Goal: Task Accomplishment & Management: Manage account settings

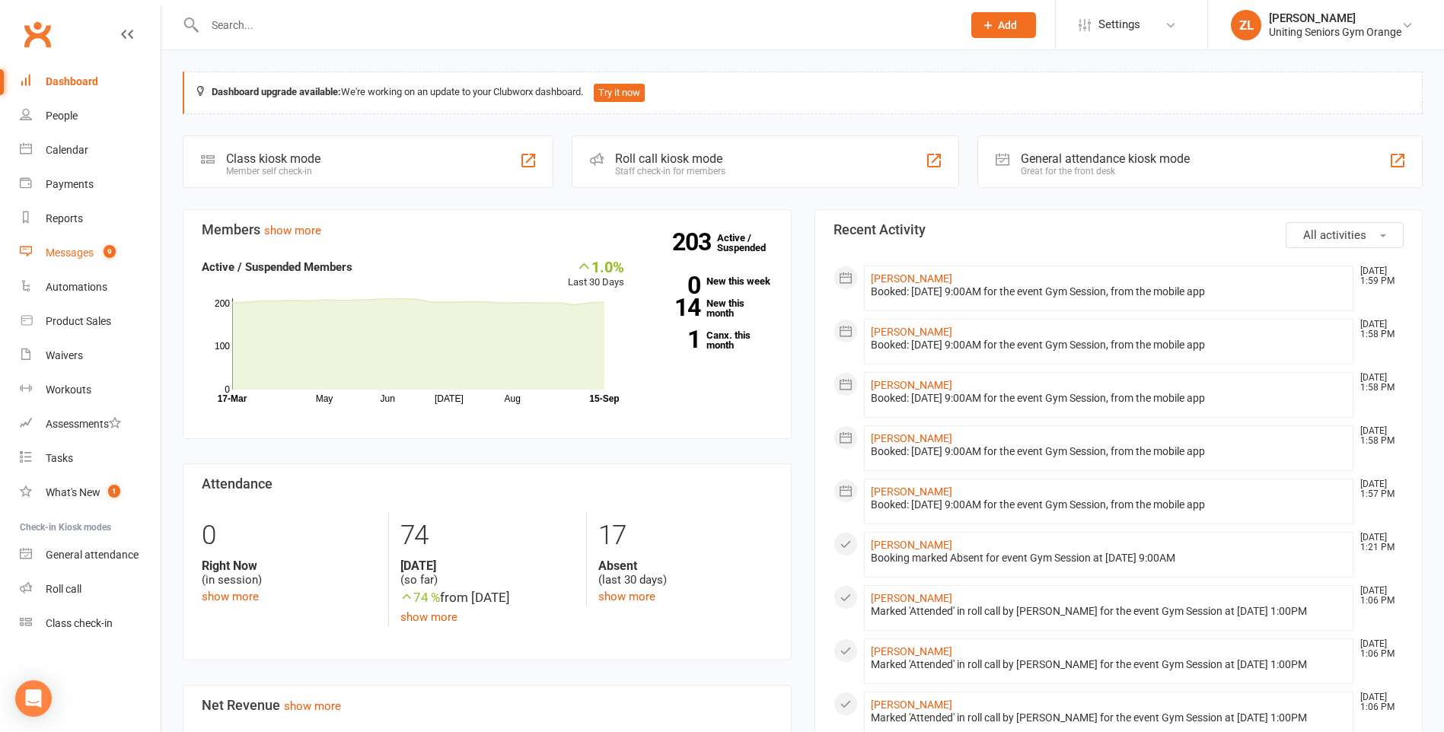
click at [85, 254] on div "Messages" at bounding box center [70, 253] width 48 height 12
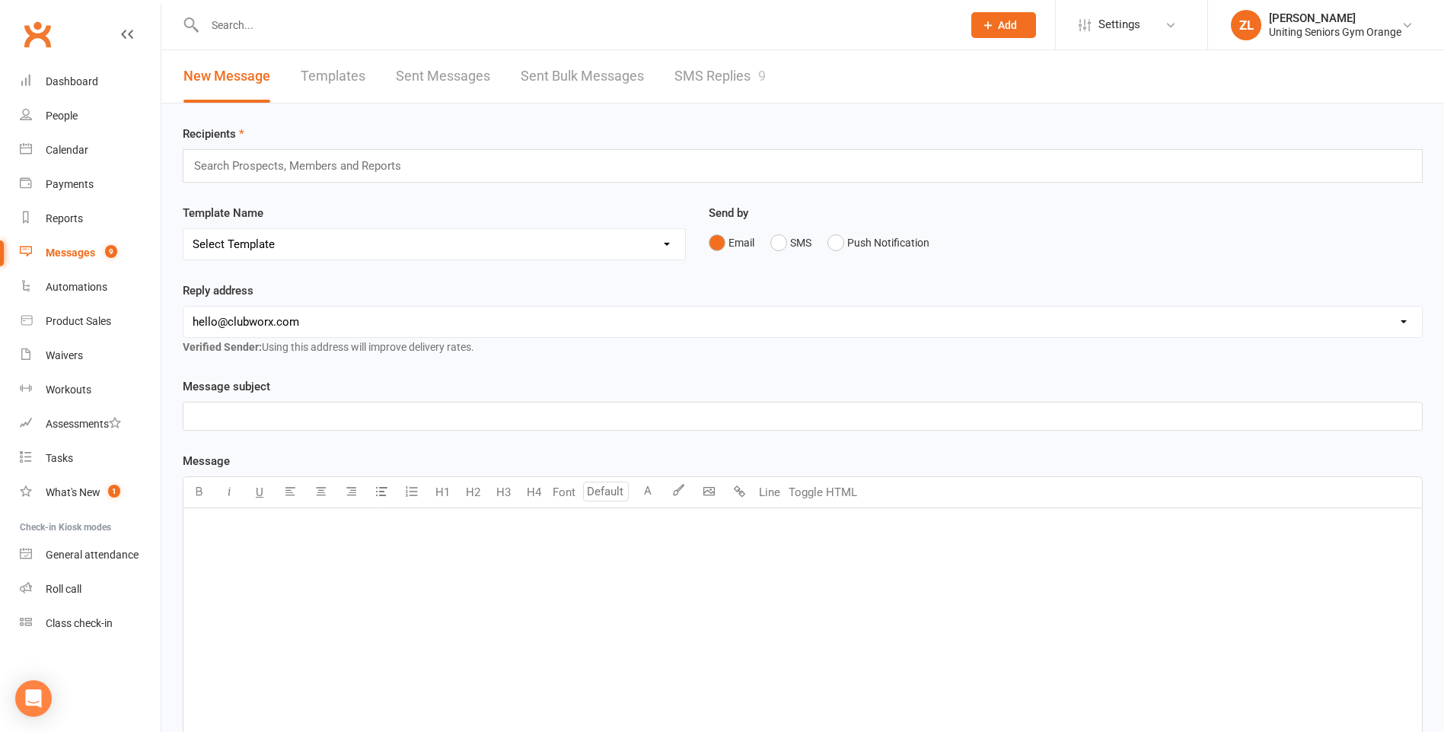
click at [339, 24] on input "text" at bounding box center [575, 24] width 751 height 21
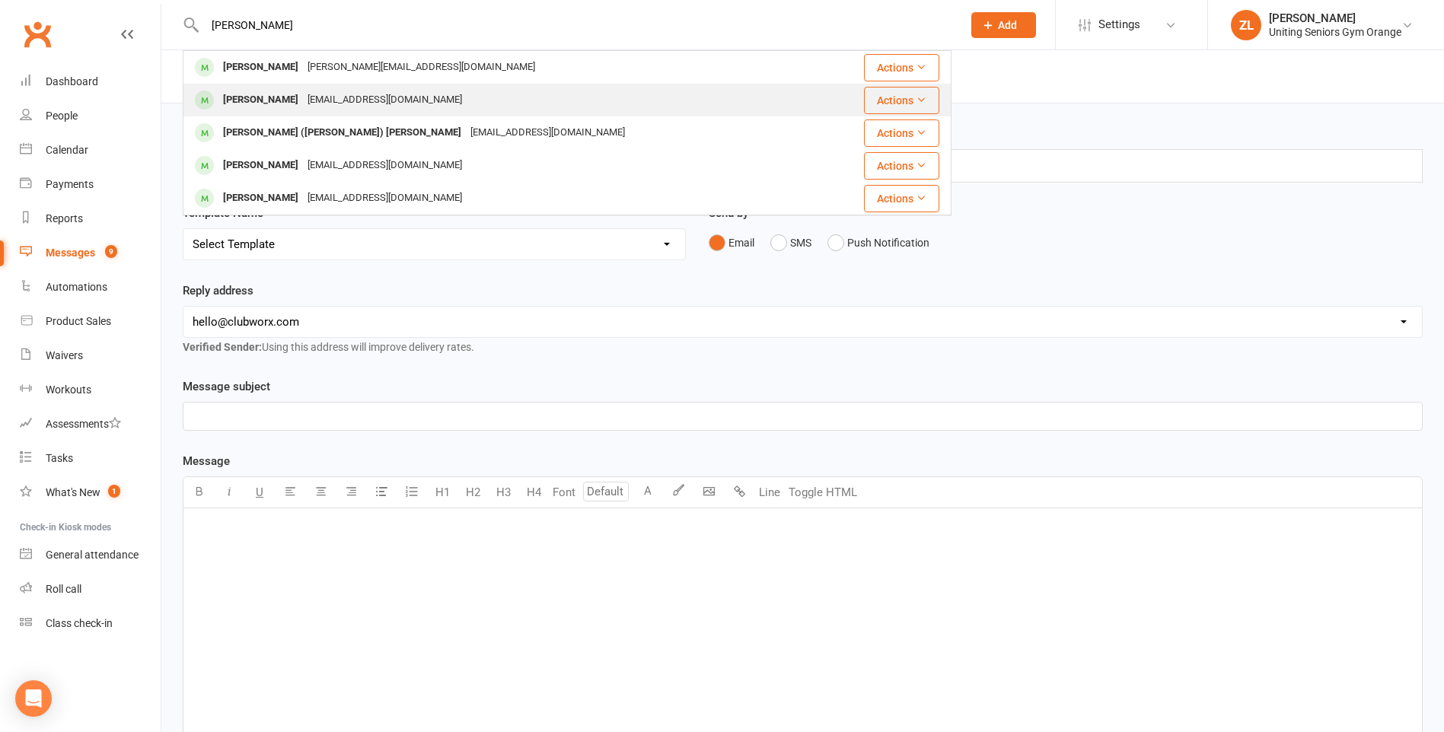
type input "[PERSON_NAME]"
click at [330, 107] on div "[EMAIL_ADDRESS][DOMAIN_NAME]" at bounding box center [385, 100] width 164 height 22
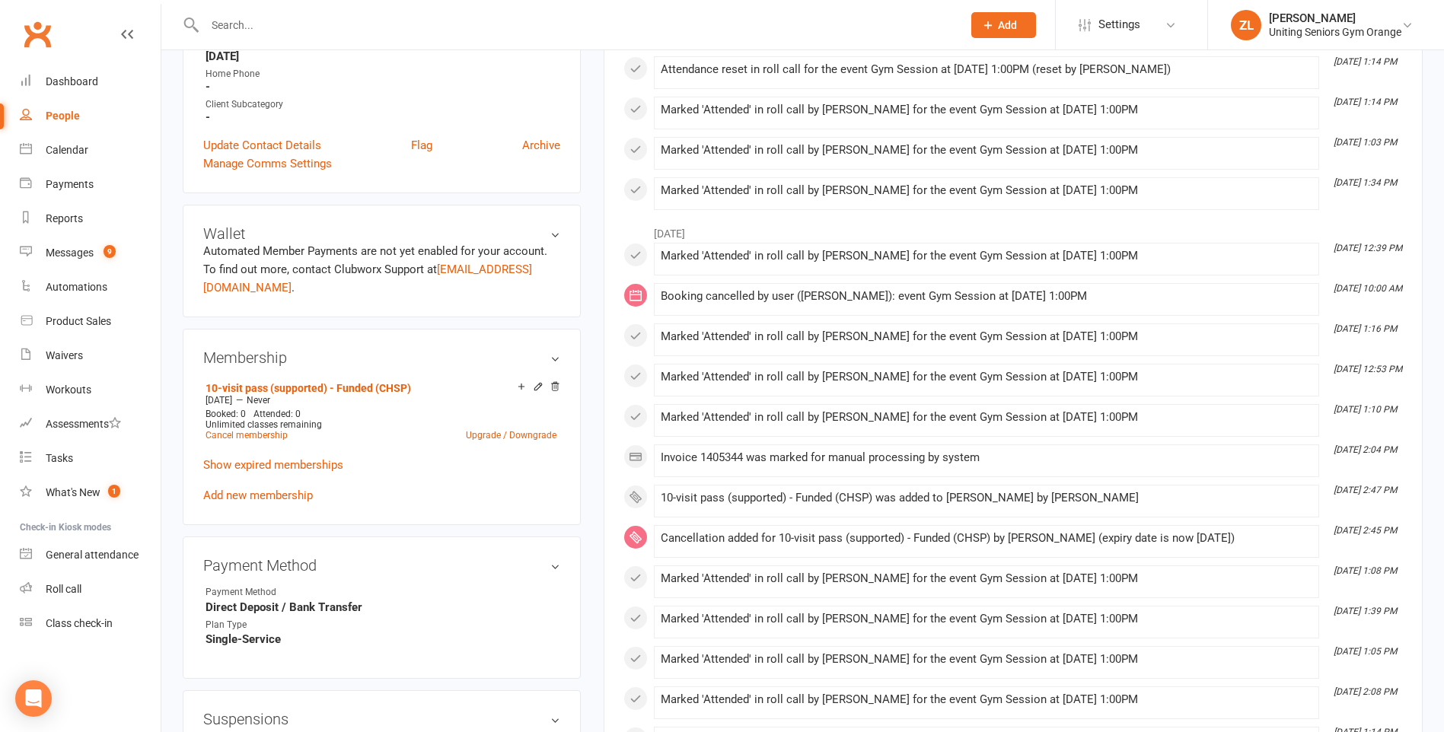
scroll to position [533, 0]
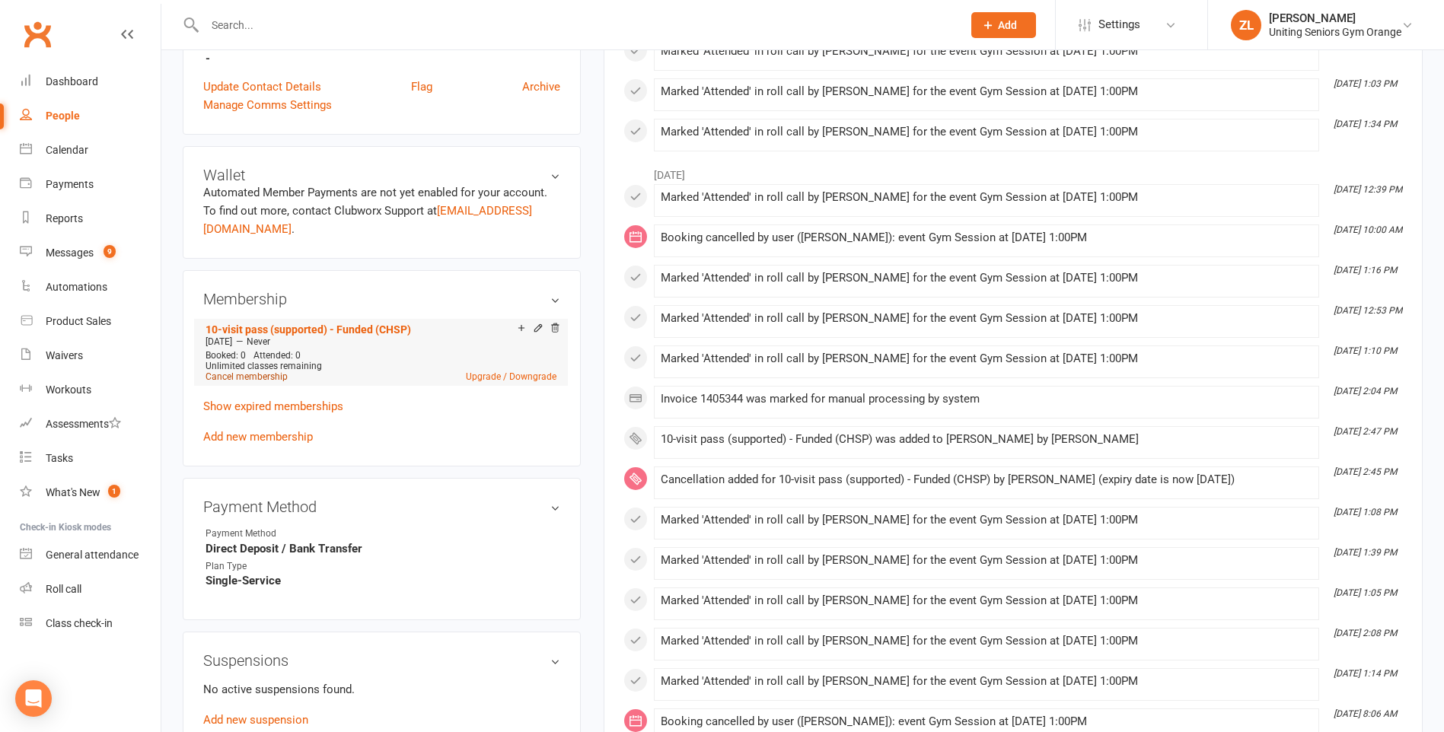
click at [228, 377] on link "Cancel membership" at bounding box center [247, 376] width 82 height 11
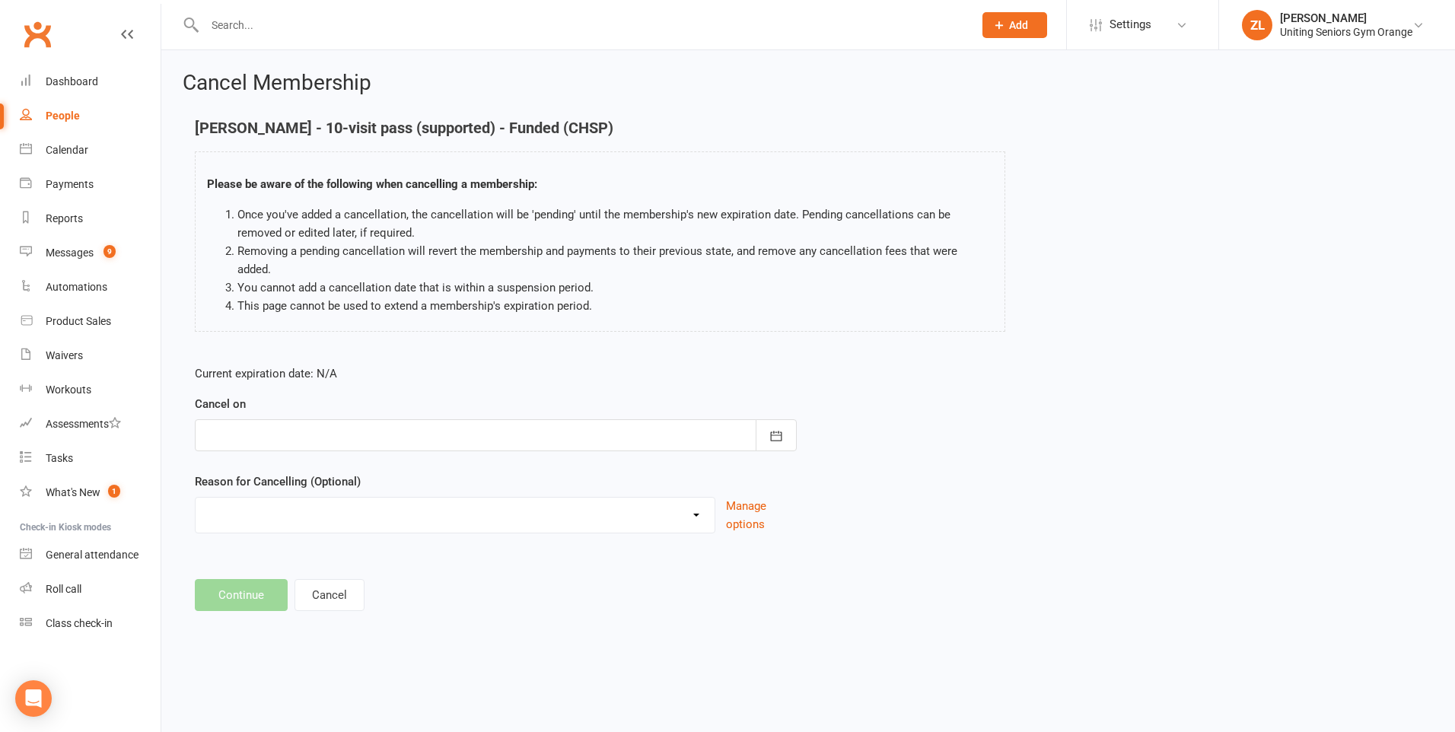
click at [263, 420] on div at bounding box center [496, 435] width 602 height 32
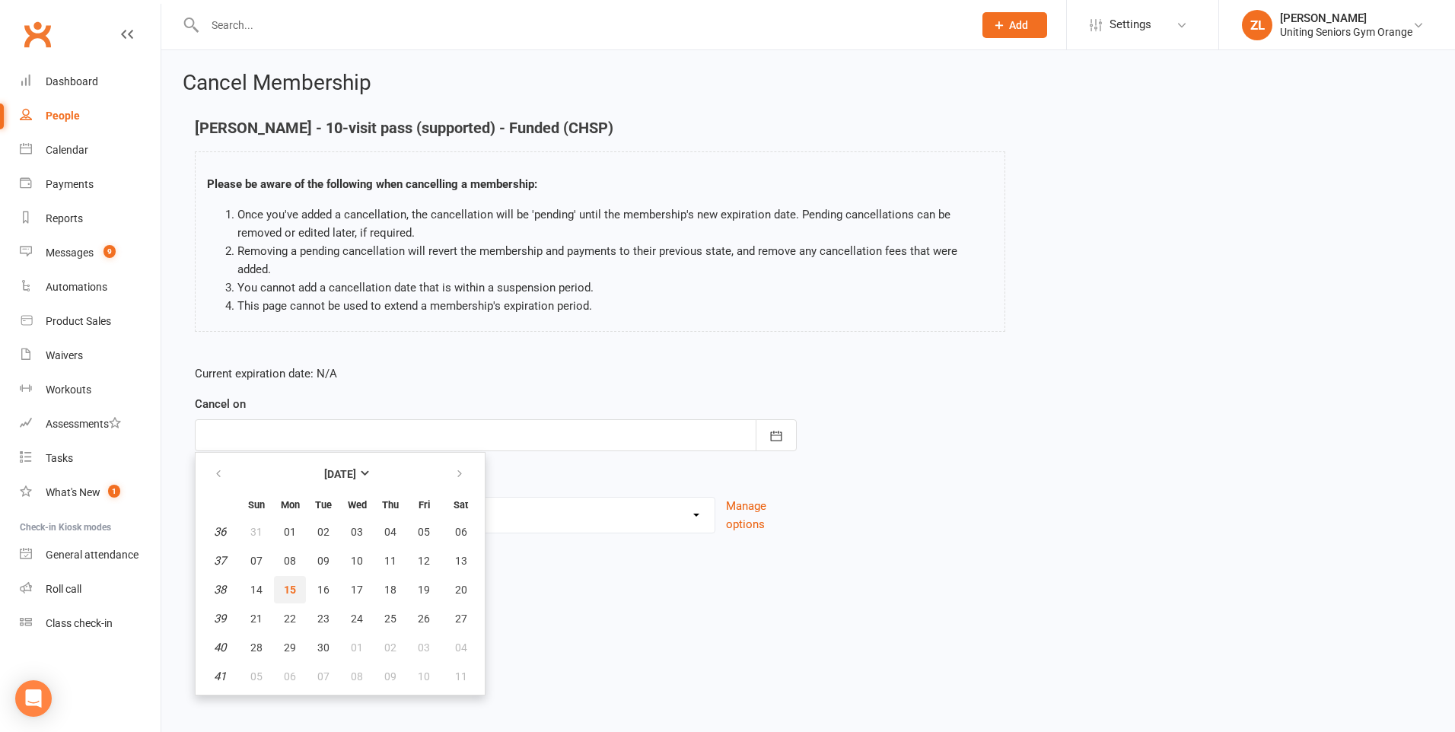
click at [298, 576] on button "15" at bounding box center [290, 589] width 32 height 27
type input "[DATE]"
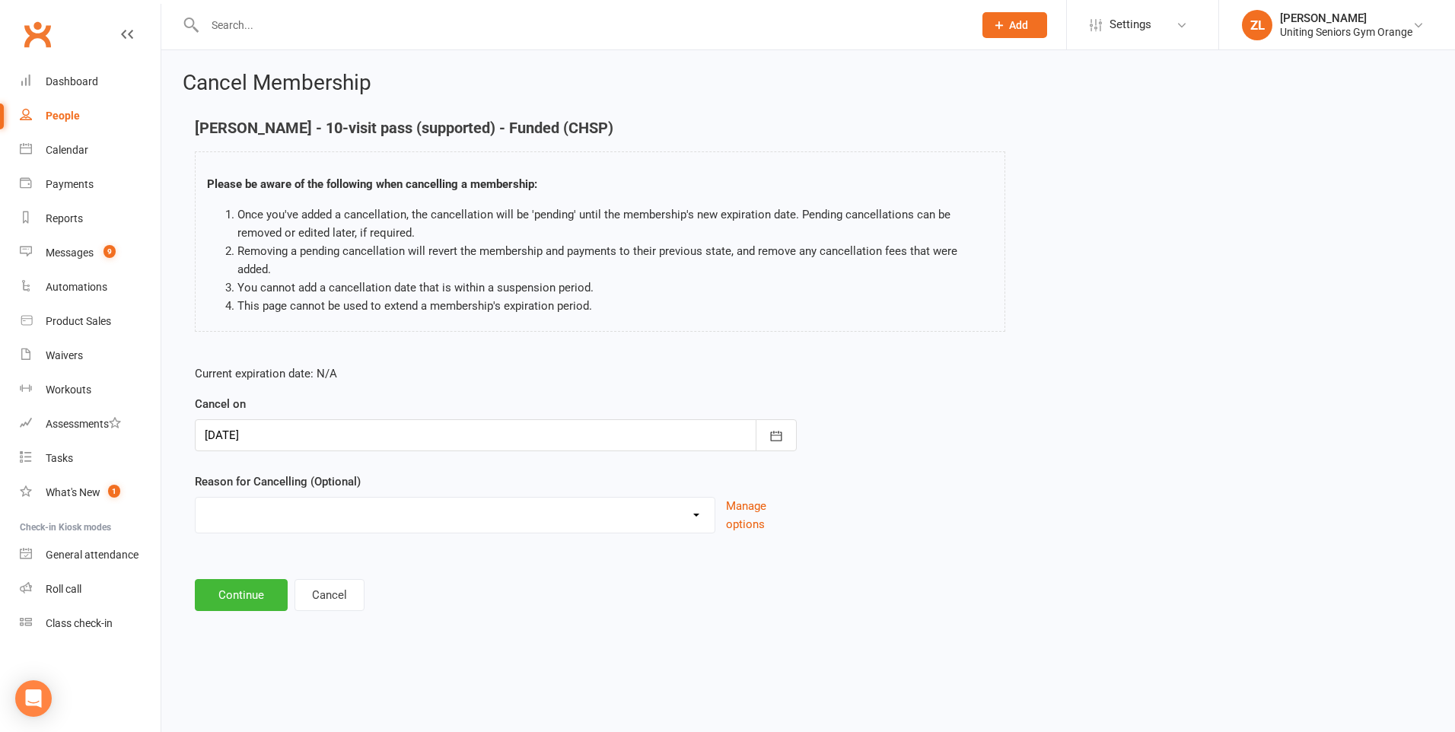
click at [298, 502] on select "EXIT Finished 10VP Finished HASP Health Reasons Holiday Injury Move to 10vp Sur…" at bounding box center [455, 513] width 519 height 30
select select "1"
click at [196, 498] on select "EXIT Finished 10VP Finished HASP Health Reasons Holiday Injury Move to 10vp Sur…" at bounding box center [455, 513] width 519 height 30
click at [256, 580] on button "Continue" at bounding box center [241, 595] width 93 height 32
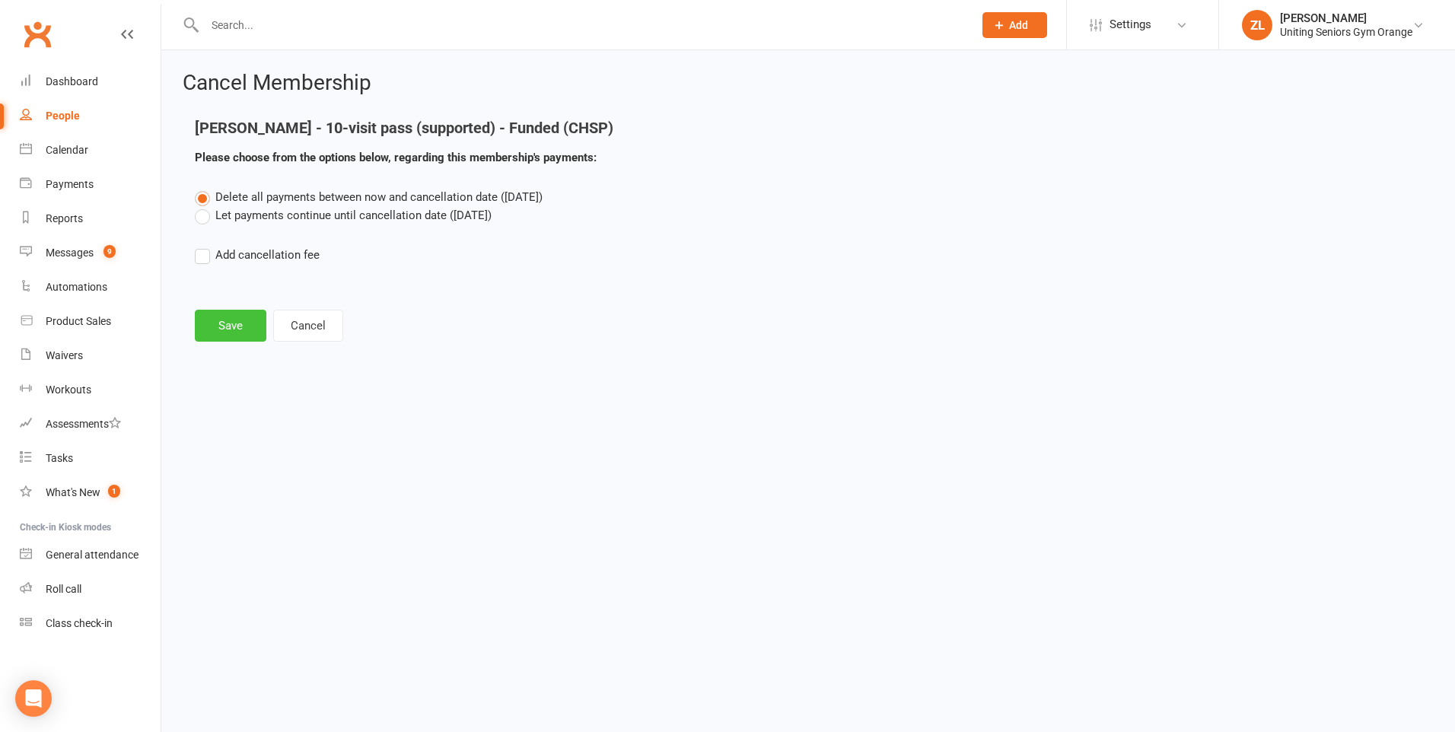
click at [227, 326] on button "Save" at bounding box center [231, 326] width 72 height 32
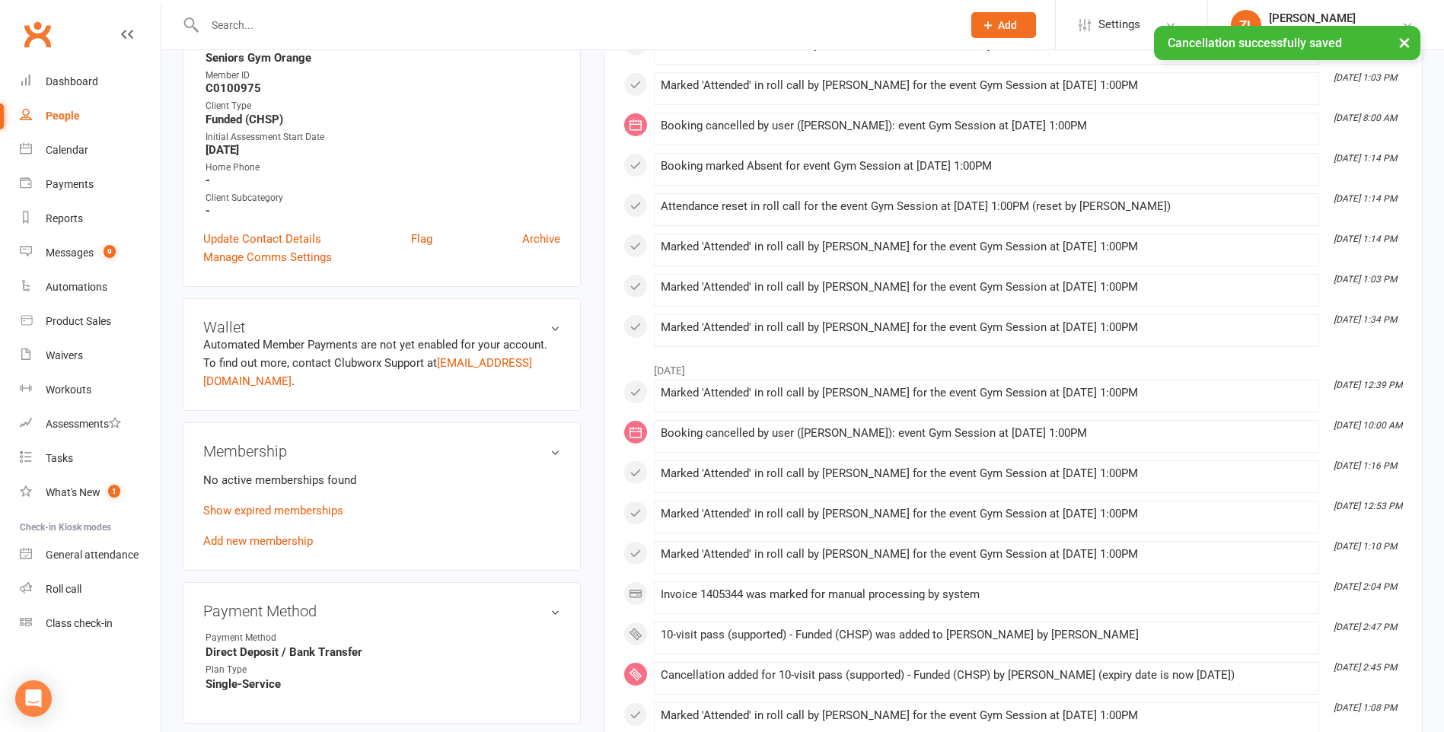
scroll to position [381, 0]
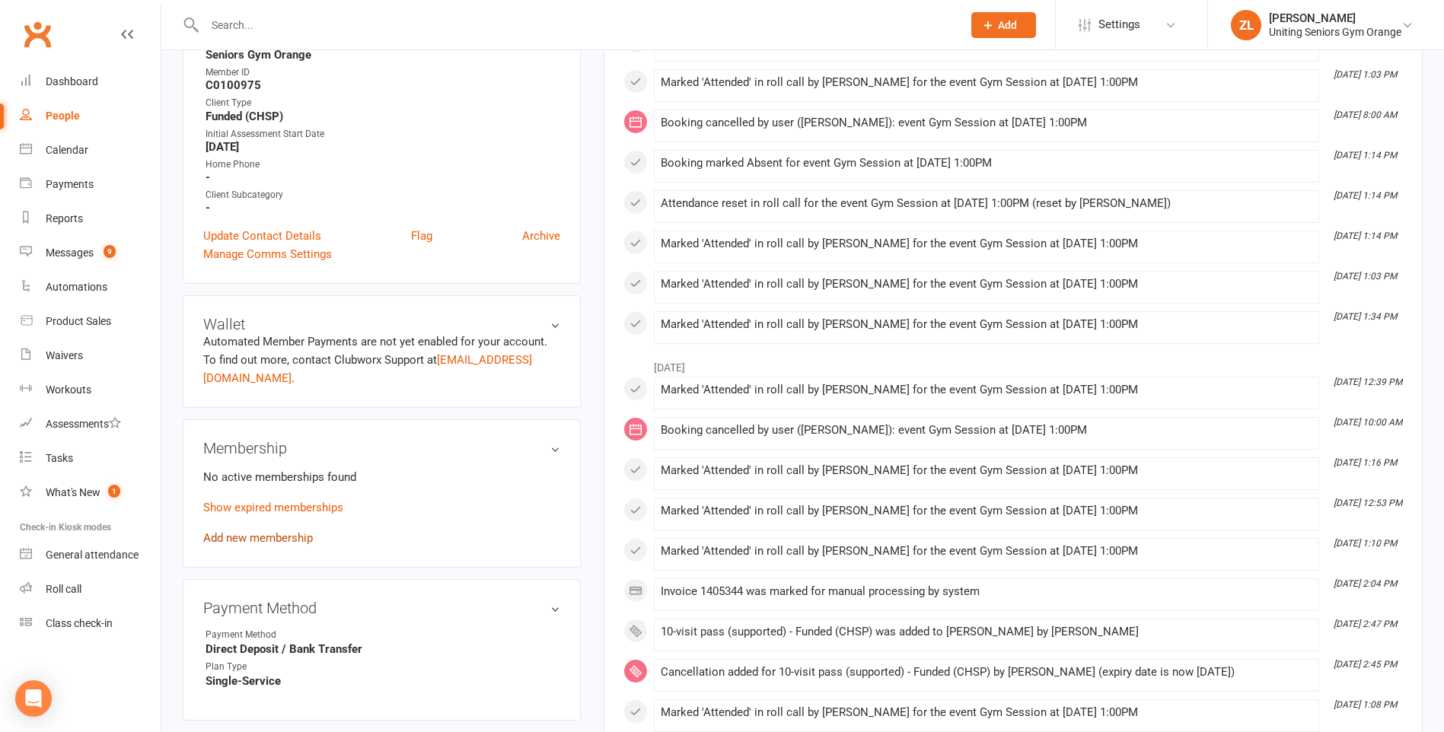
click at [290, 543] on link "Add new membership" at bounding box center [258, 538] width 110 height 14
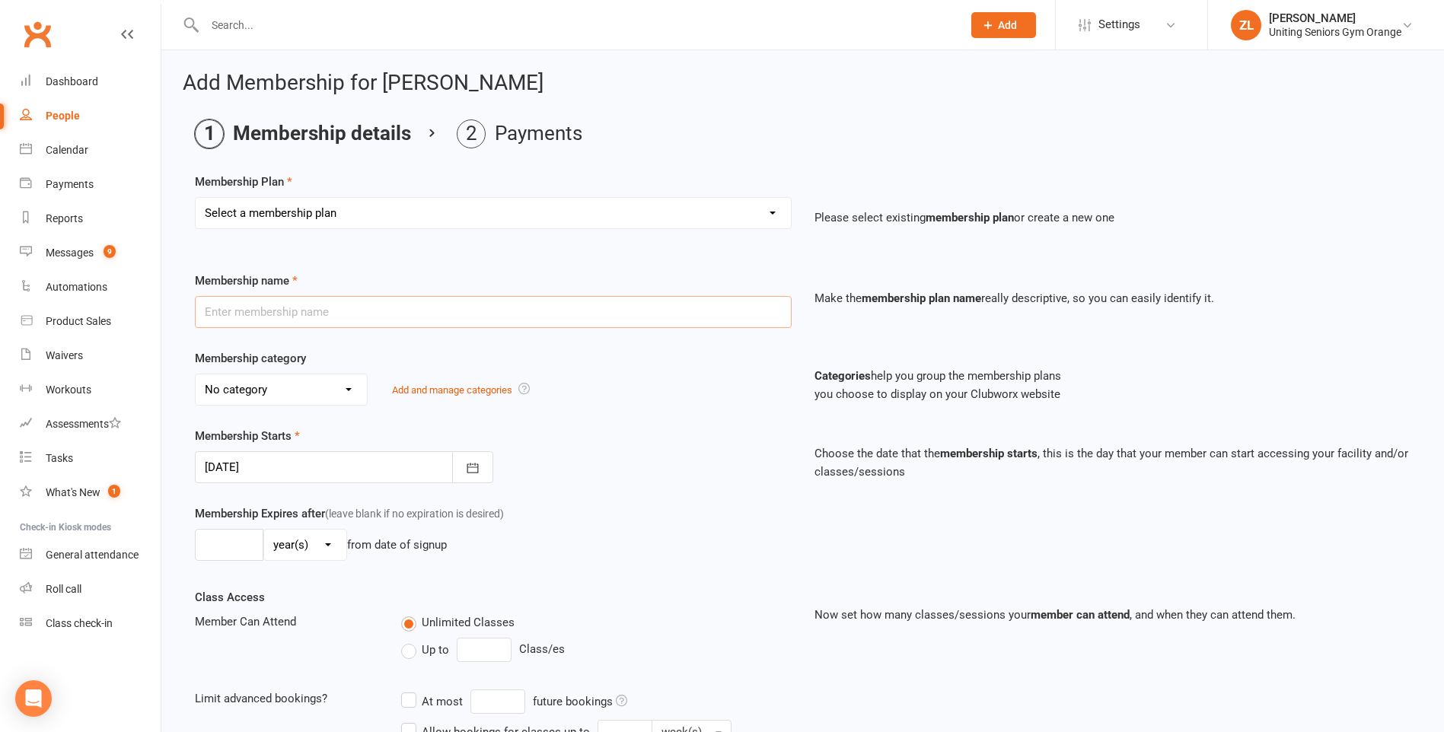
click at [339, 319] on input "text" at bounding box center [493, 312] width 597 height 32
type input "10-visit pass (supported) - Funded (CHSP)"
click at [419, 212] on select "Select a membership plan Create new Membership Plan Initial Assessment + Set Up…" at bounding box center [493, 213] width 595 height 30
select select "16"
click at [196, 198] on select "Select a membership plan Create new Membership Plan Initial Assessment + Set Up…" at bounding box center [493, 213] width 595 height 30
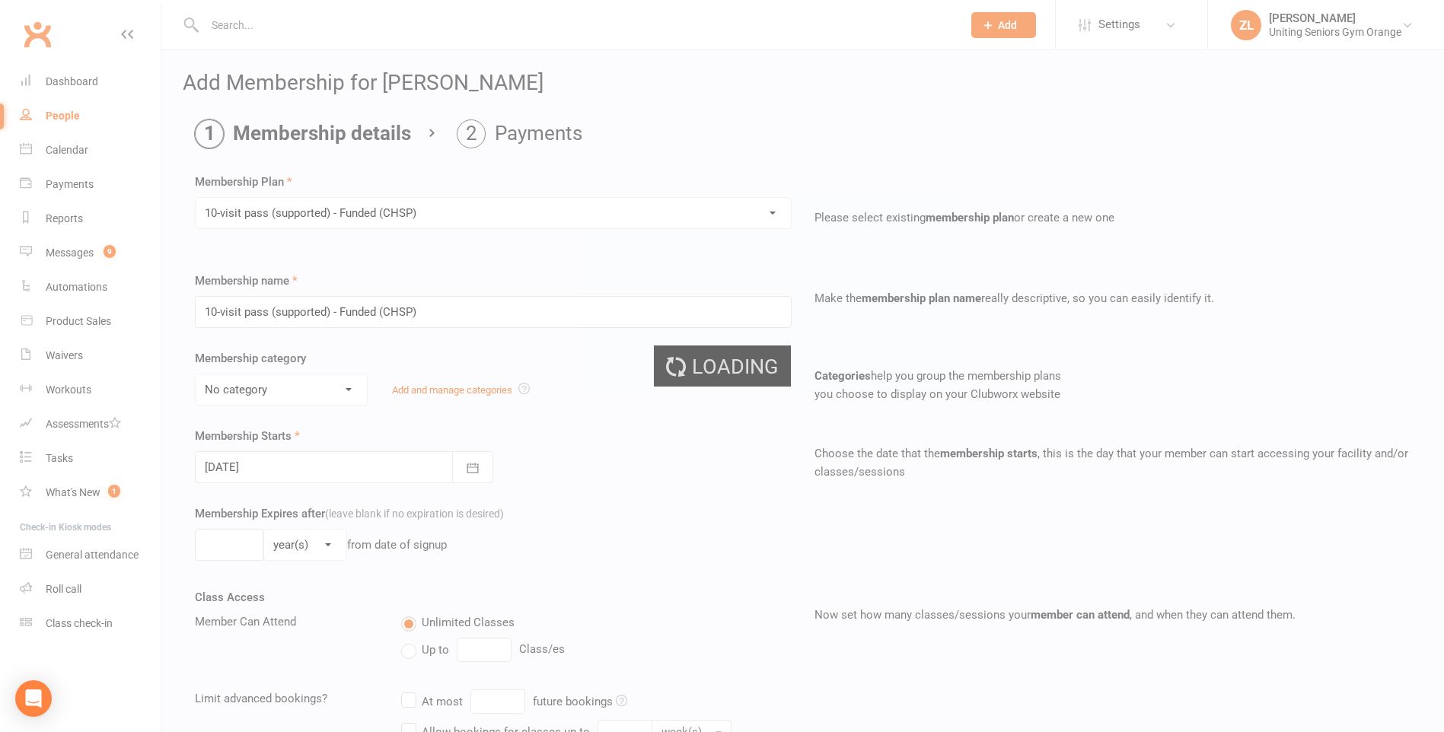
select select "0"
type input "0"
select select "2"
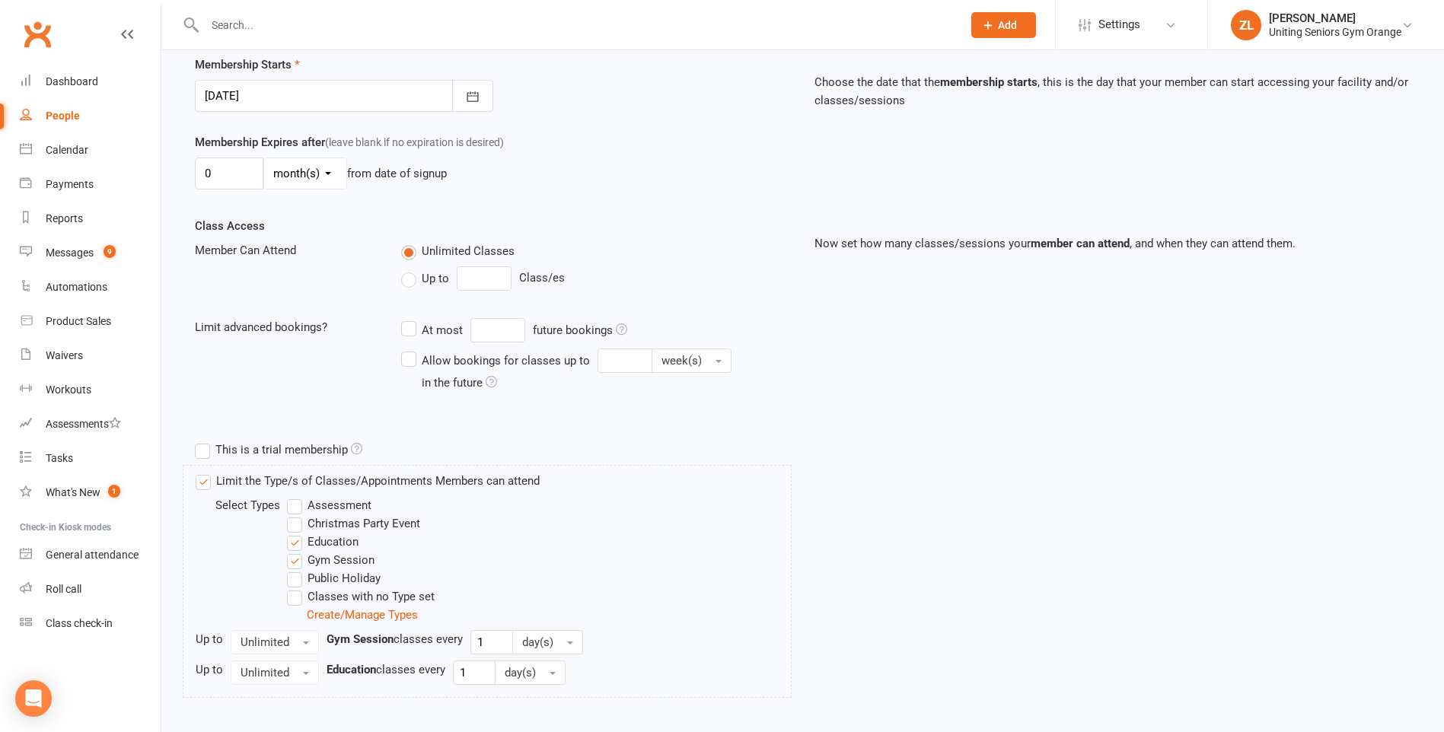
scroll to position [450, 0]
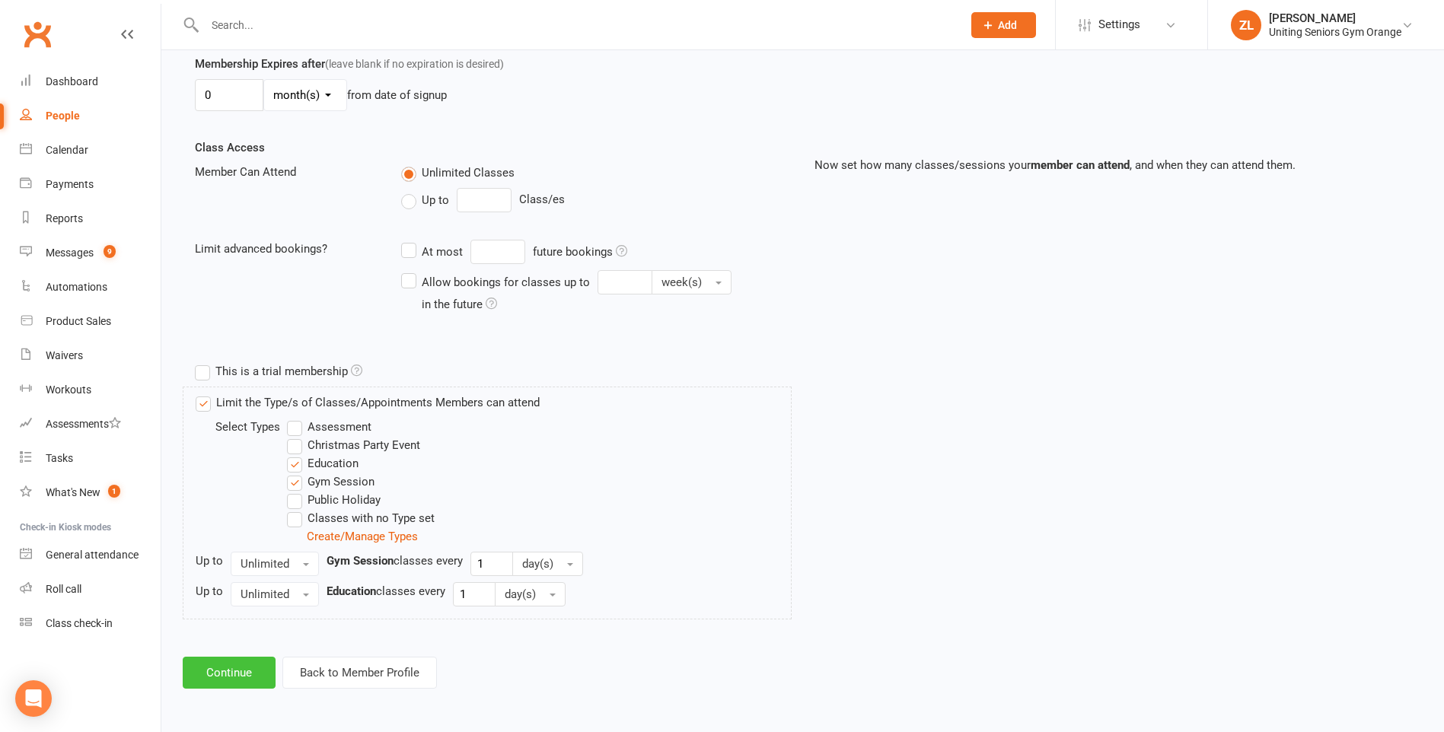
click at [240, 666] on button "Continue" at bounding box center [229, 673] width 93 height 32
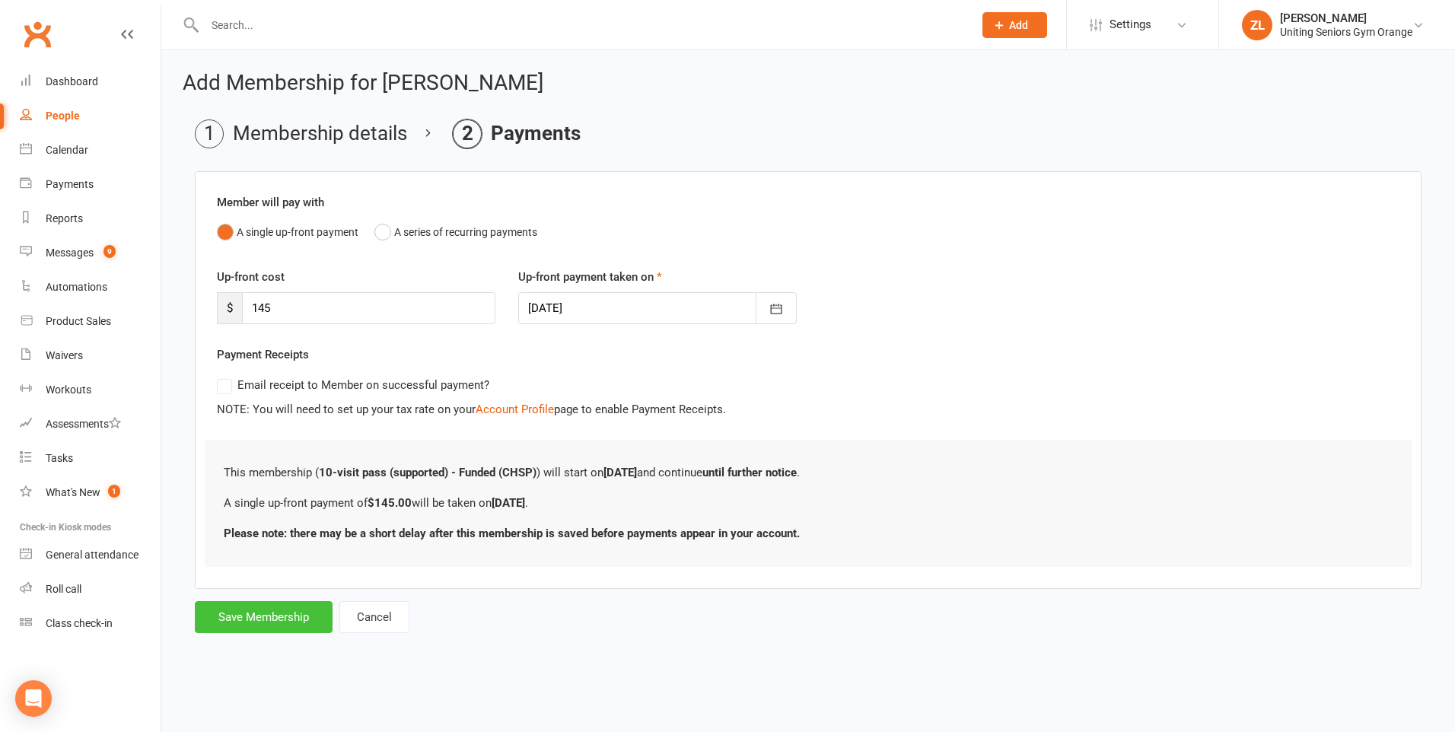
click at [262, 617] on button "Save Membership" at bounding box center [264, 617] width 138 height 32
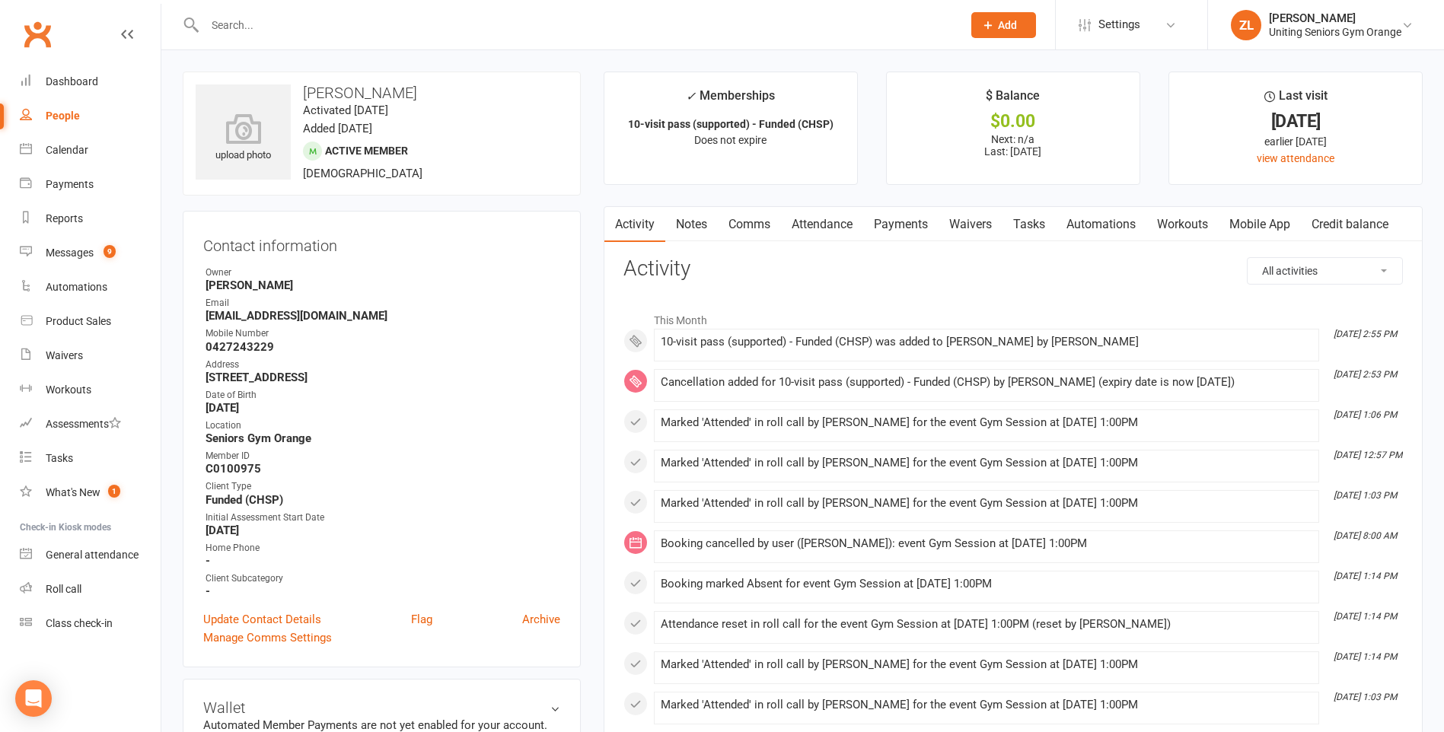
click at [448, 27] on input "text" at bounding box center [575, 24] width 751 height 21
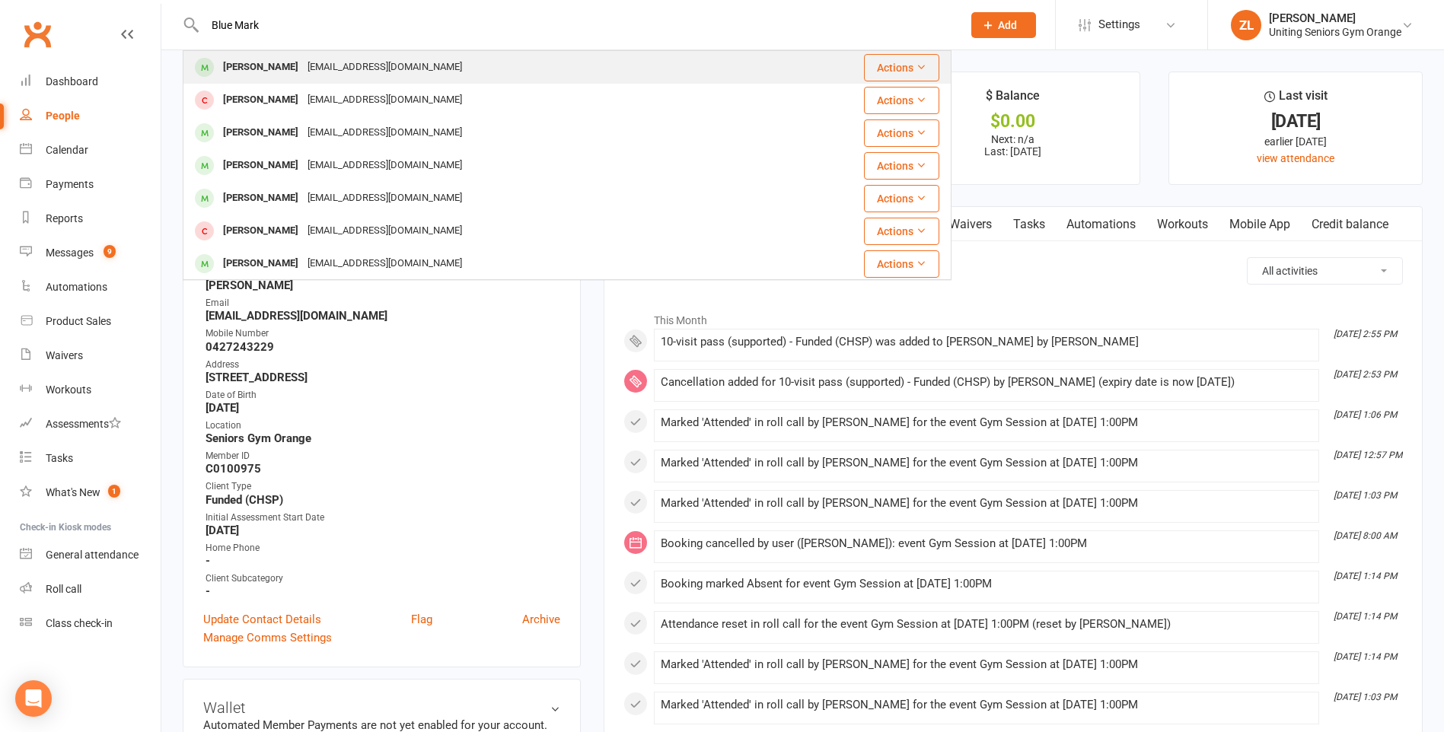
type input "Blue Mark"
click at [448, 72] on div "Mark Blume markblume@actioncoach.com" at bounding box center [503, 67] width 638 height 31
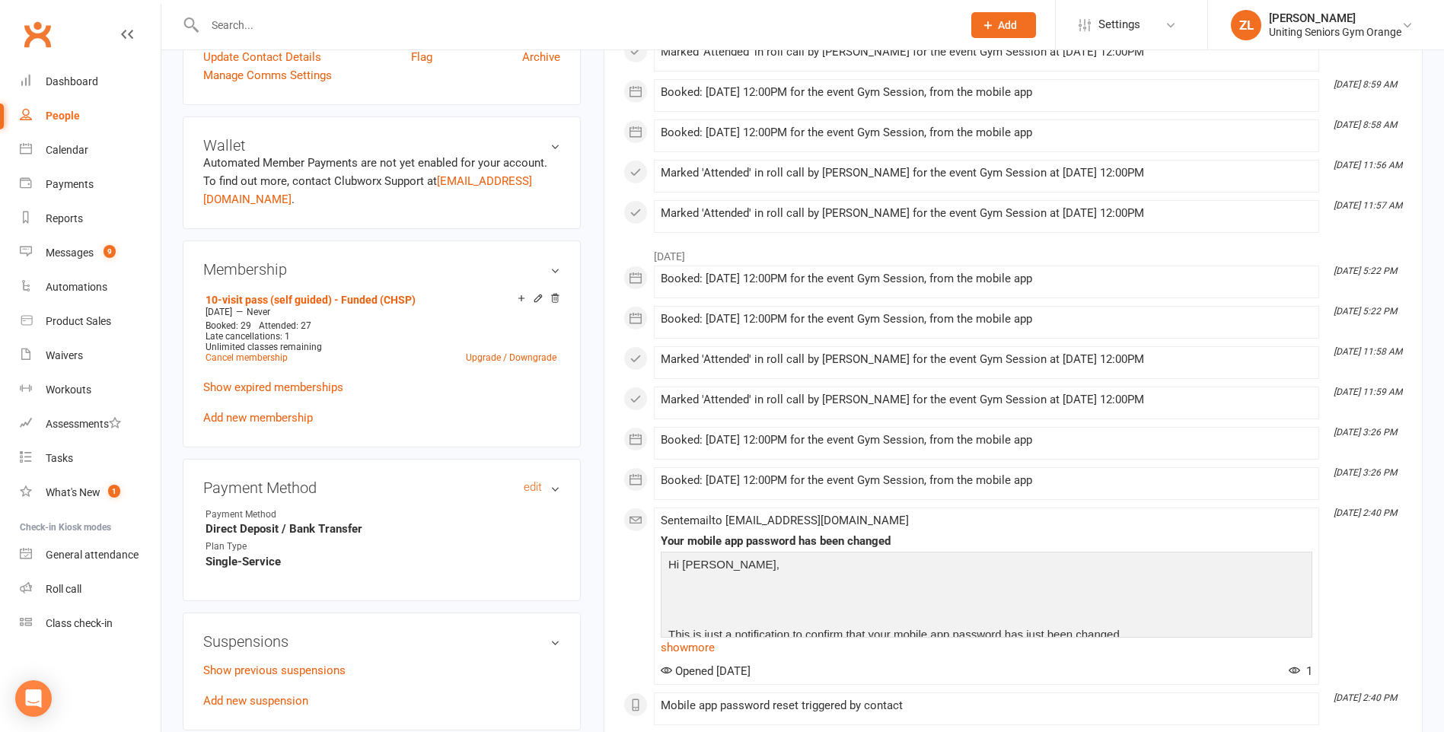
scroll to position [533, 0]
click at [233, 358] on link "Cancel membership" at bounding box center [247, 357] width 82 height 11
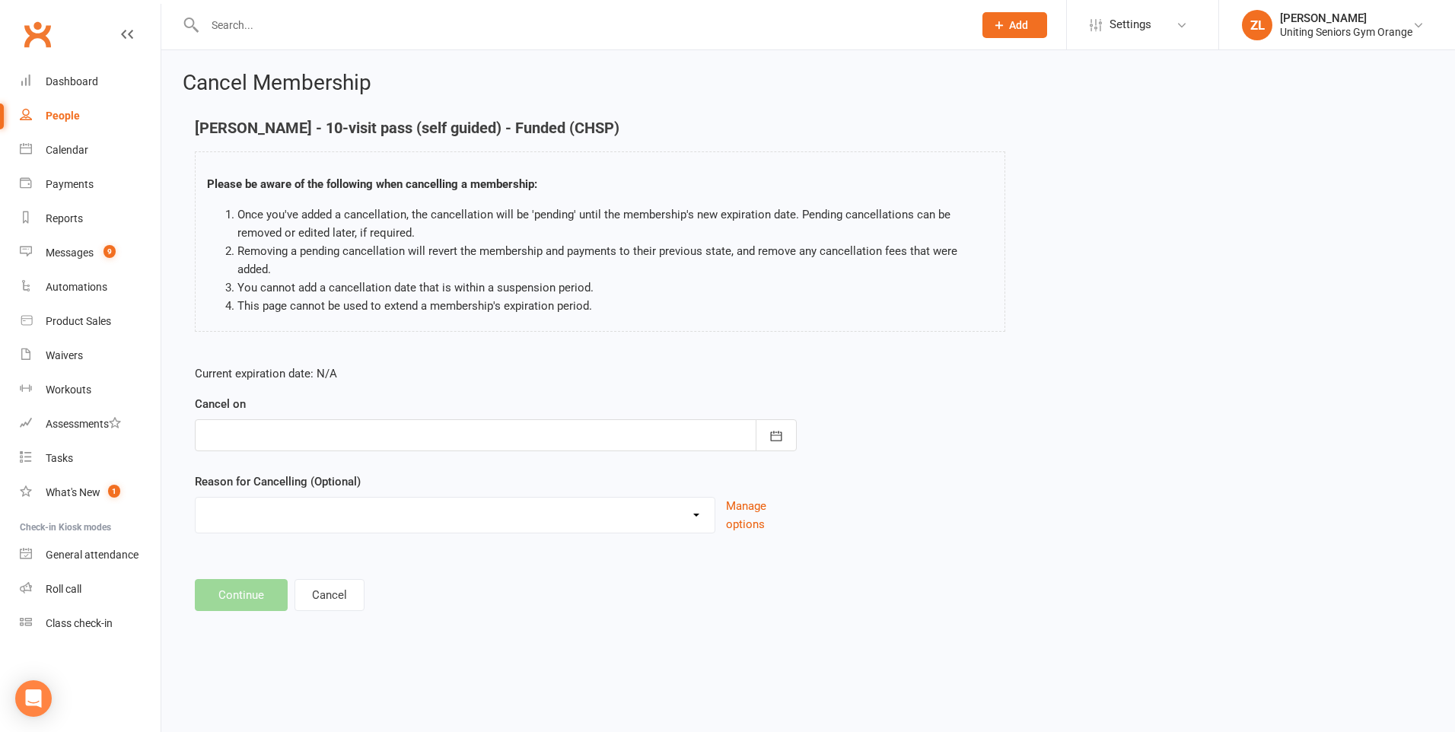
click at [310, 419] on div at bounding box center [496, 435] width 602 height 32
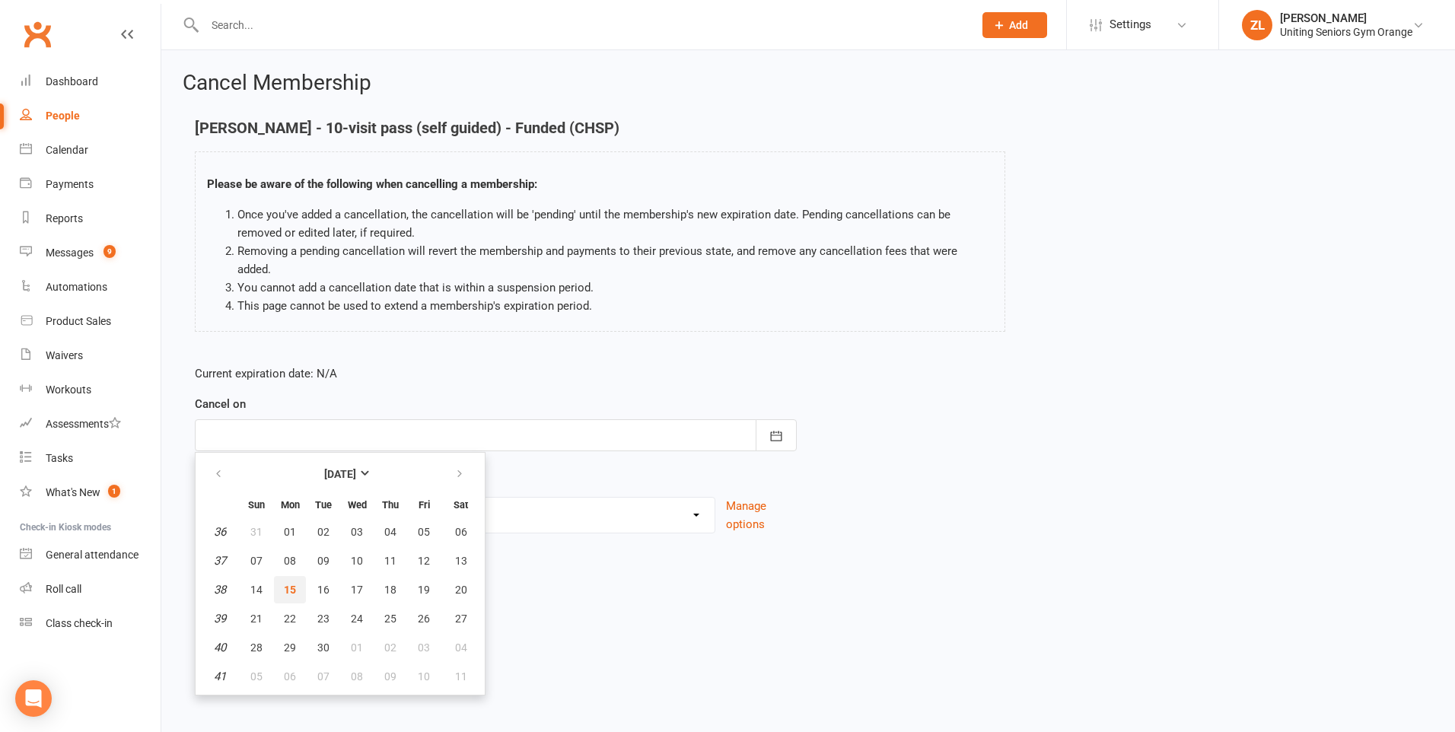
click at [285, 584] on span "15" at bounding box center [290, 590] width 12 height 12
type input "[DATE]"
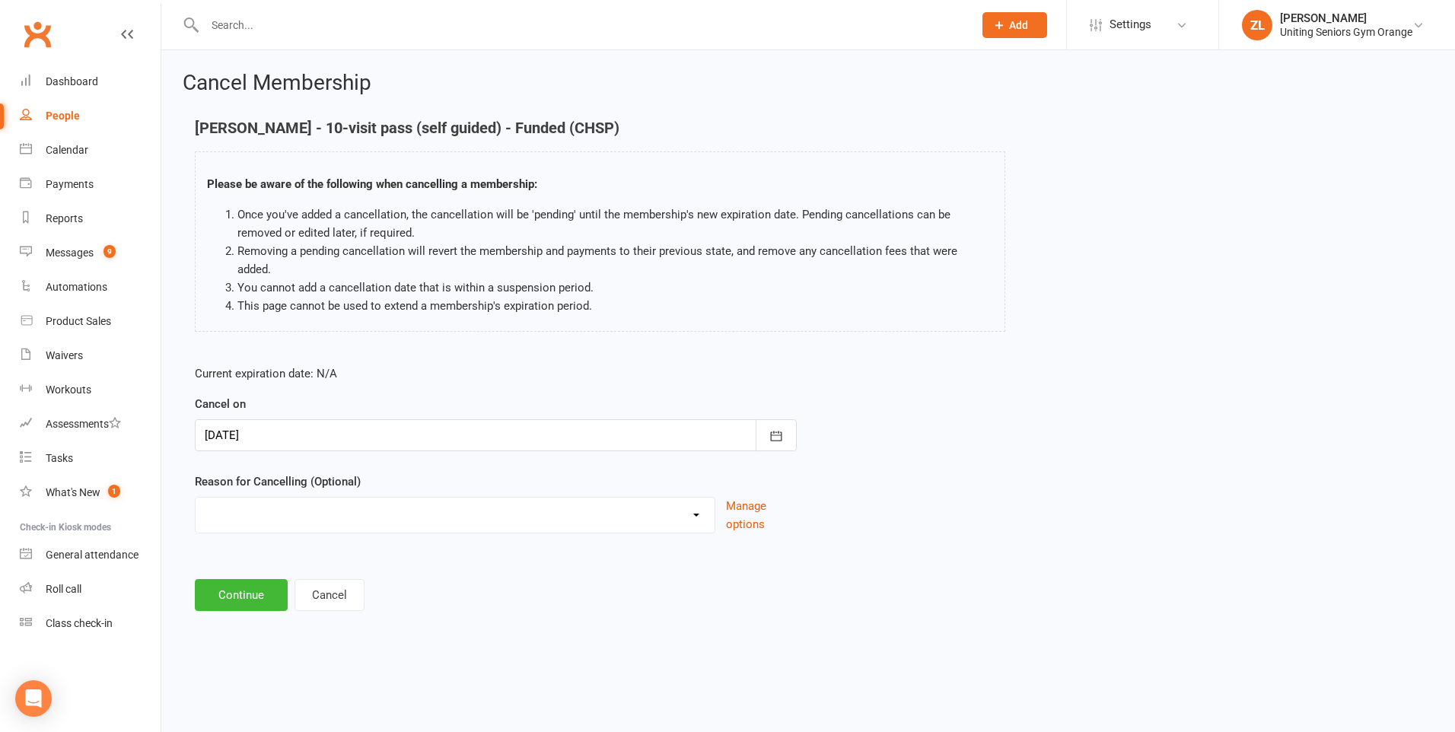
click at [302, 498] on select "EXIT Finished 10VP Finished HASP Health Reasons Holiday Injury Move to 10vp Sur…" at bounding box center [455, 513] width 519 height 30
select select "1"
click at [196, 498] on select "EXIT Finished 10VP Finished HASP Health Reasons Holiday Injury Move to 10vp Sur…" at bounding box center [455, 513] width 519 height 30
click at [261, 579] on button "Continue" at bounding box center [241, 595] width 93 height 32
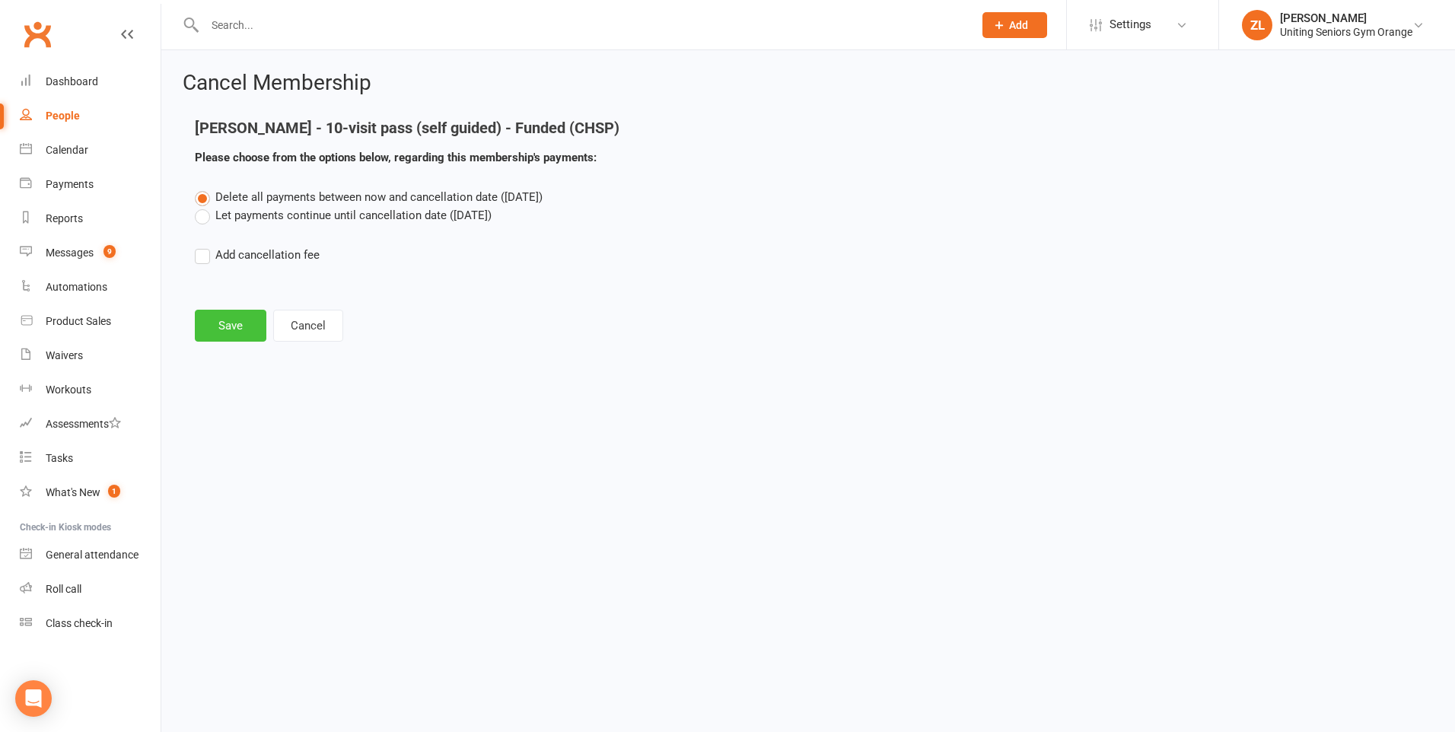
click at [247, 337] on button "Save" at bounding box center [231, 326] width 72 height 32
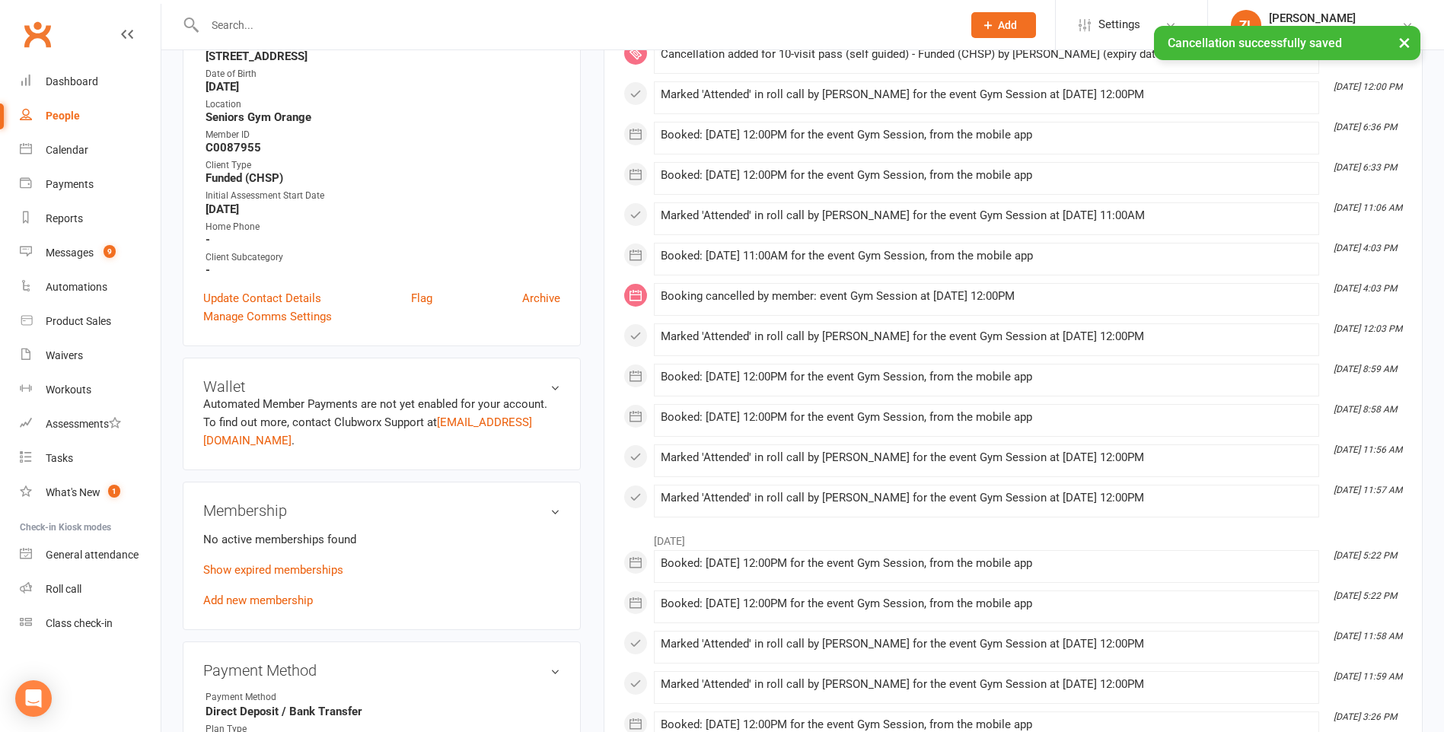
scroll to position [381, 0]
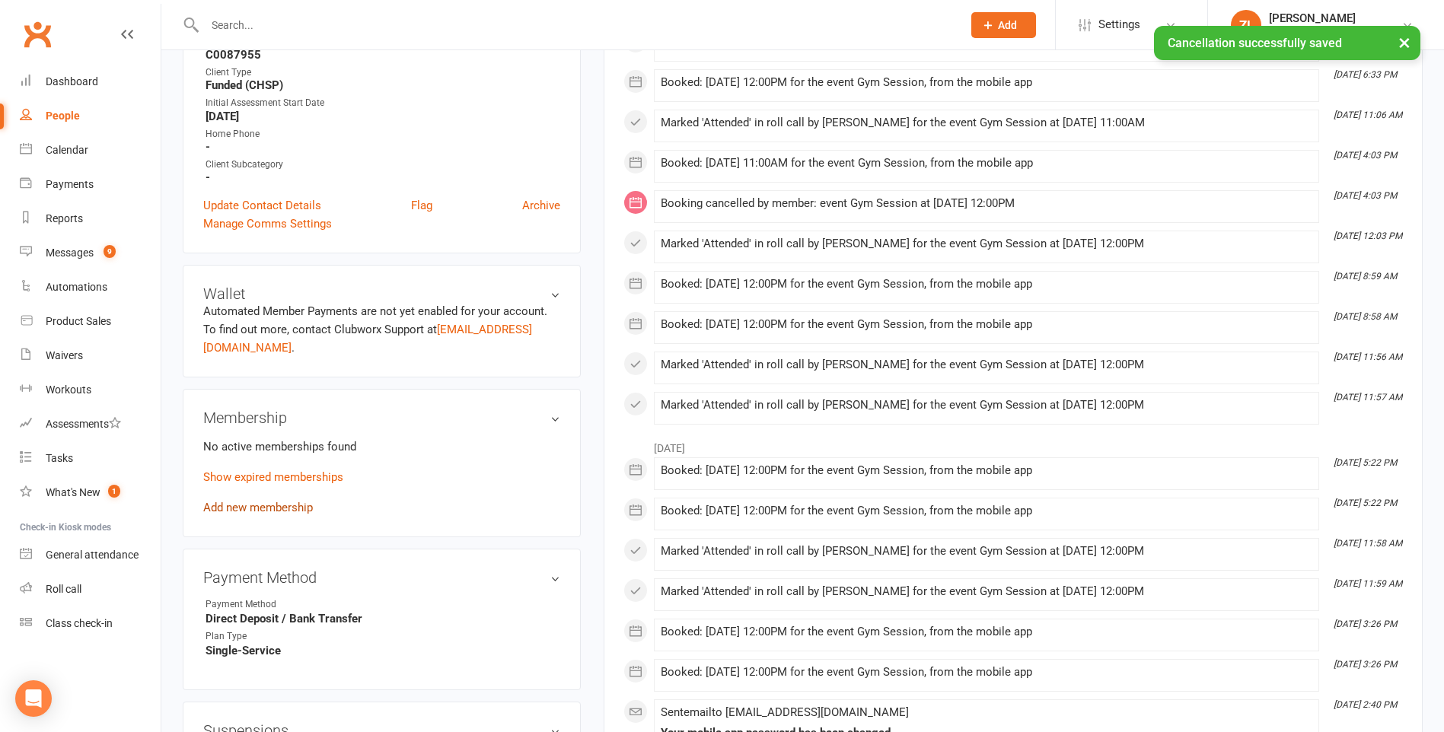
click at [285, 508] on link "Add new membership" at bounding box center [258, 508] width 110 height 14
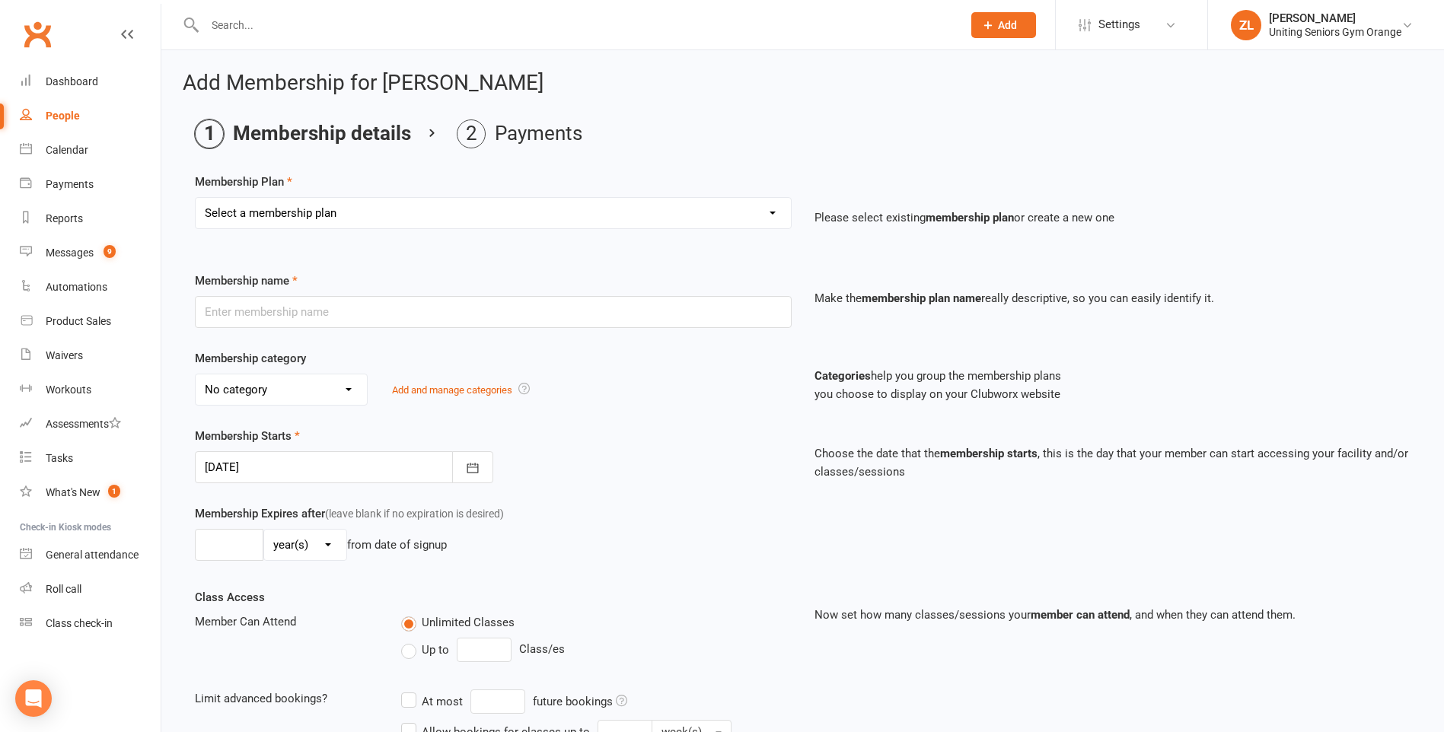
click at [355, 215] on select "Select a membership plan Create new Membership Plan Initial Assessment + Set Up…" at bounding box center [493, 213] width 595 height 30
select select "11"
click at [196, 198] on select "Select a membership plan Create new Membership Plan Initial Assessment + Set Up…" at bounding box center [493, 213] width 595 height 30
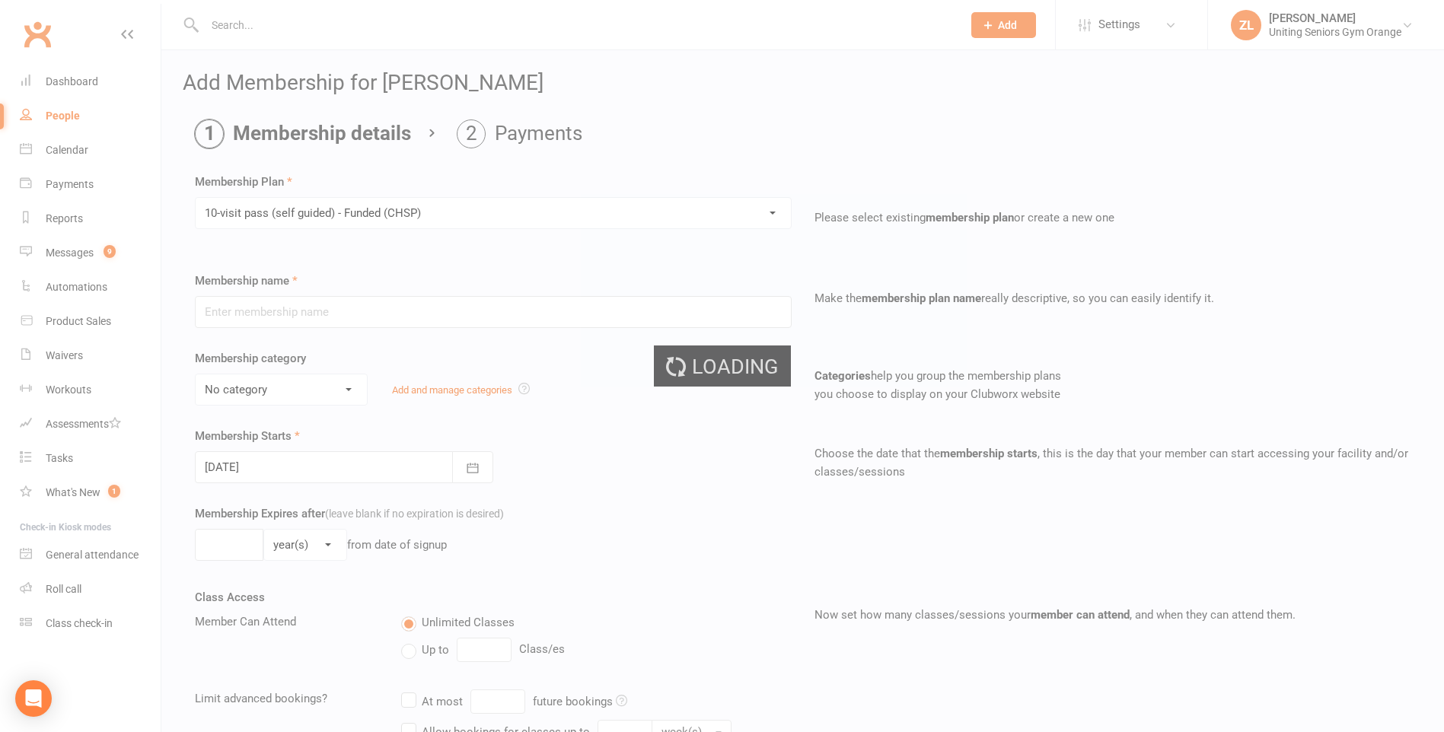
type input "10-visit pass (self guided) - Funded (CHSP)"
select select "0"
type input "0"
select select "2"
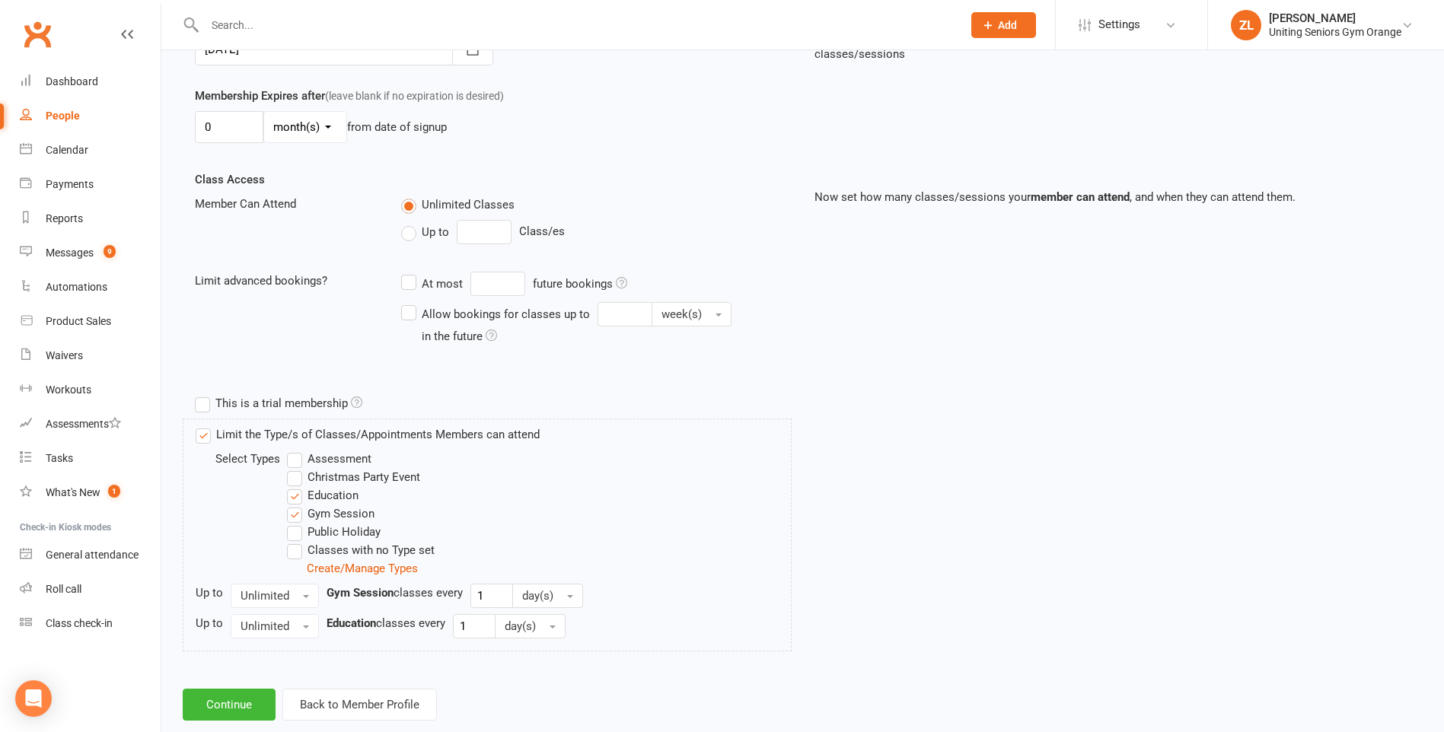
scroll to position [450, 0]
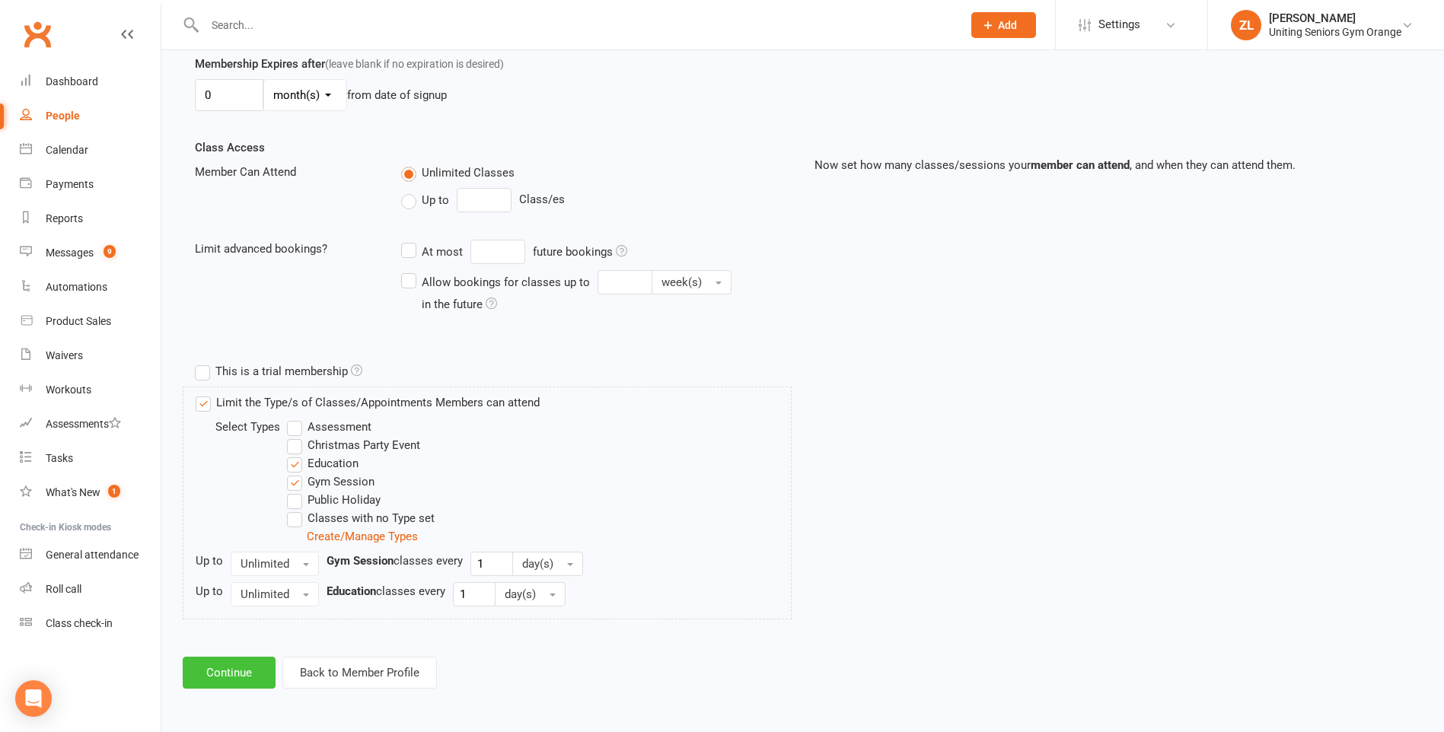
click at [241, 678] on button "Continue" at bounding box center [229, 673] width 93 height 32
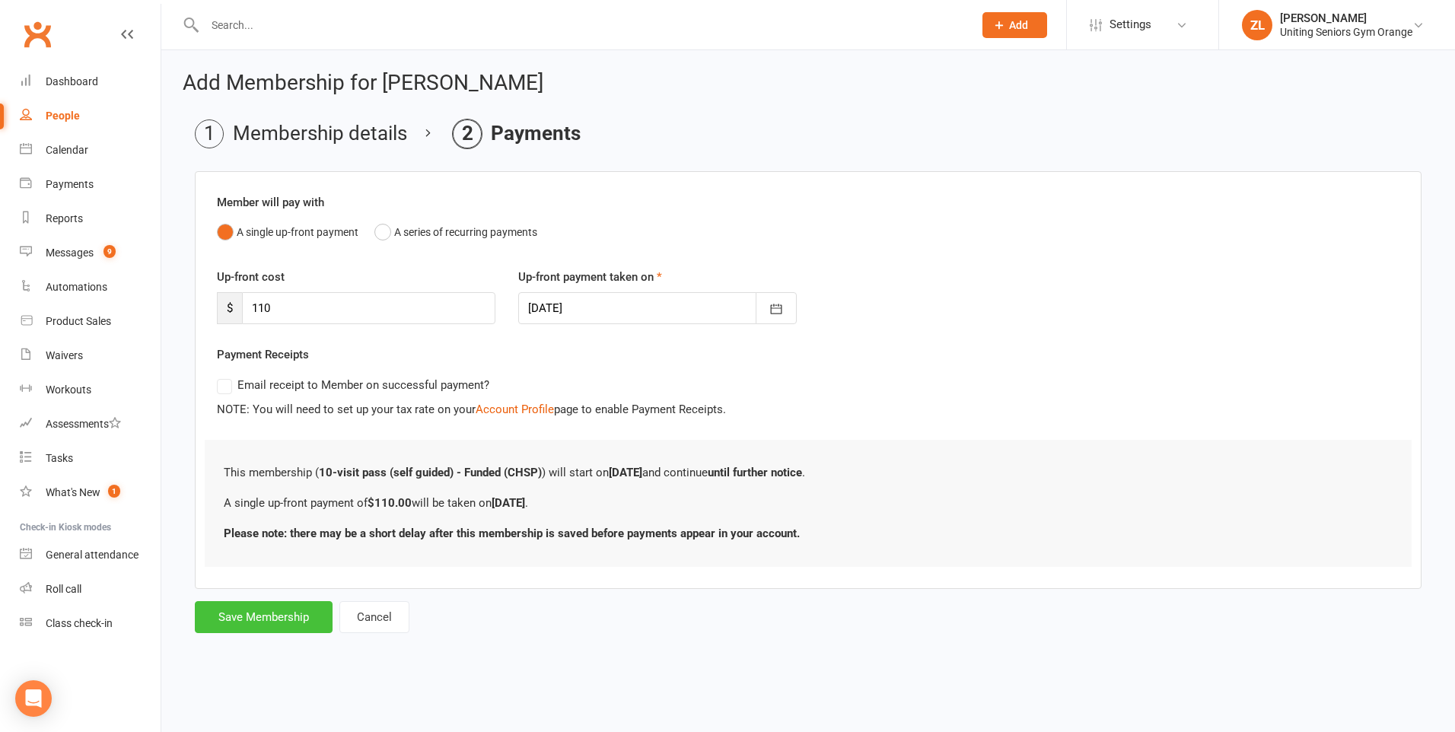
click at [288, 609] on button "Save Membership" at bounding box center [264, 617] width 138 height 32
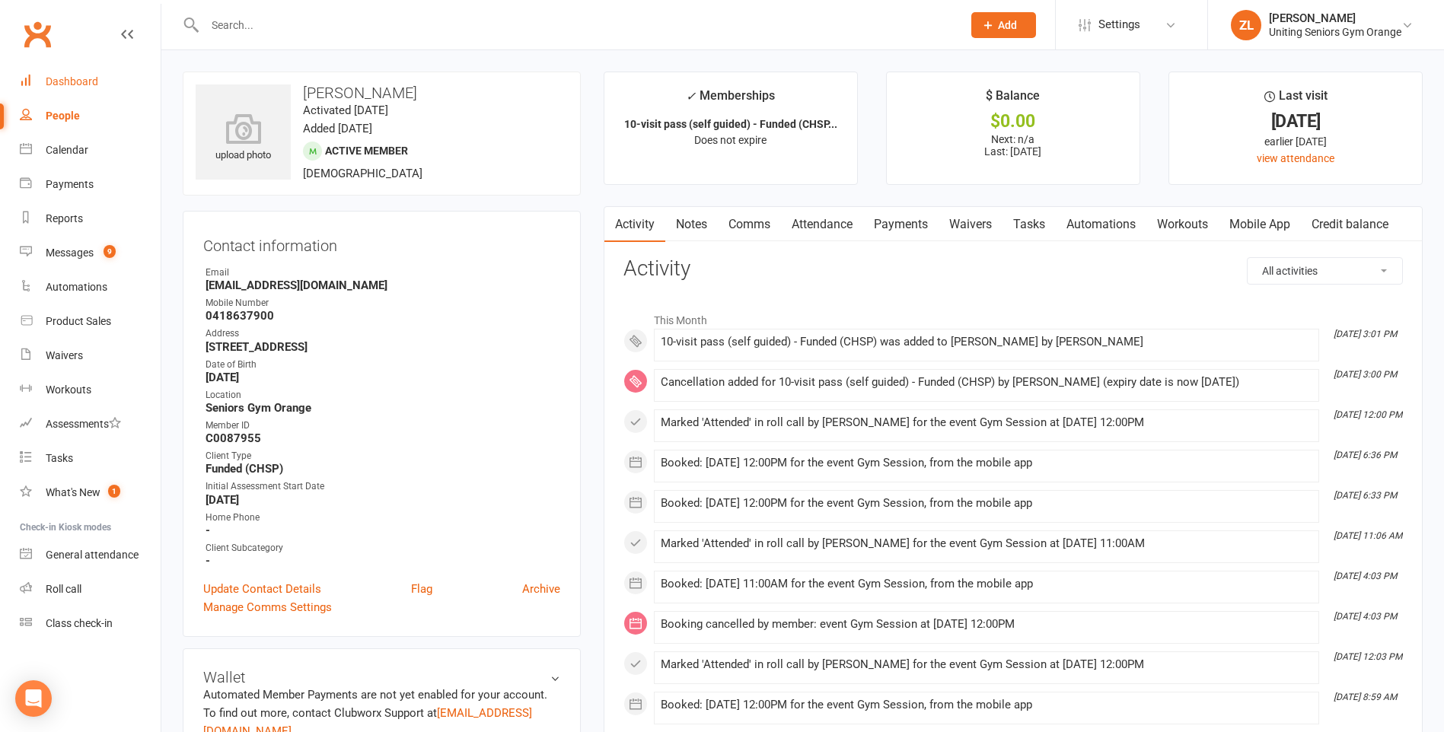
click at [91, 71] on link "Dashboard" at bounding box center [90, 82] width 141 height 34
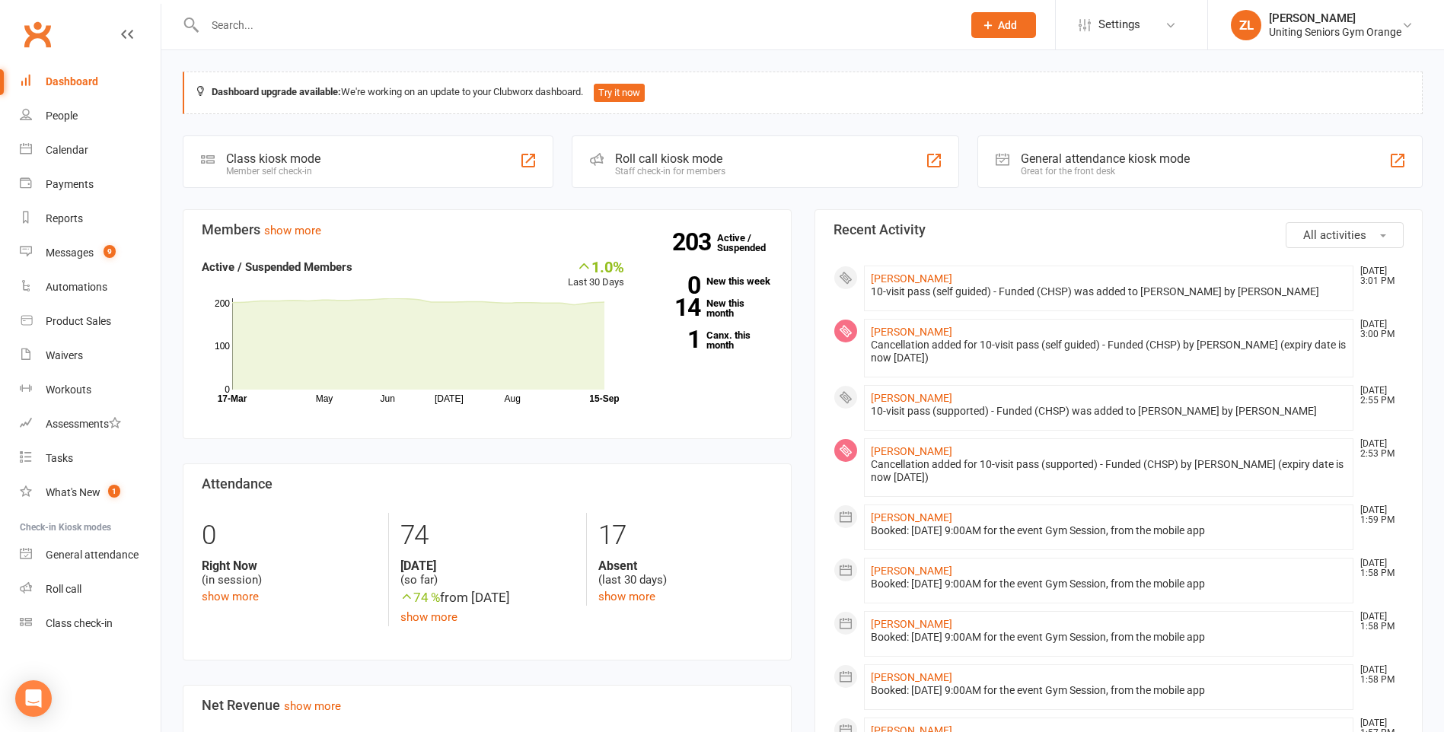
click at [267, 19] on input "text" at bounding box center [575, 24] width 751 height 21
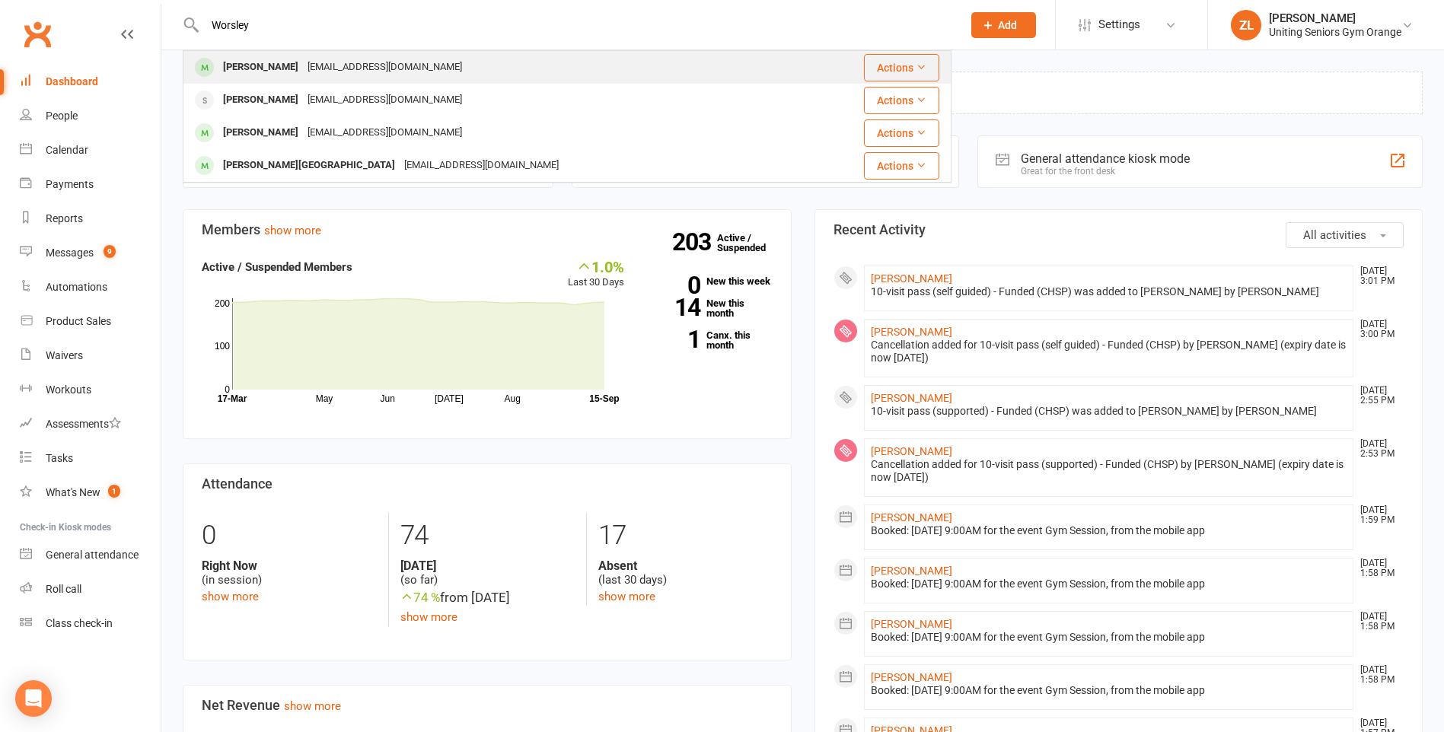
type input "Worsley"
click at [262, 57] on div "[PERSON_NAME]" at bounding box center [260, 67] width 84 height 22
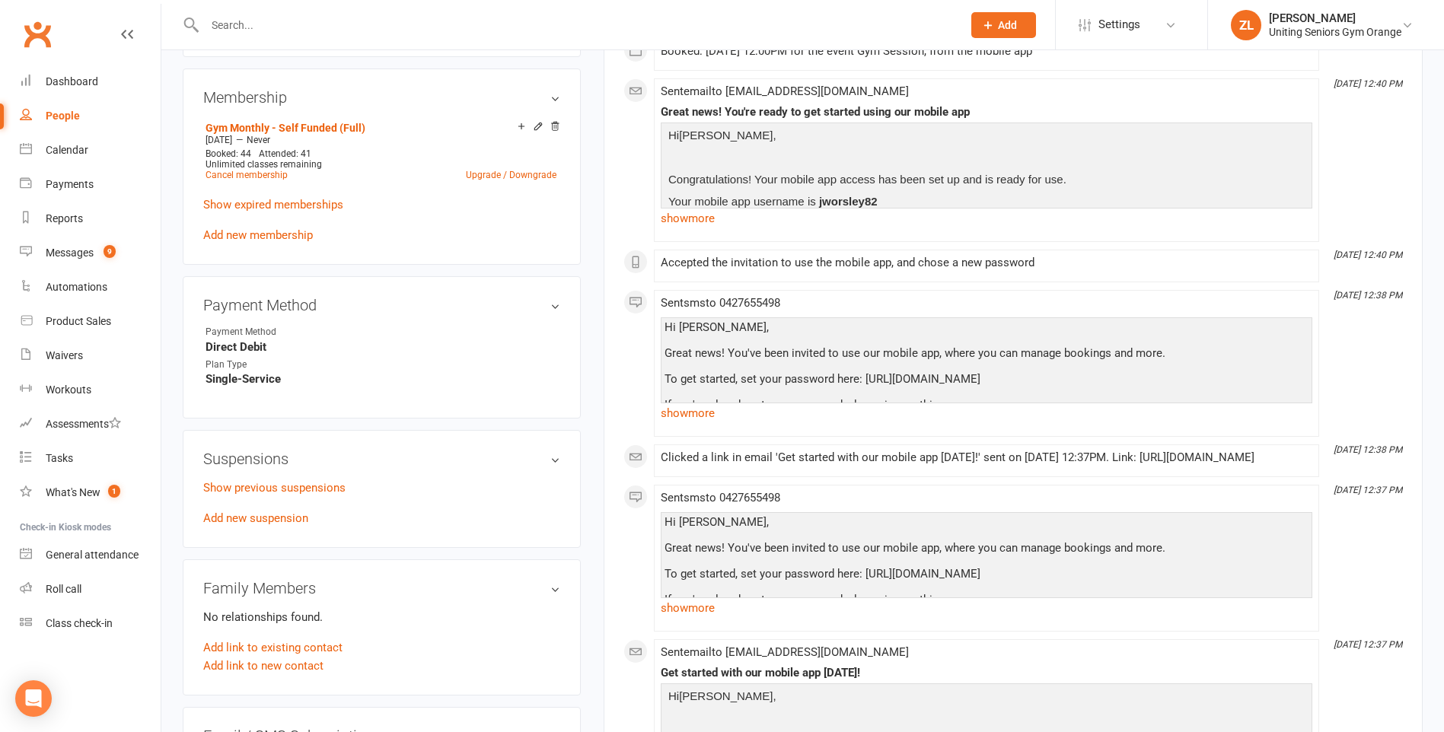
scroll to position [761, 0]
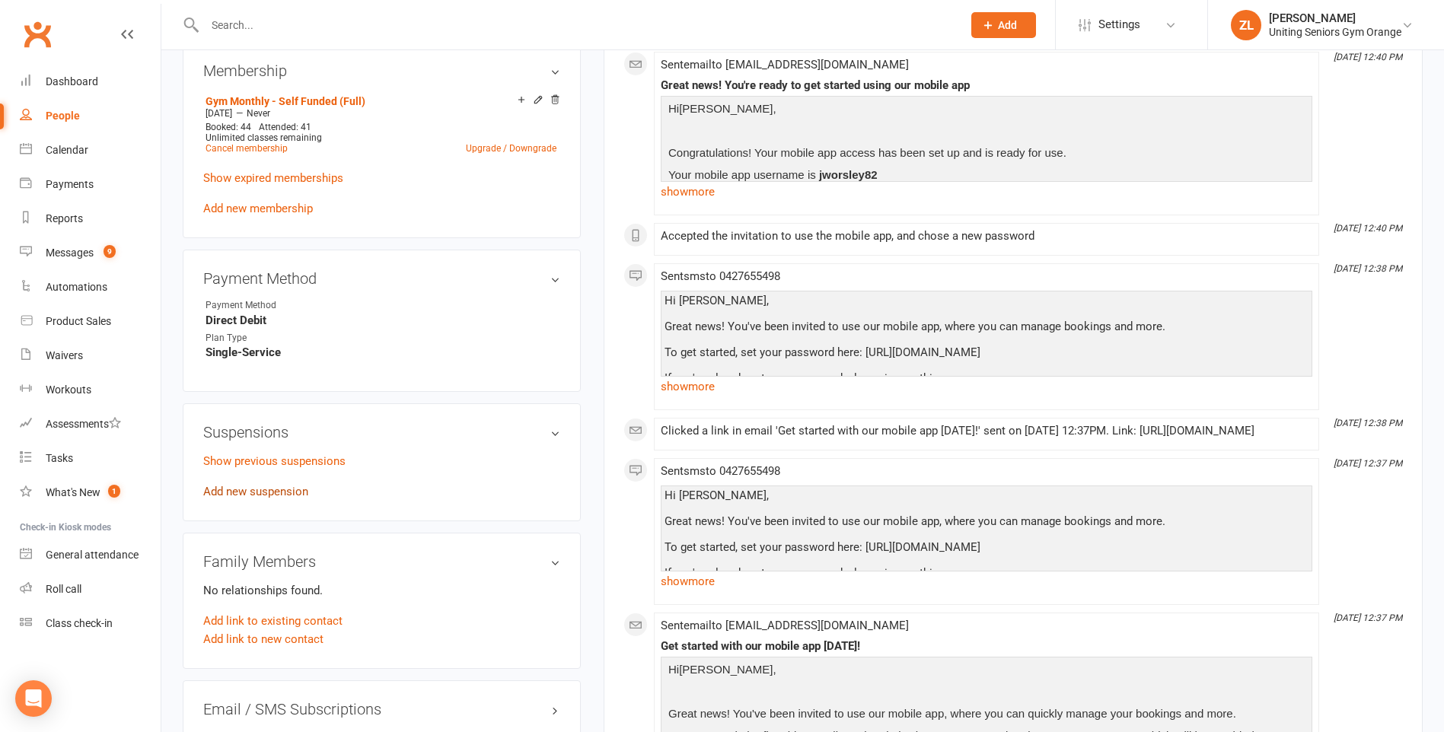
click at [266, 492] on link "Add new suspension" at bounding box center [255, 492] width 105 height 14
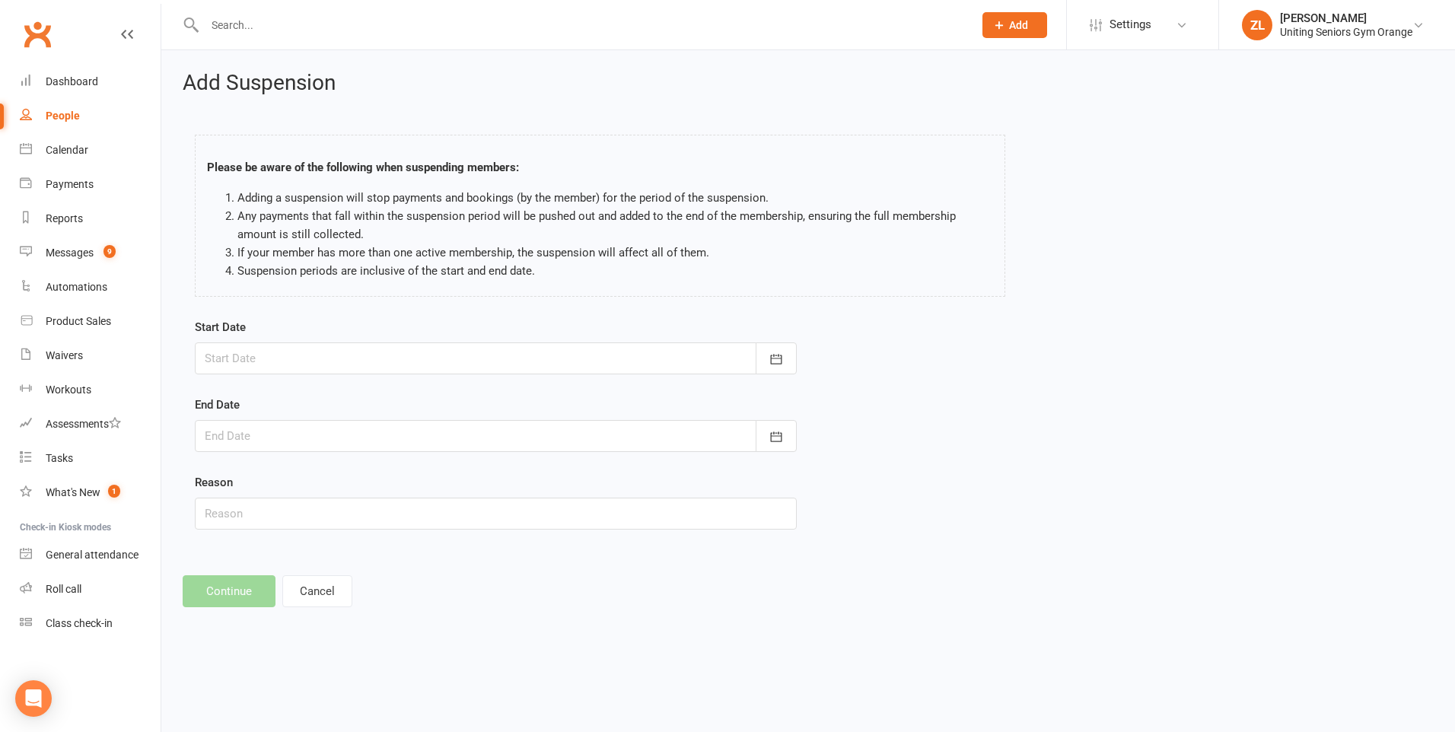
click at [425, 340] on div "Start Date September 2025 Sun Mon Tue Wed Thu Fri Sat 36 31 01 02 03 04 05 06 3…" at bounding box center [496, 346] width 602 height 56
click at [420, 352] on div at bounding box center [496, 359] width 602 height 32
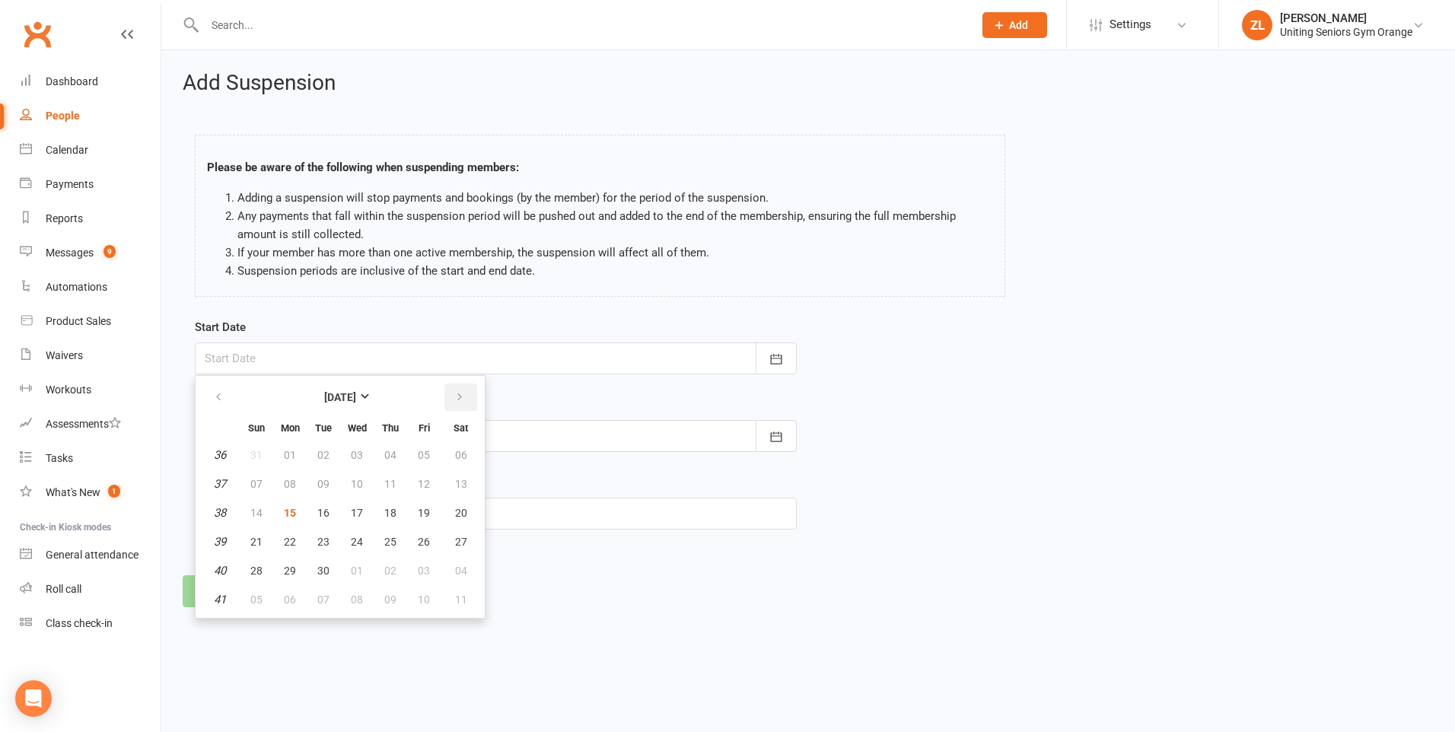
click at [448, 394] on button "button" at bounding box center [460, 397] width 33 height 27
click at [456, 480] on span "11" at bounding box center [461, 484] width 12 height 12
type input "[DATE]"
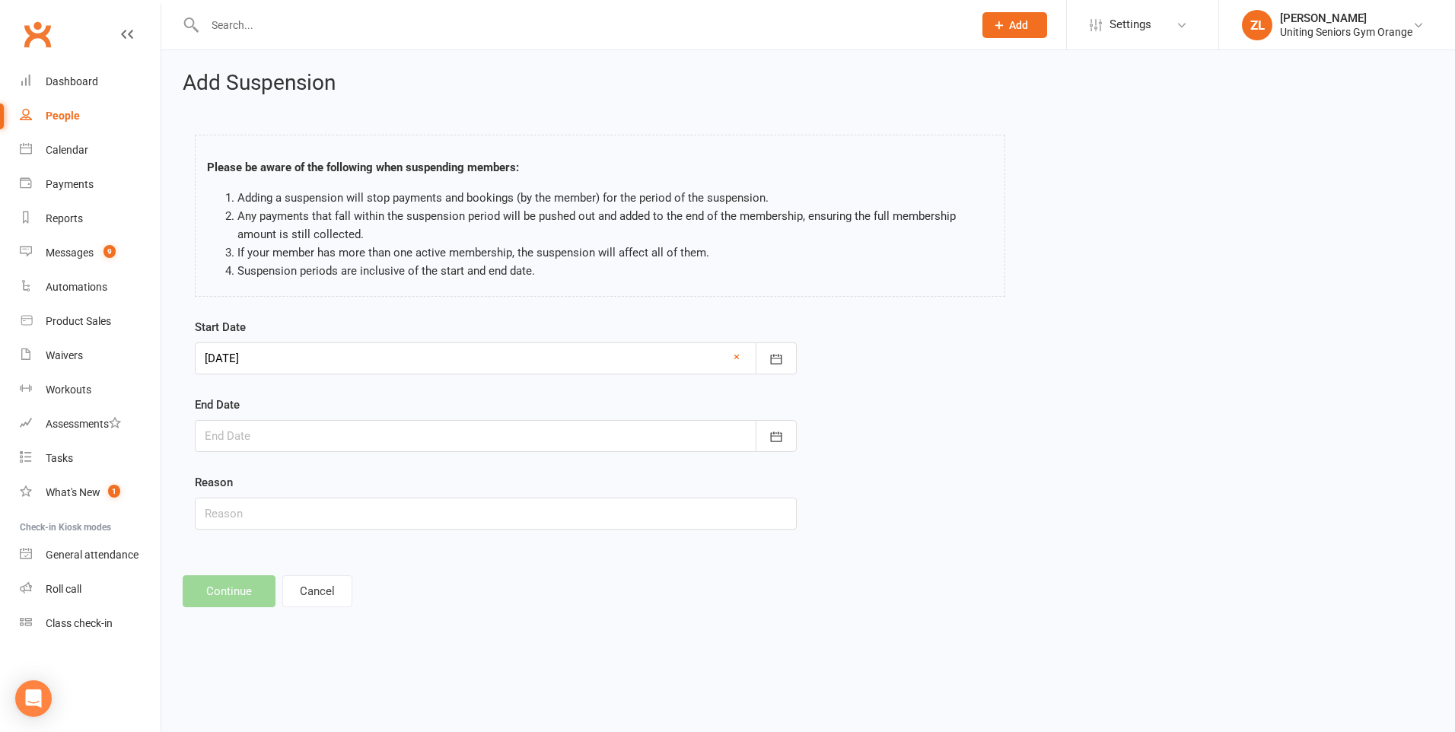
click at [448, 441] on div at bounding box center [496, 436] width 602 height 32
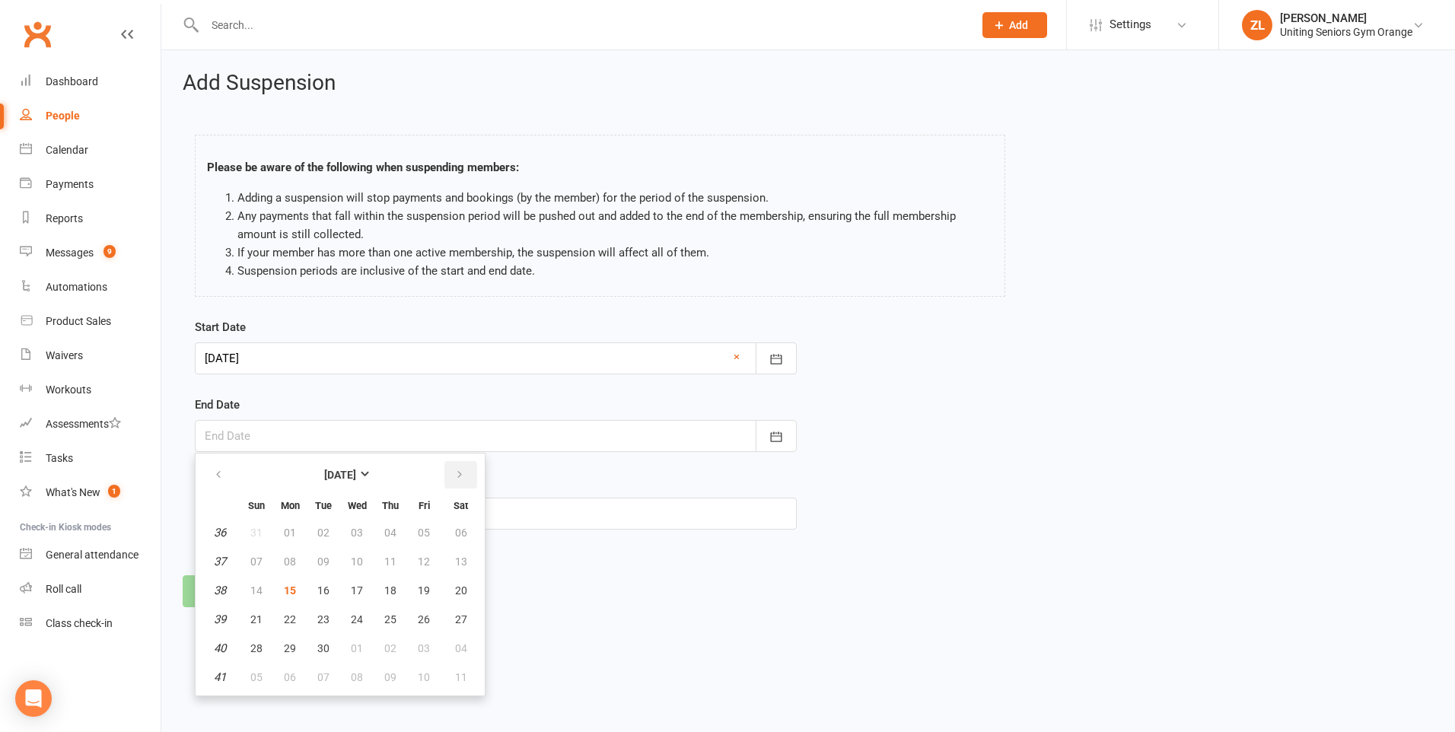
click at [454, 470] on icon "button" at bounding box center [459, 475] width 11 height 12
click at [260, 652] on span "26" at bounding box center [256, 648] width 12 height 12
type input "26 Oct 2025"
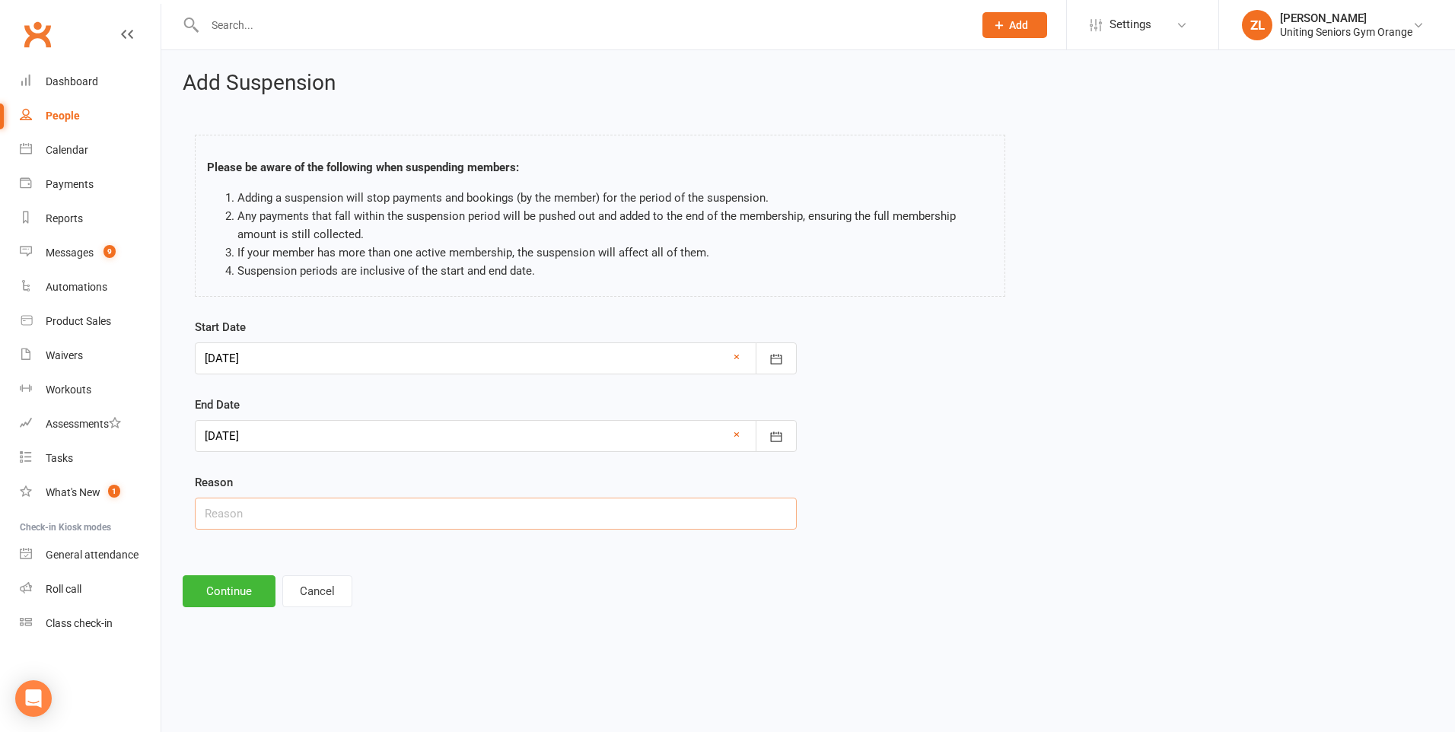
click at [298, 527] on input "text" at bounding box center [496, 514] width 602 height 32
click at [508, 583] on footer "Continue Cancel" at bounding box center [808, 591] width 1251 height 32
click at [30, 86] on link "Dashboard" at bounding box center [90, 82] width 141 height 34
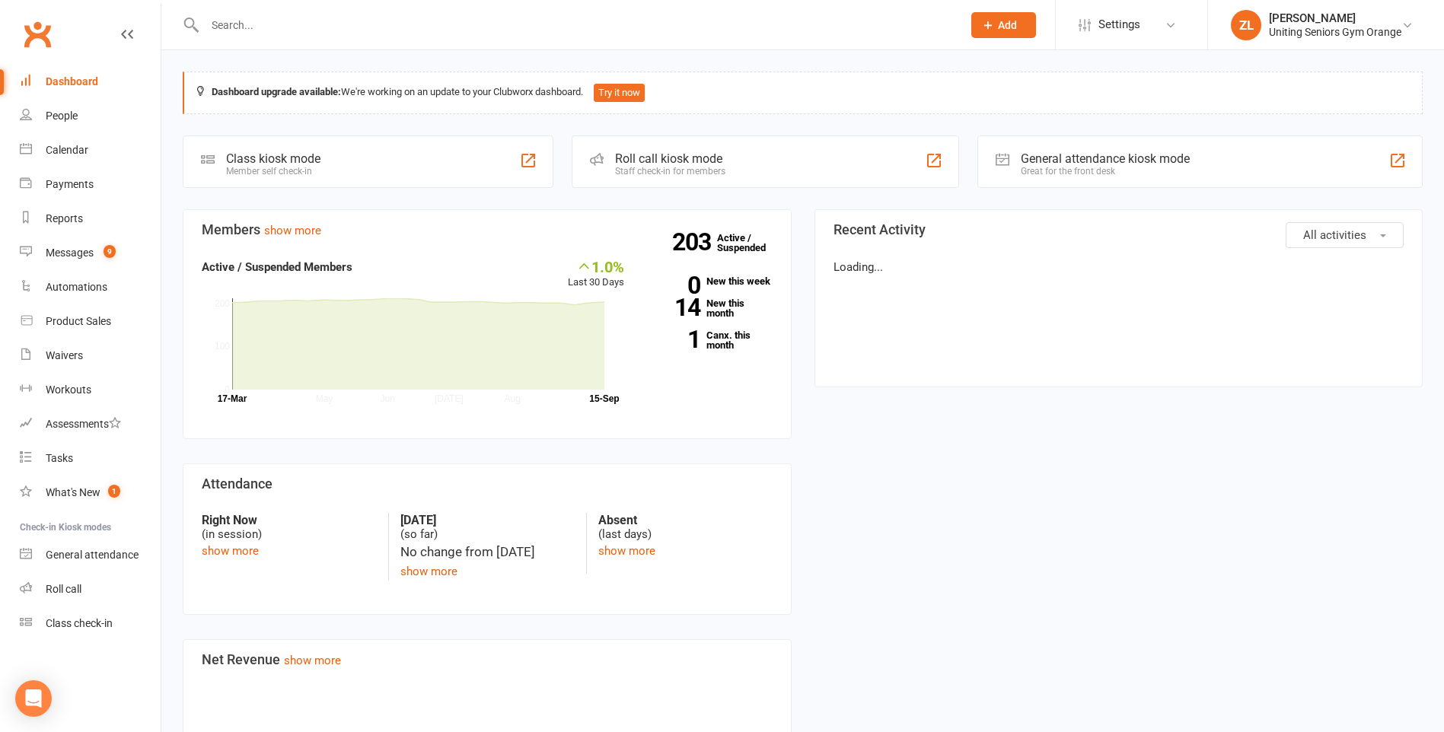
click at [301, 29] on input "text" at bounding box center [575, 24] width 751 height 21
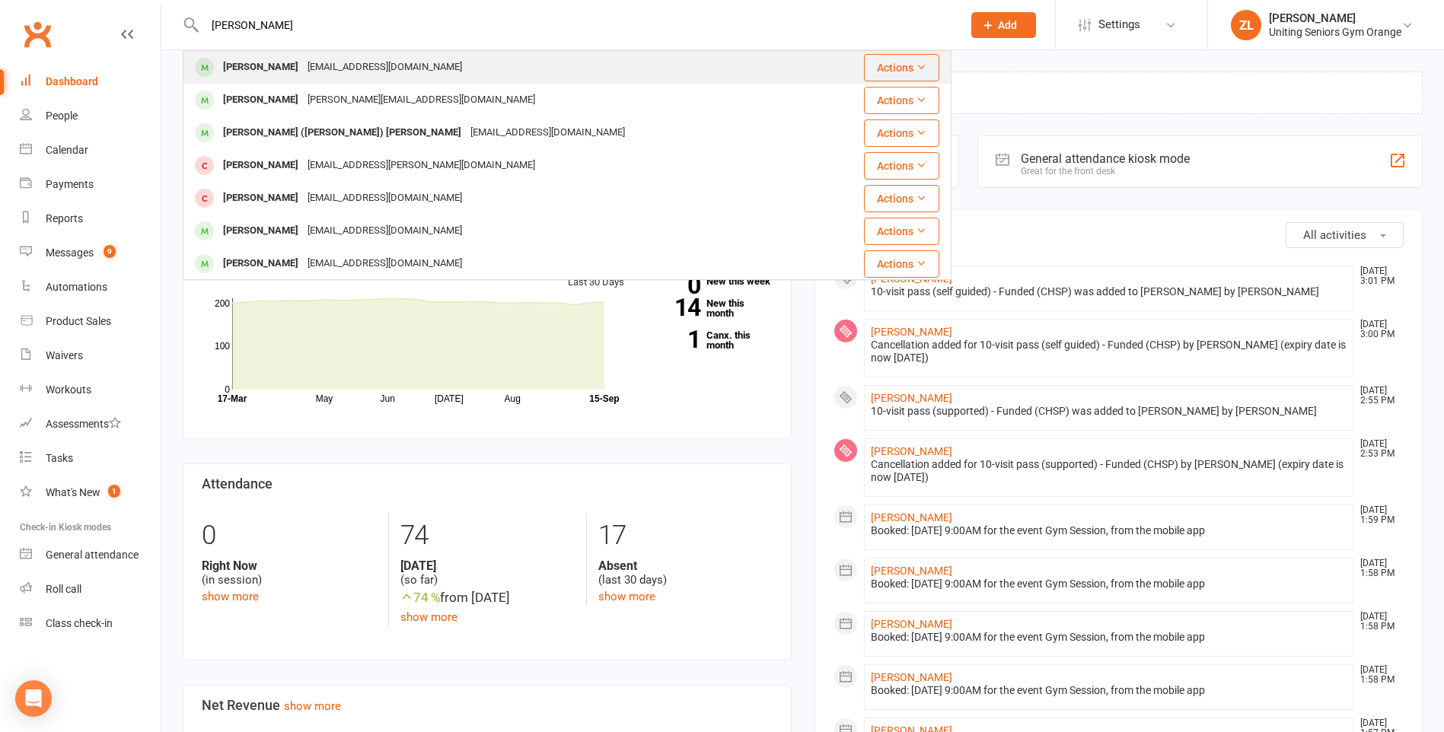
type input "Adrienne"
click at [301, 62] on div "[PERSON_NAME]" at bounding box center [260, 67] width 84 height 22
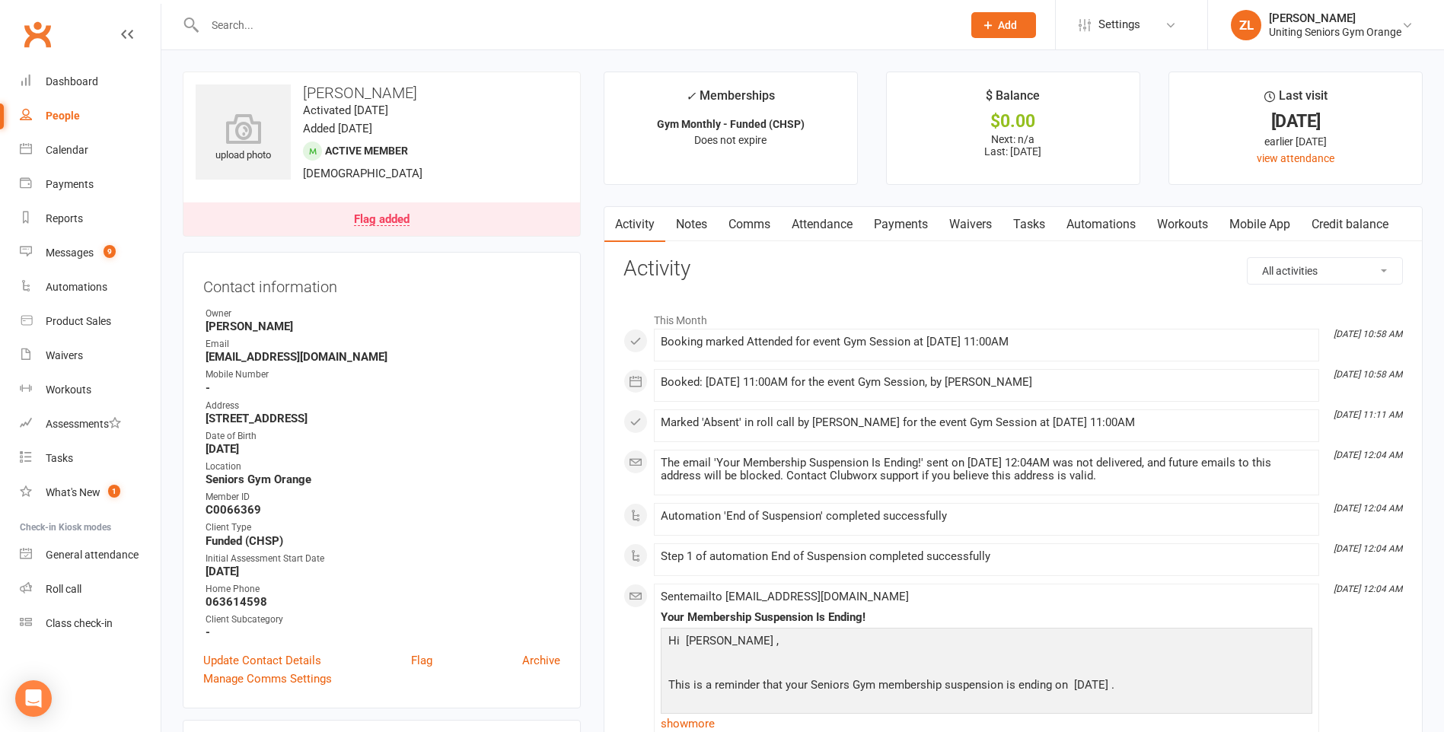
click at [393, 221] on div "Flag added" at bounding box center [382, 220] width 56 height 12
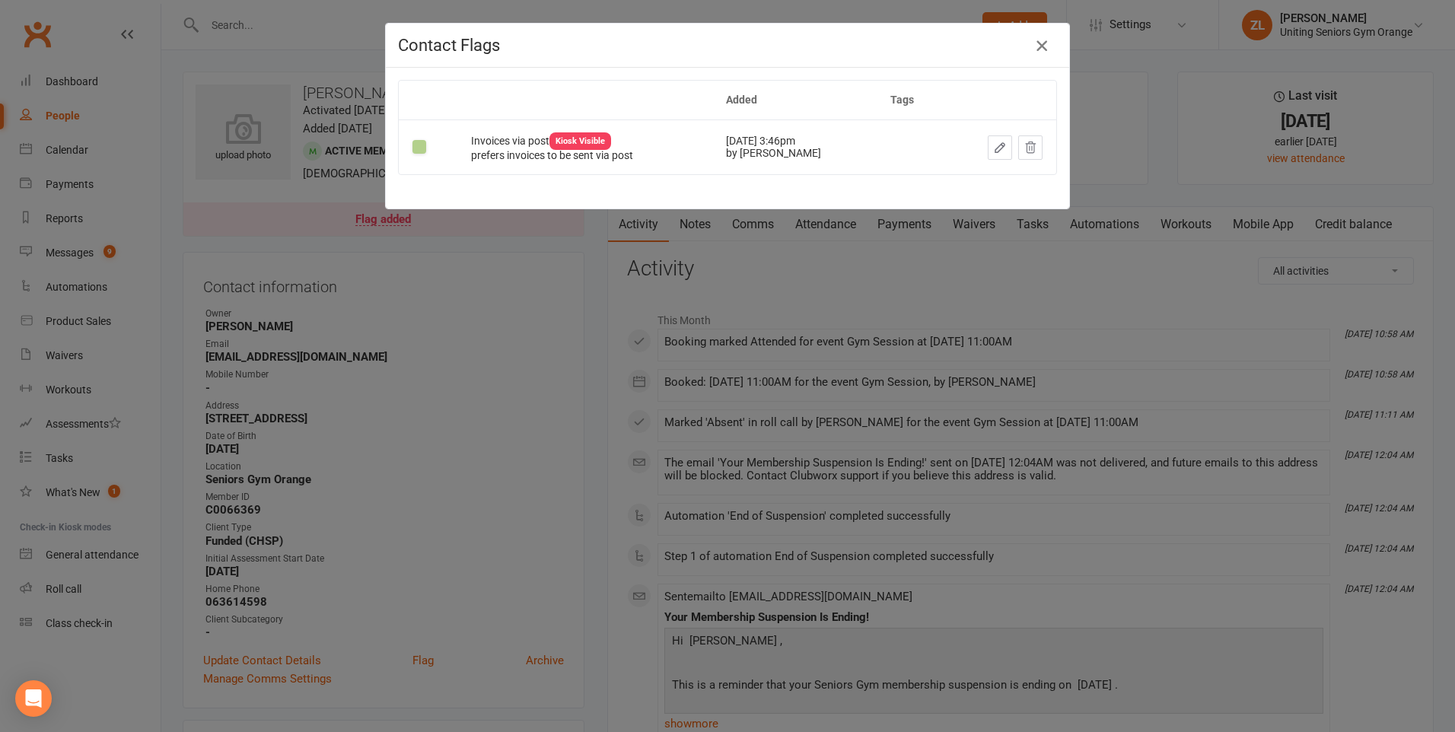
click at [1035, 54] on icon "button" at bounding box center [1042, 46] width 18 height 18
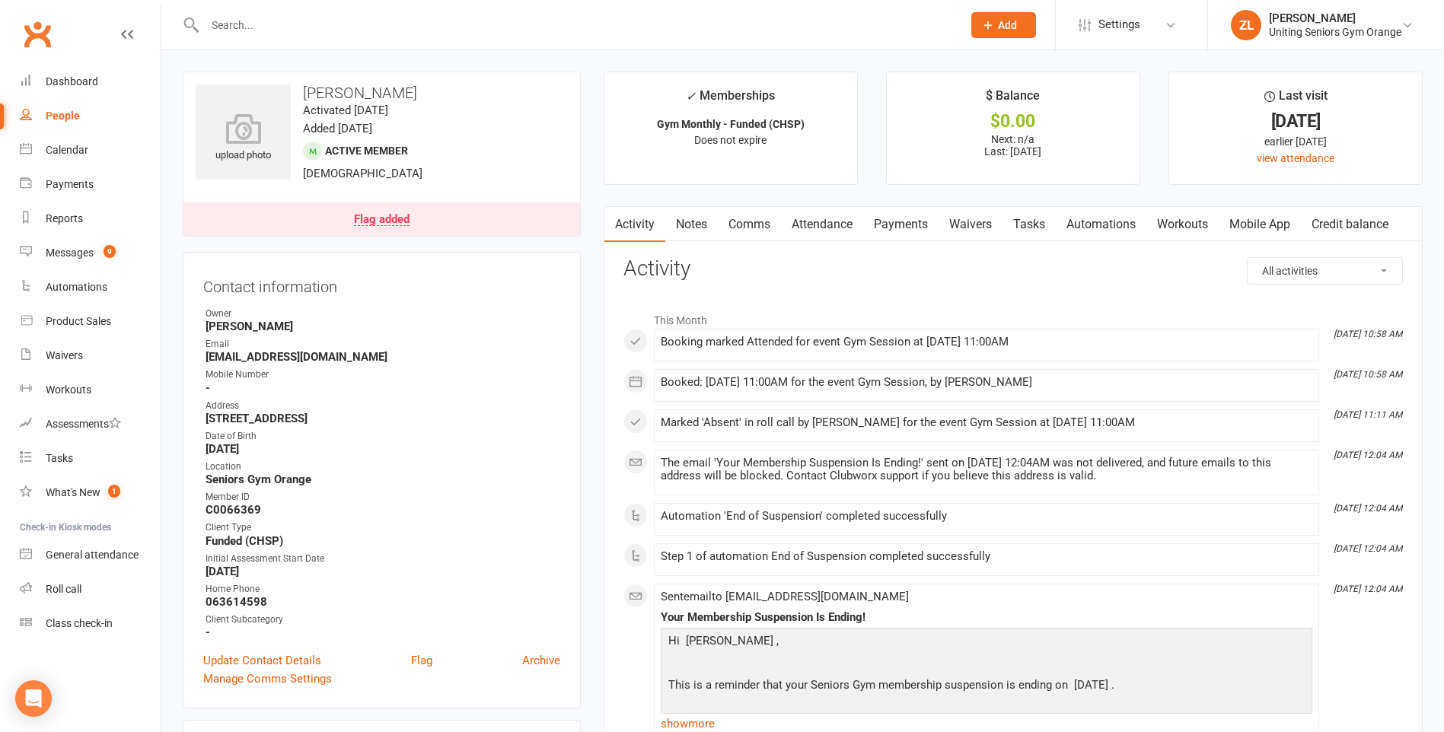
click at [797, 224] on link "Attendance" at bounding box center [822, 224] width 82 height 35
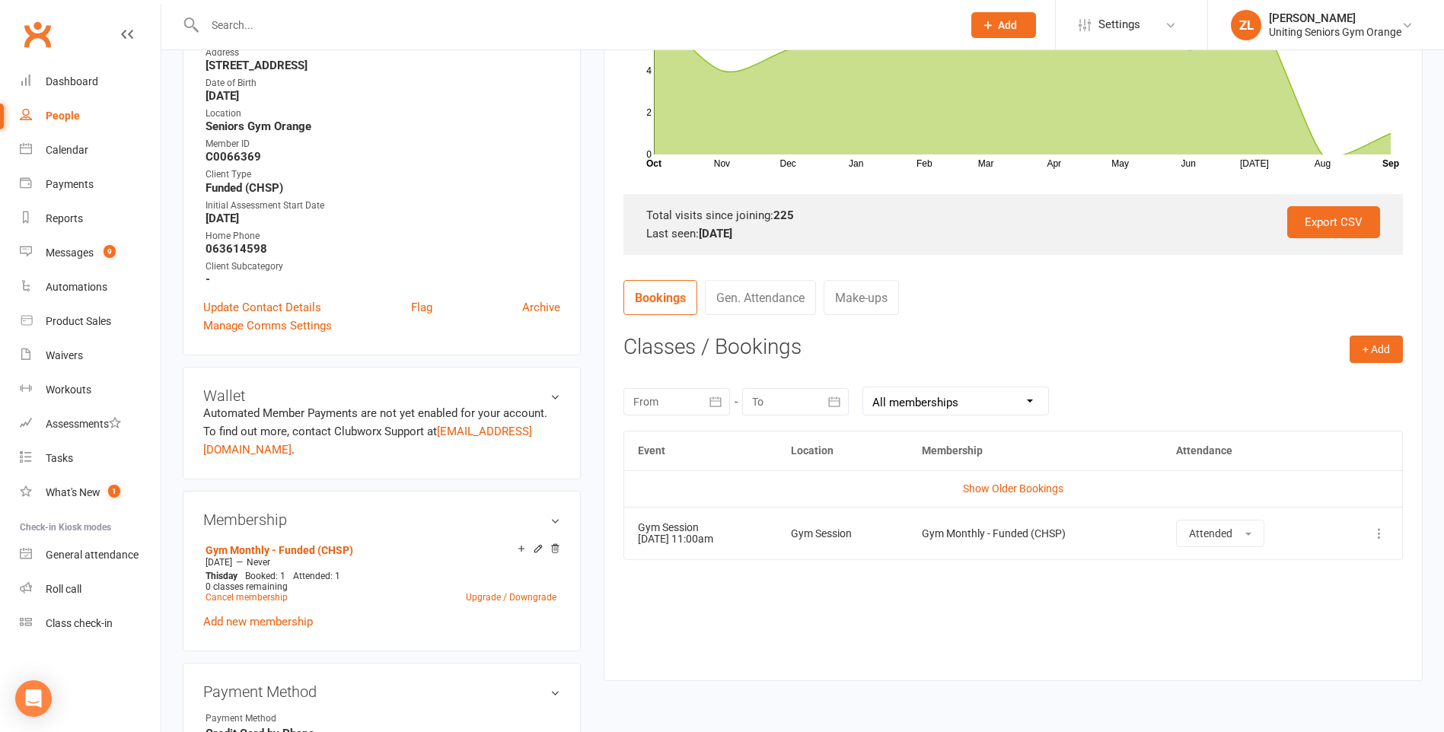
scroll to position [381, 0]
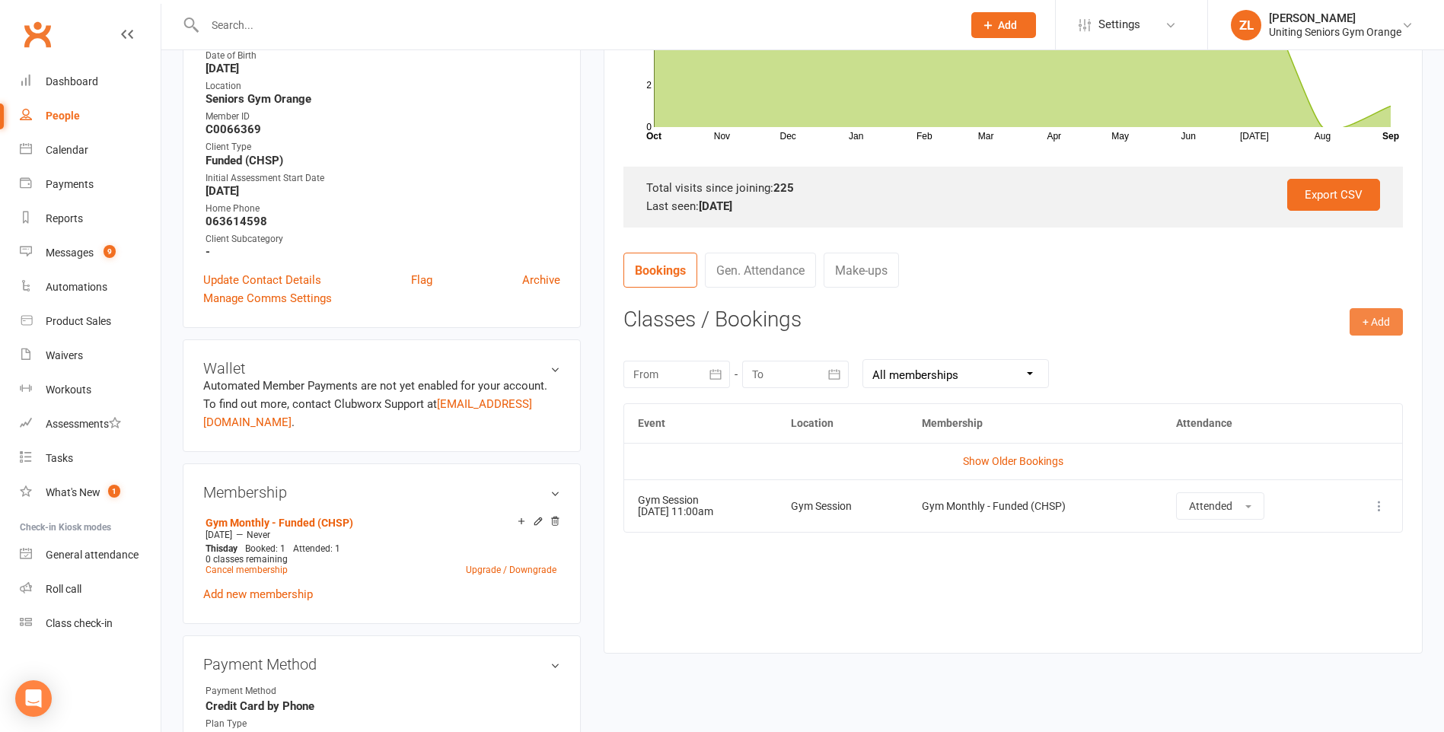
click at [1375, 330] on button "+ Add" at bounding box center [1375, 321] width 53 height 27
click at [1334, 350] on link "Book Event" at bounding box center [1326, 356] width 151 height 30
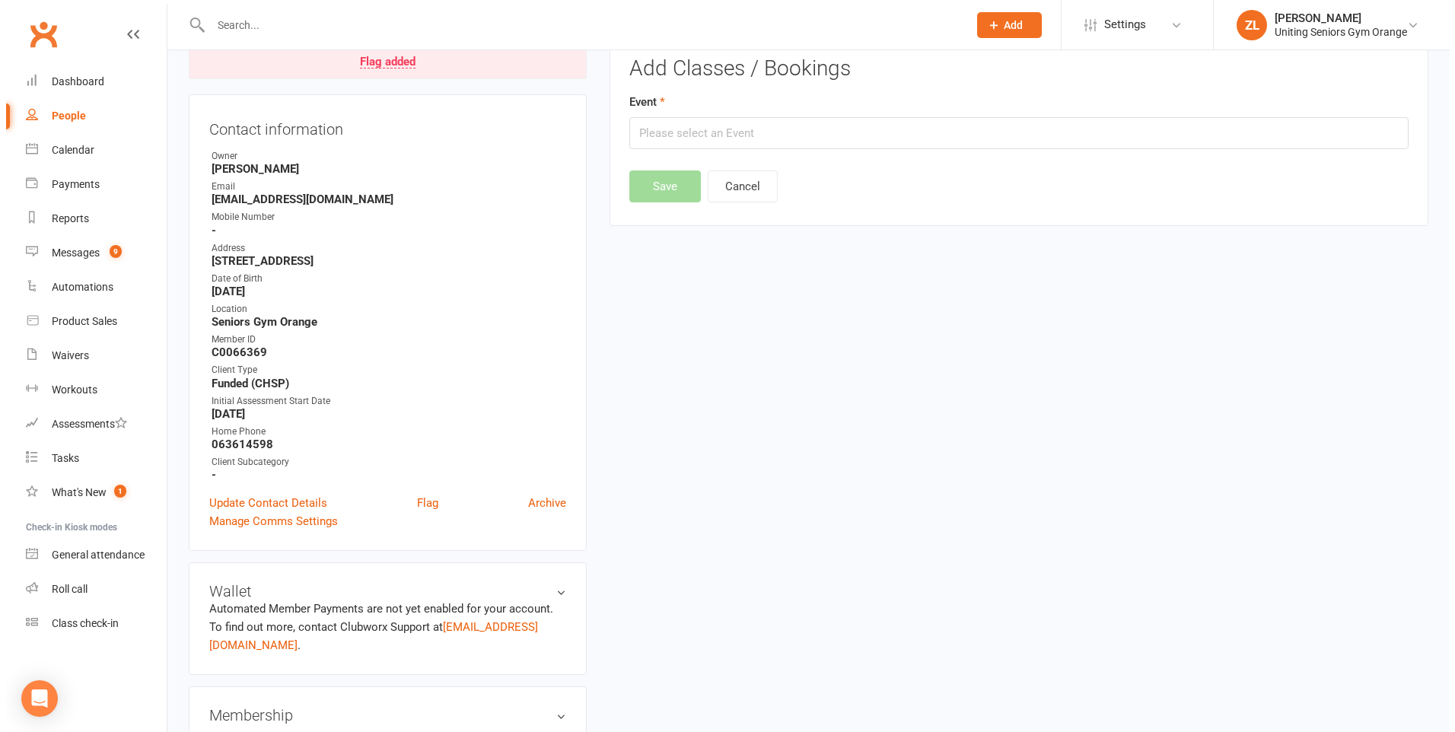
scroll to position [130, 0]
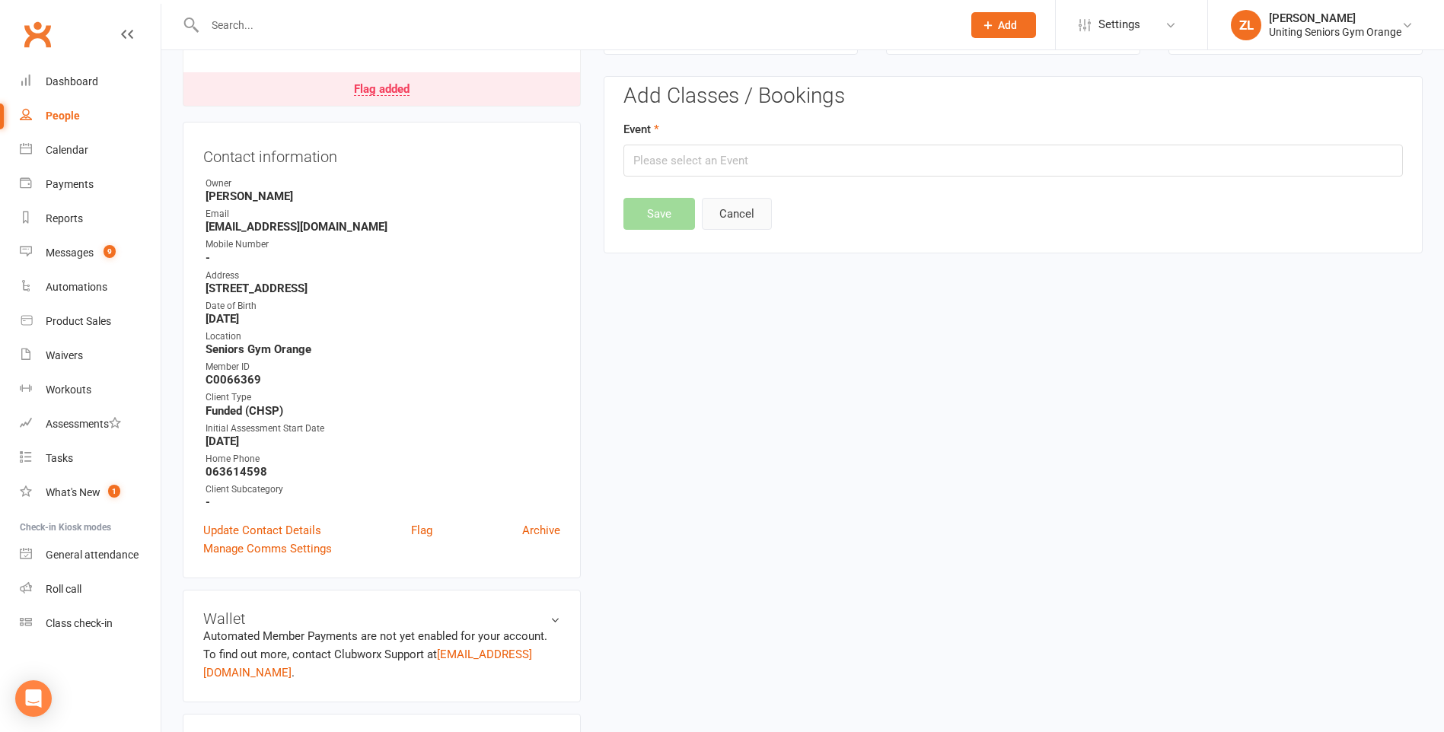
click at [742, 221] on button "Cancel" at bounding box center [737, 214] width 70 height 32
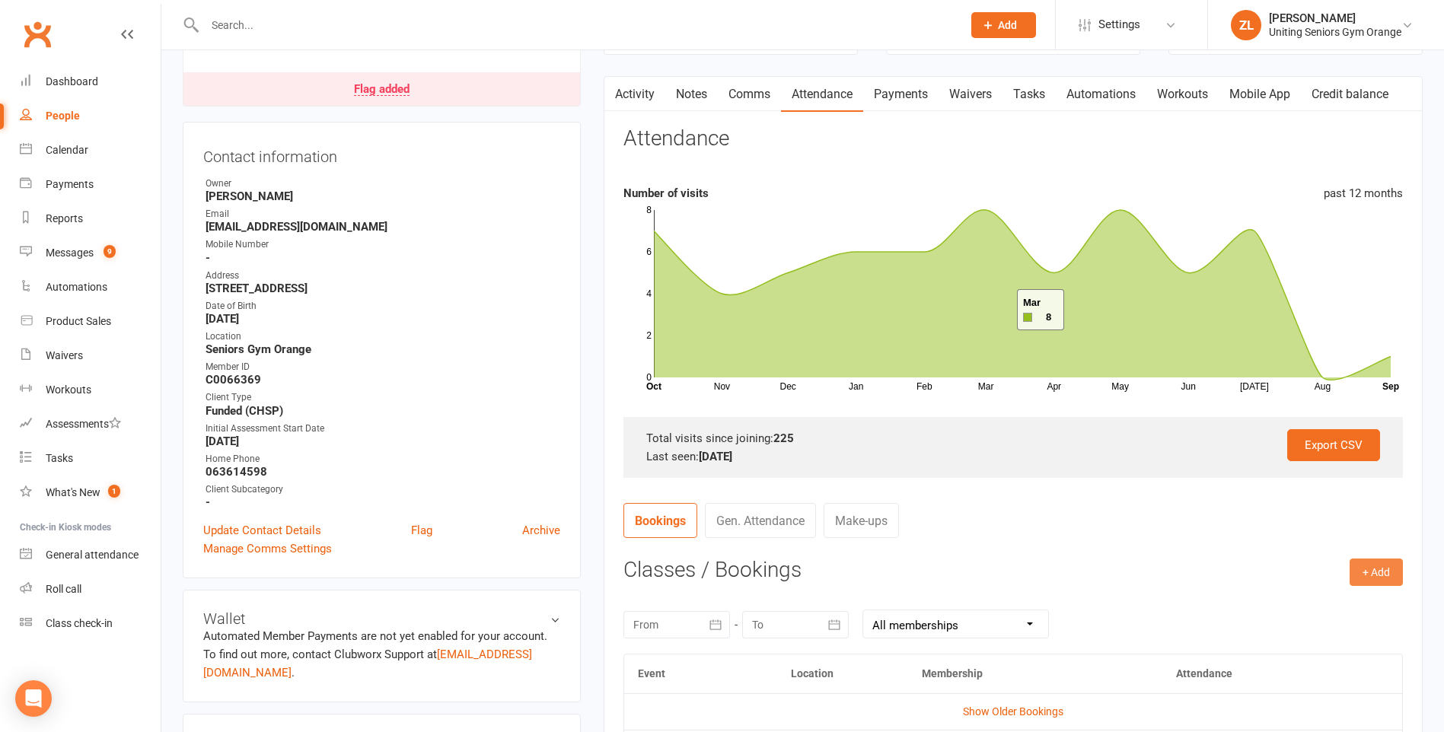
click at [1393, 572] on button "+ Add" at bounding box center [1375, 572] width 53 height 27
click at [1322, 614] on link "Book Event" at bounding box center [1326, 606] width 151 height 30
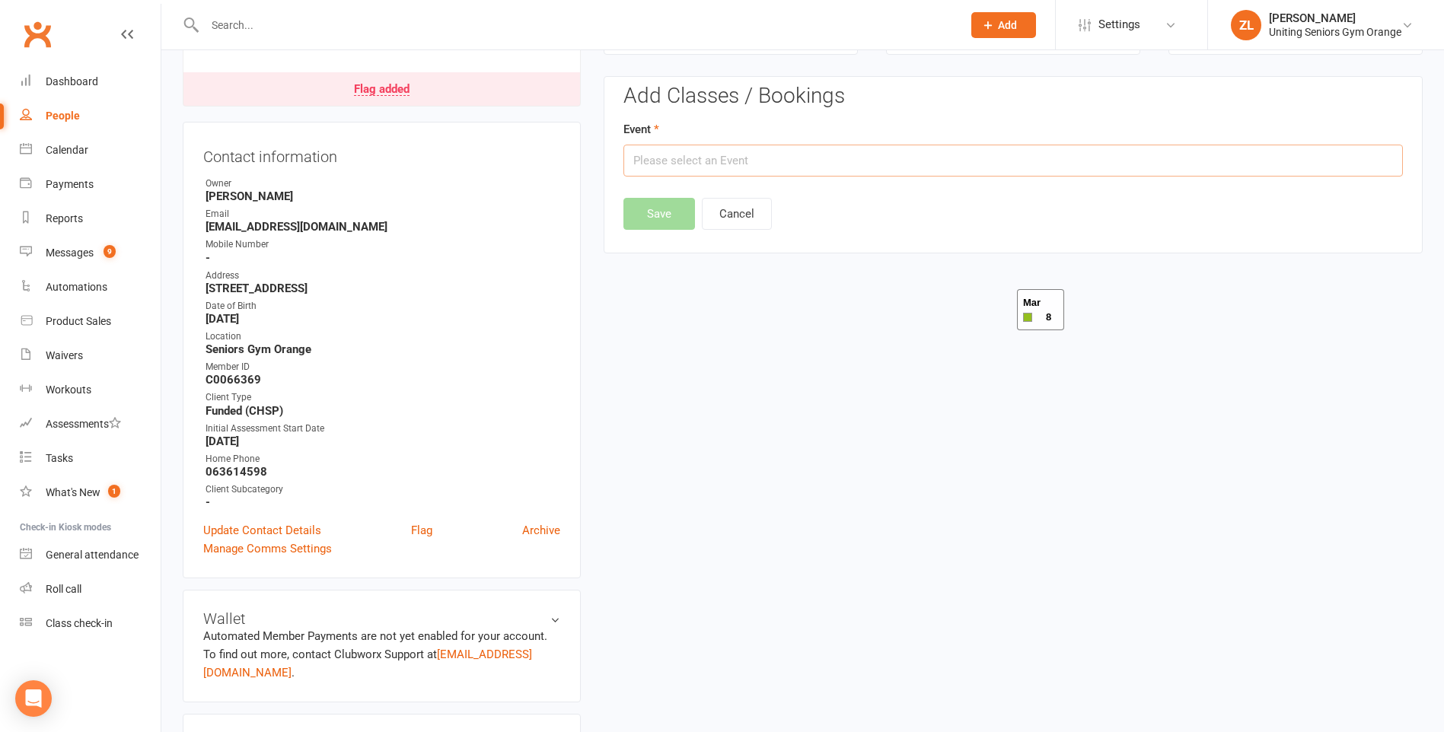
click at [686, 157] on input "text" at bounding box center [1012, 161] width 779 height 32
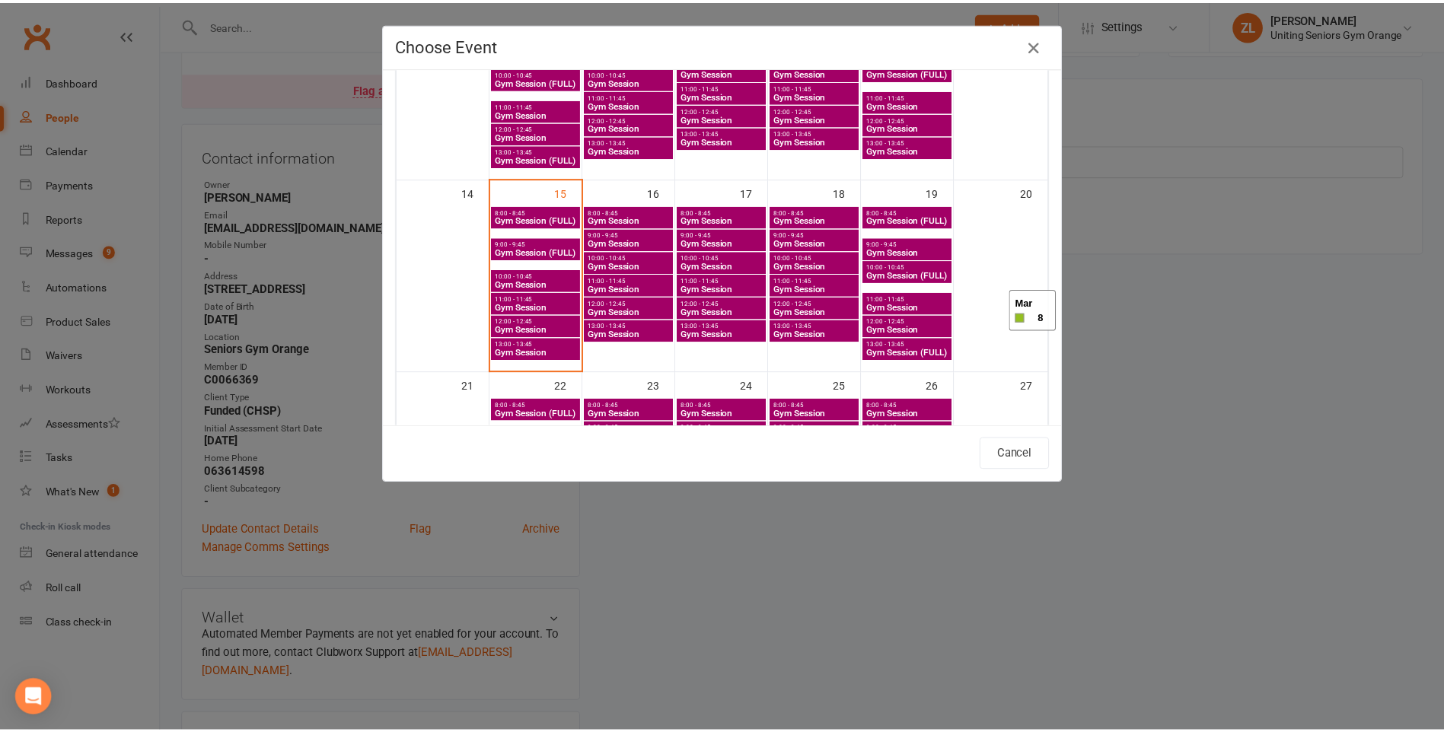
scroll to position [381, 0]
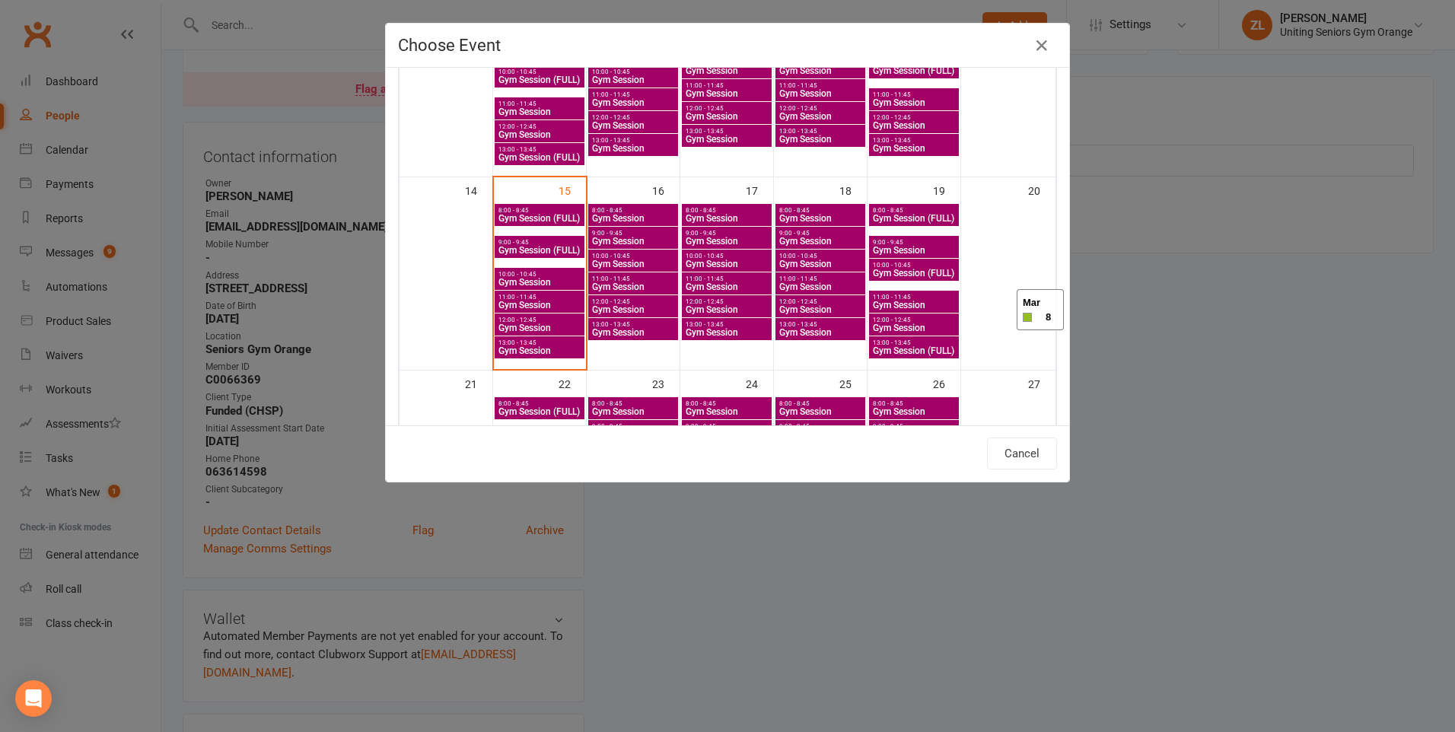
click at [803, 281] on span "11:00 - 11:45" at bounding box center [821, 279] width 84 height 7
type input "Gym Session - Sep 18, 2025 11:00:00 AM"
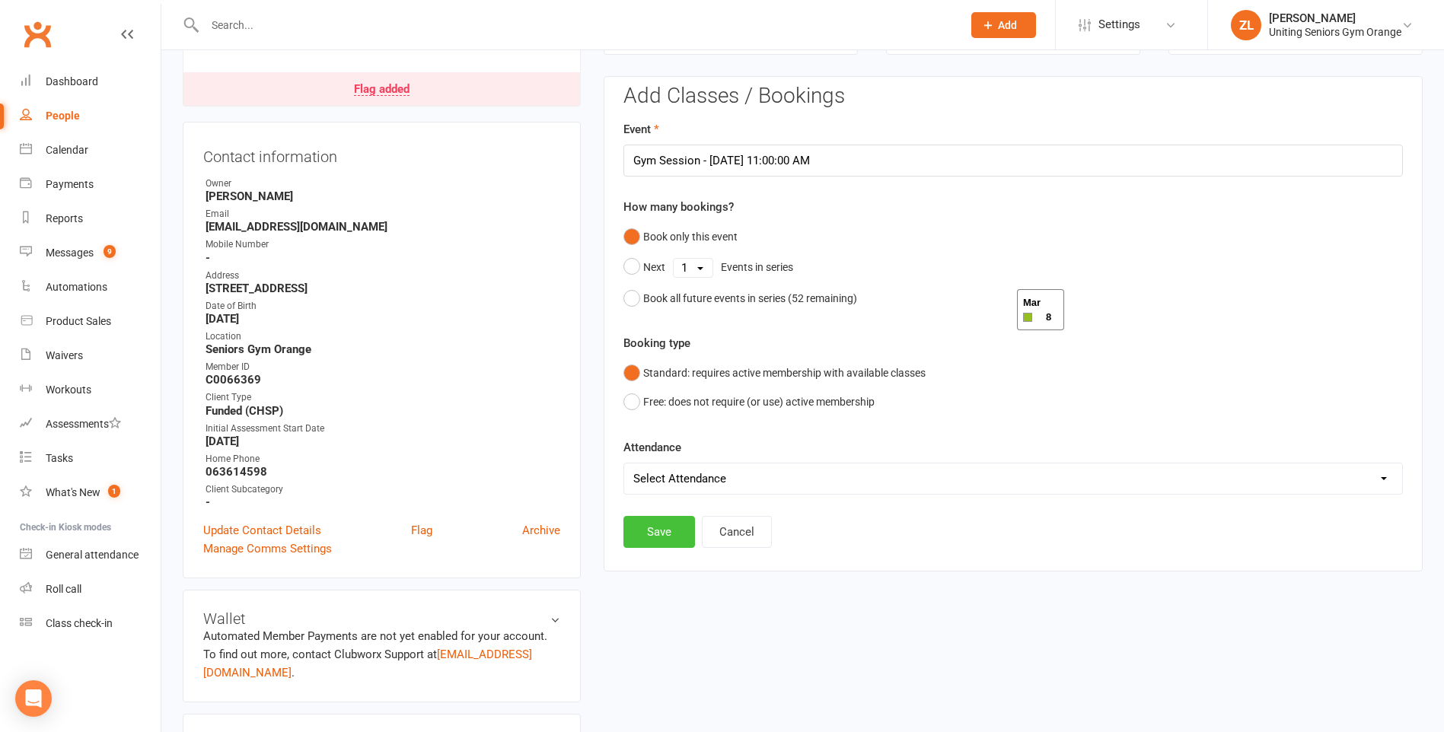
click at [668, 533] on button "Save" at bounding box center [659, 532] width 72 height 32
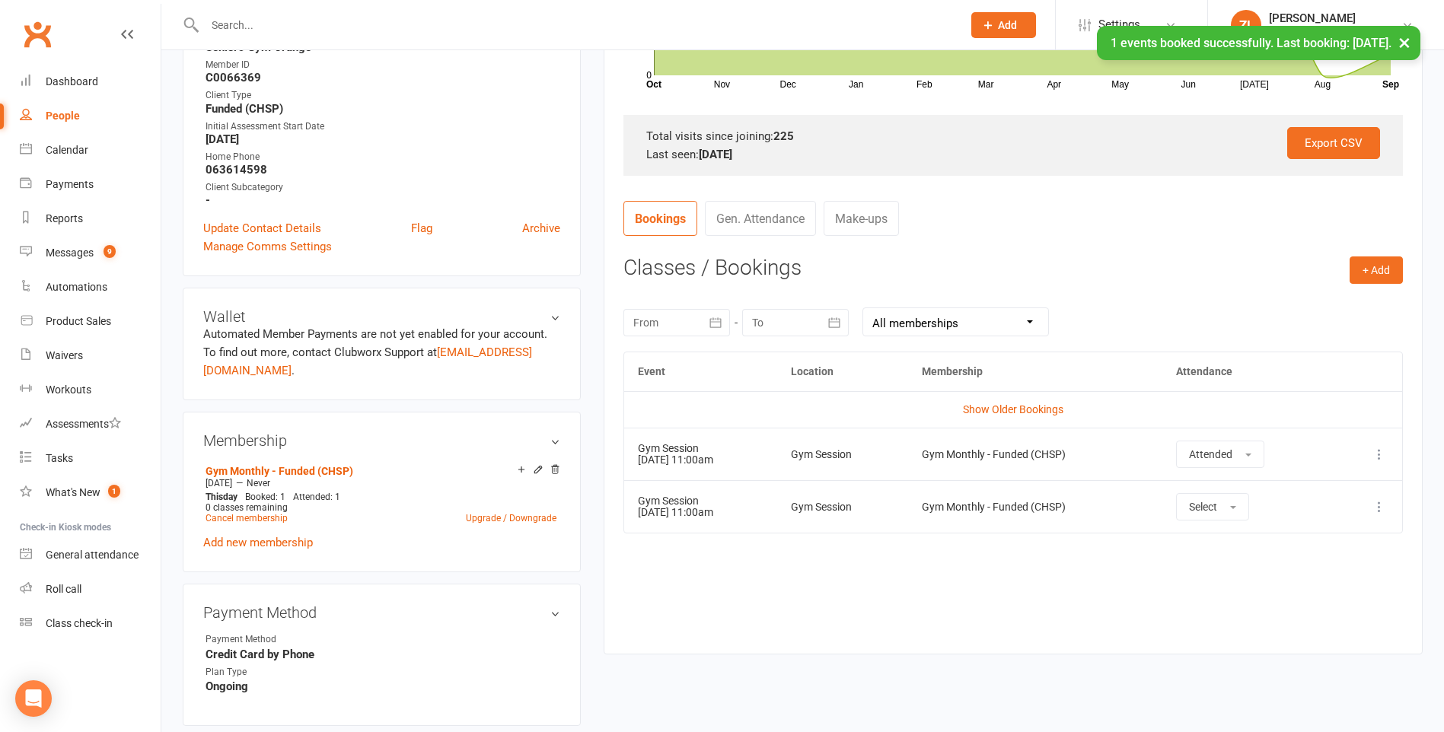
scroll to position [435, 0]
click at [1375, 264] on button "+ Add" at bounding box center [1375, 267] width 53 height 27
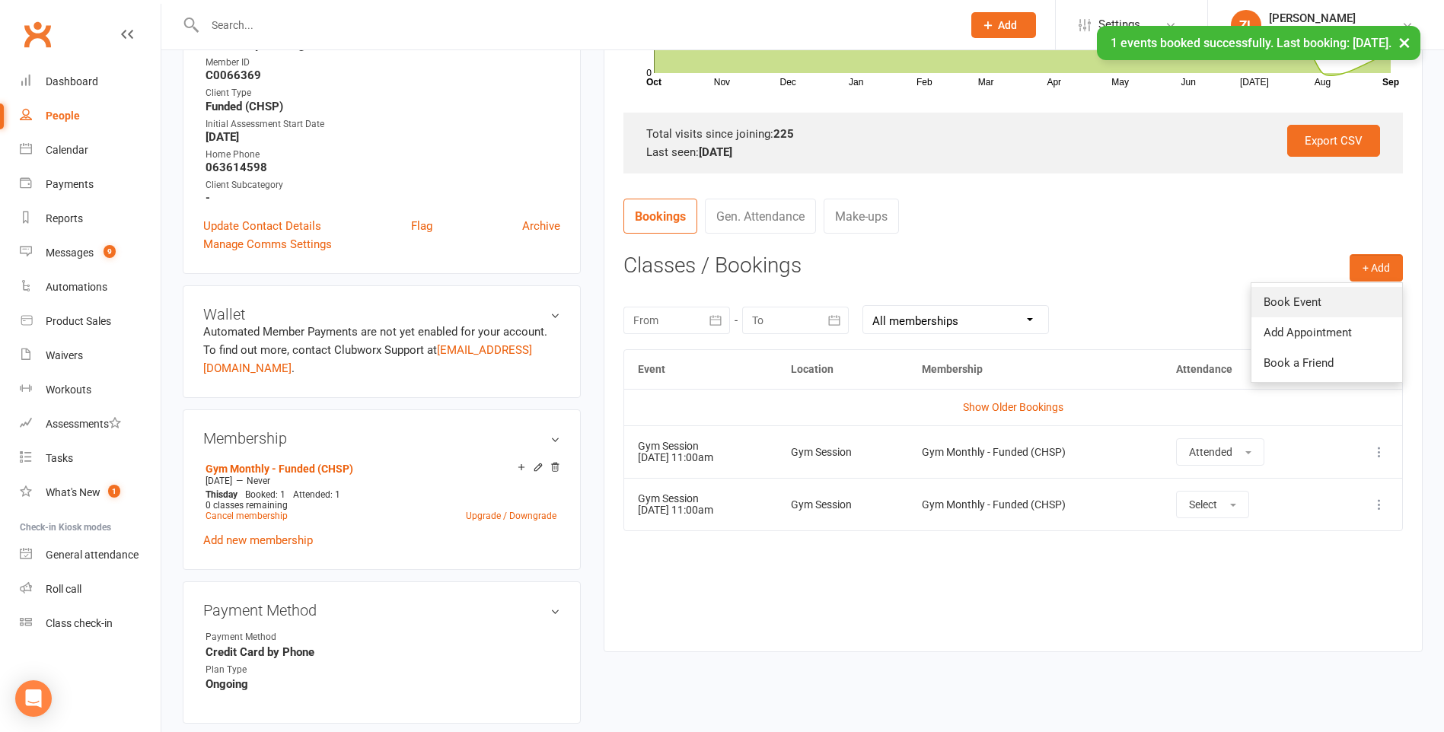
click at [1334, 304] on link "Book Event" at bounding box center [1326, 302] width 151 height 30
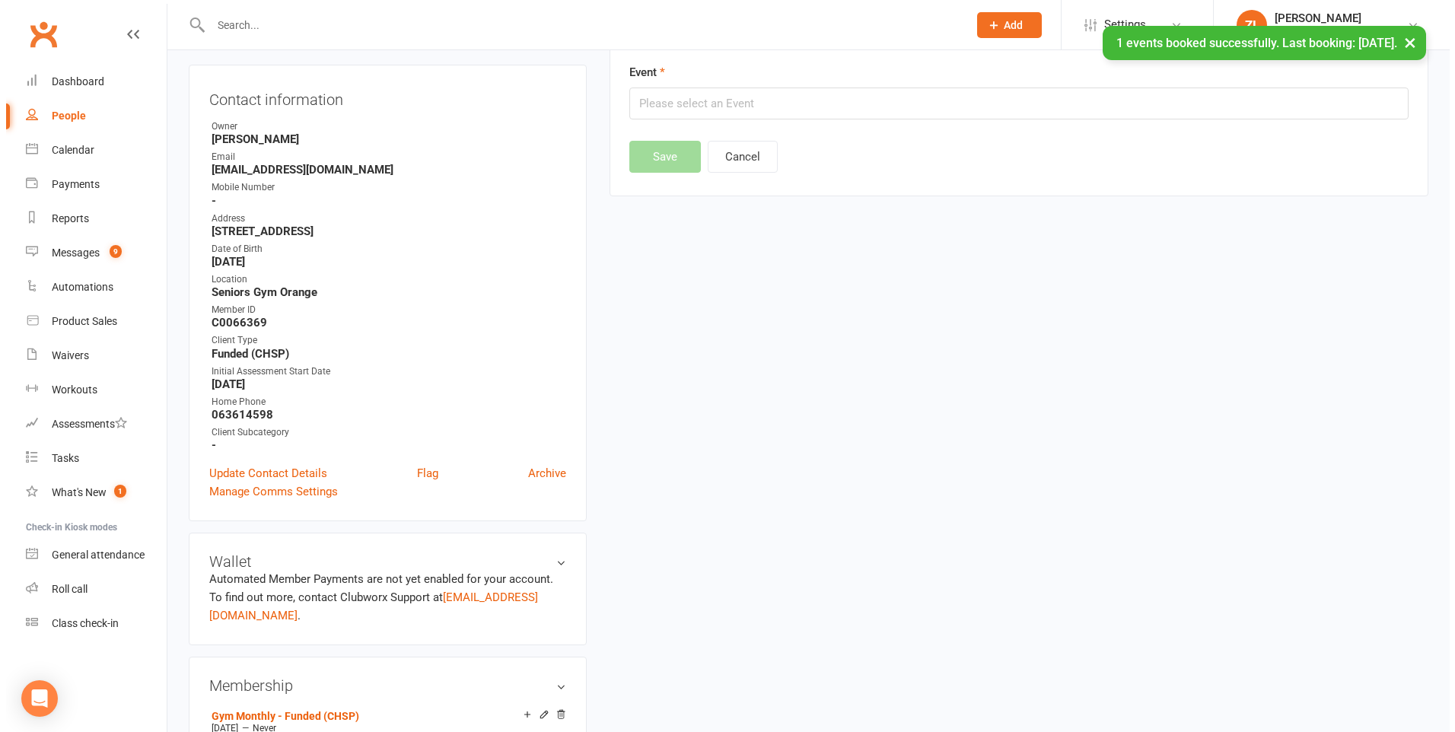
scroll to position [130, 0]
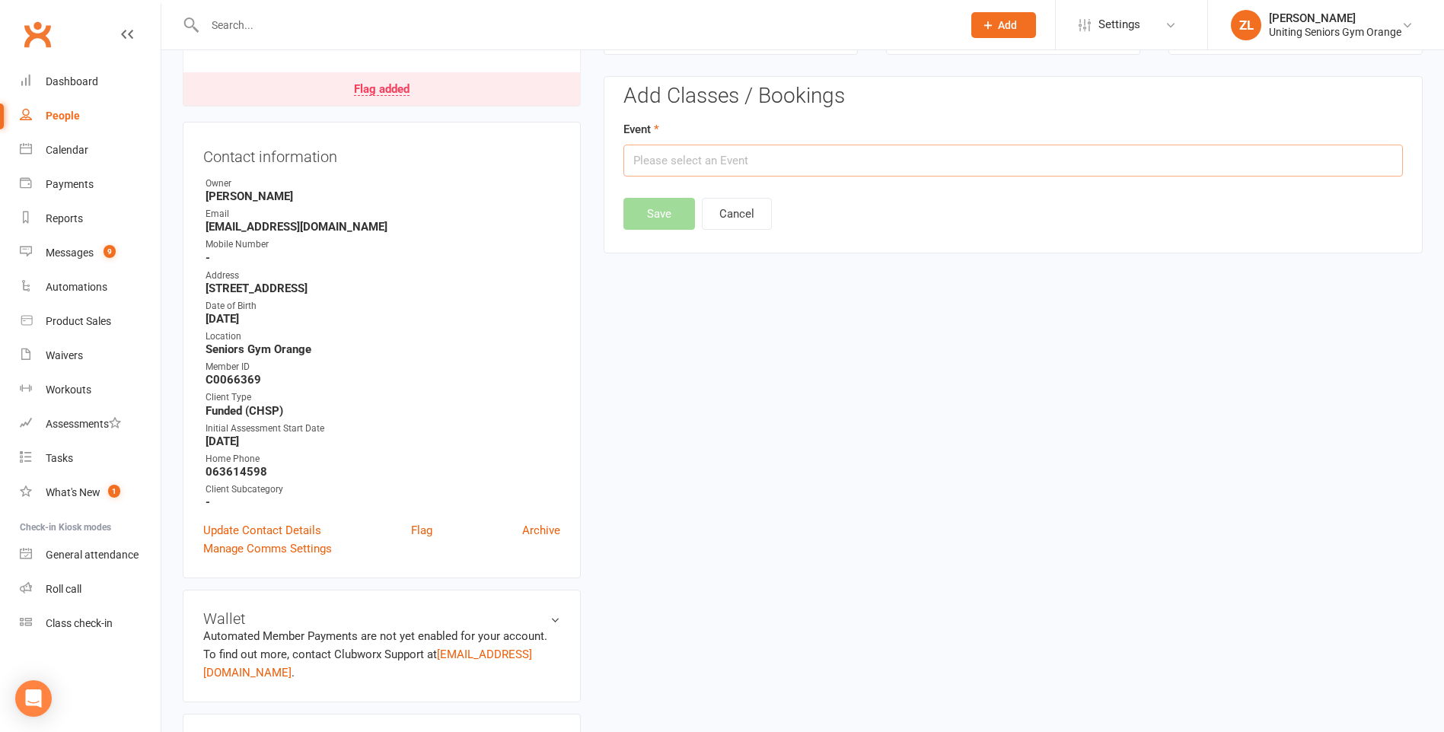
click at [779, 172] on input "text" at bounding box center [1012, 161] width 779 height 32
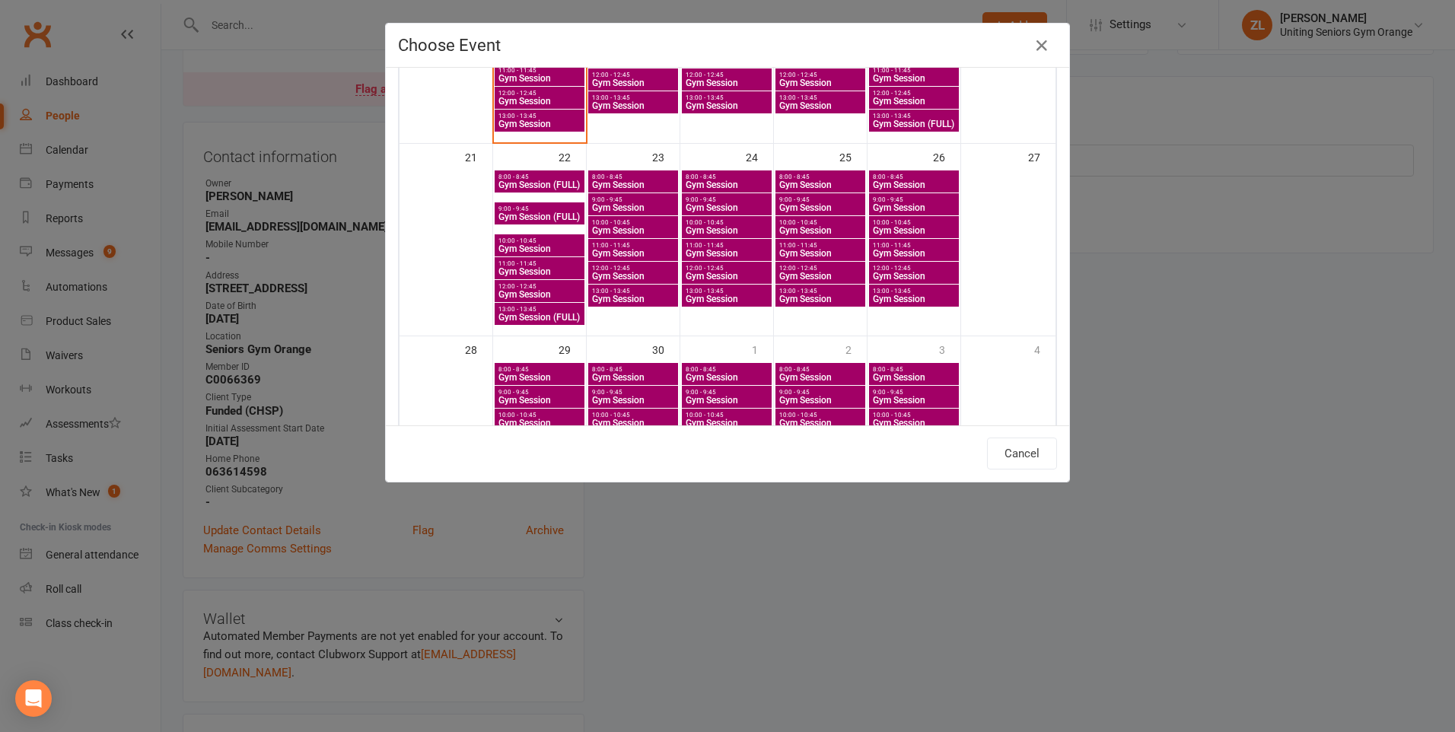
scroll to position [609, 0]
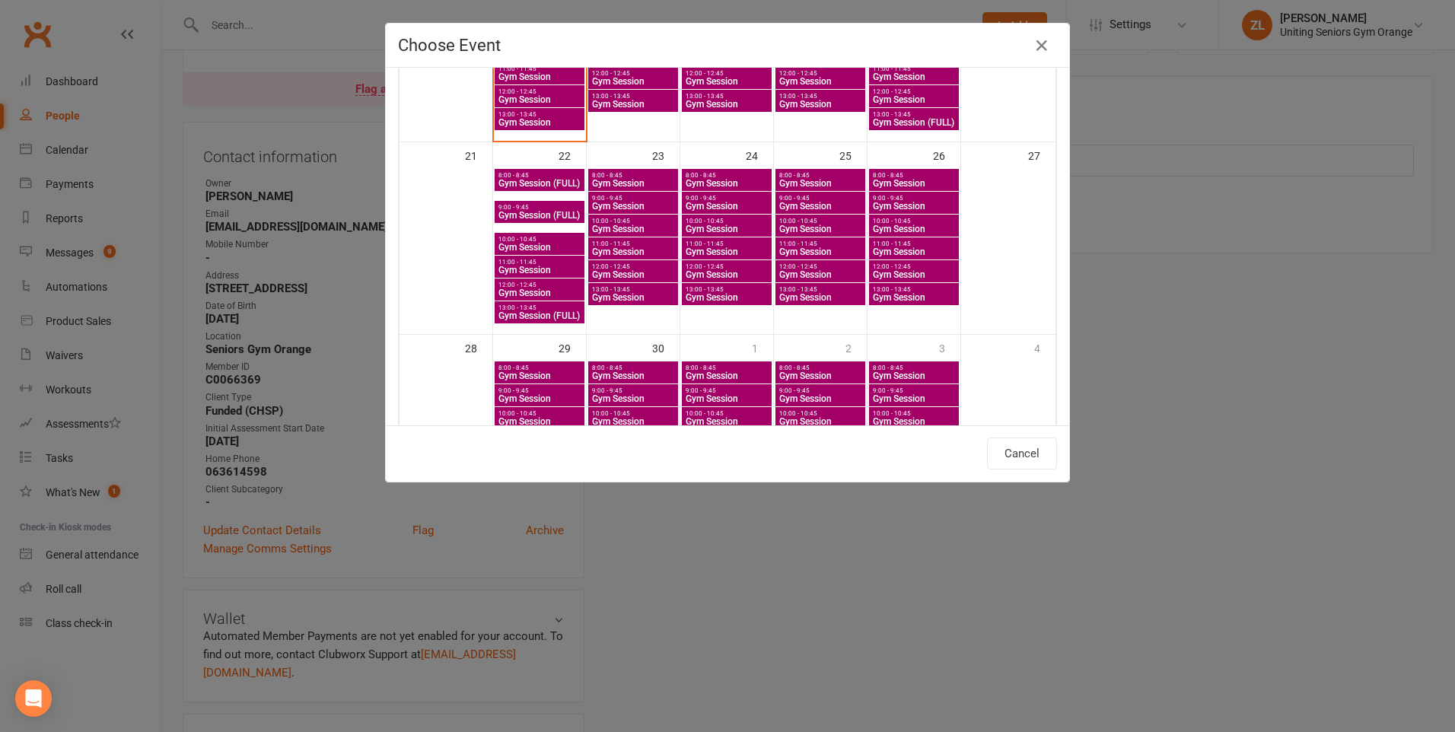
click at [516, 265] on span "11:00 - 11:45" at bounding box center [540, 262] width 84 height 7
type input "Gym Session - Sep 22, 2025 11:00:00 AM"
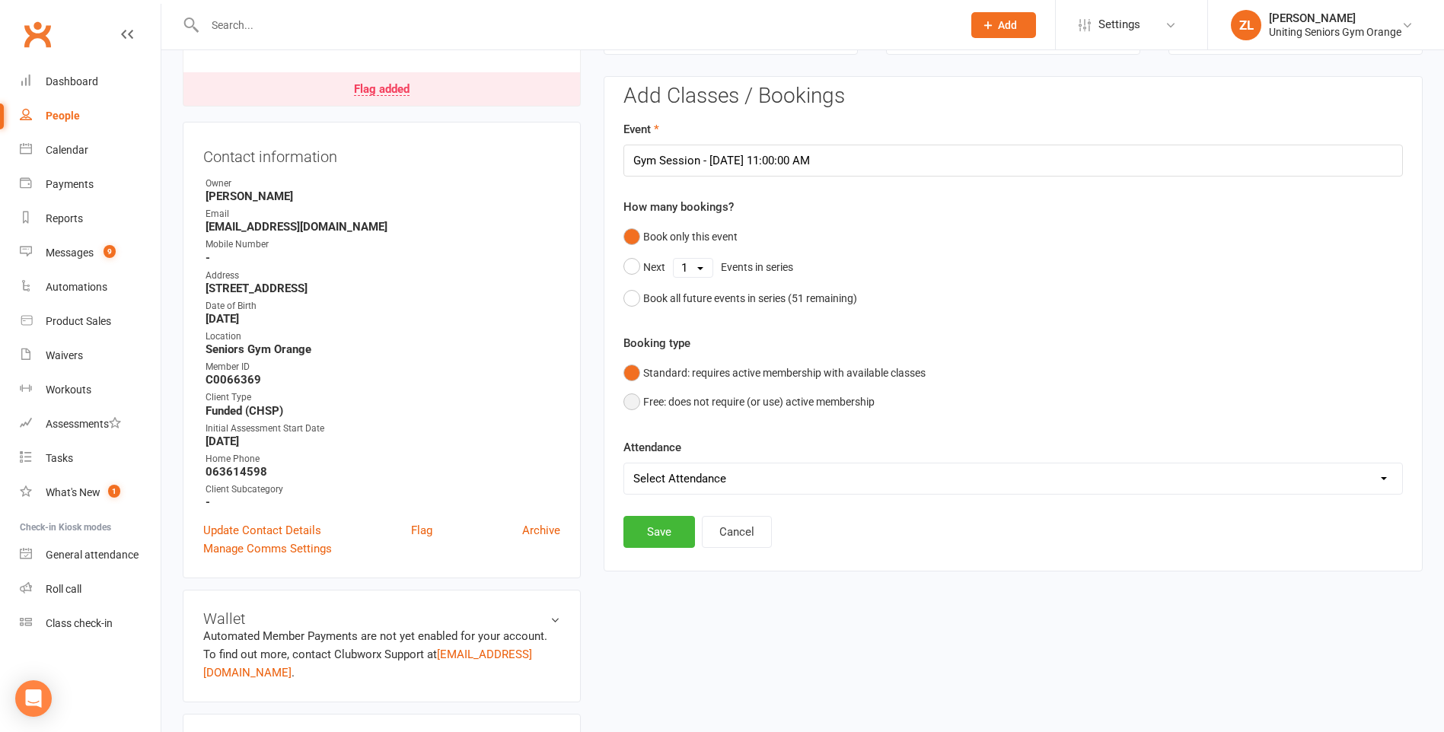
click at [656, 404] on button "Free: does not require (or use) active membership" at bounding box center [748, 401] width 251 height 29
click at [623, 346] on label "Booking type" at bounding box center [656, 343] width 67 height 18
click at [627, 372] on button "Standard: requires active membership with available classes" at bounding box center [774, 372] width 302 height 29
click at [658, 527] on button "Save" at bounding box center [659, 532] width 72 height 32
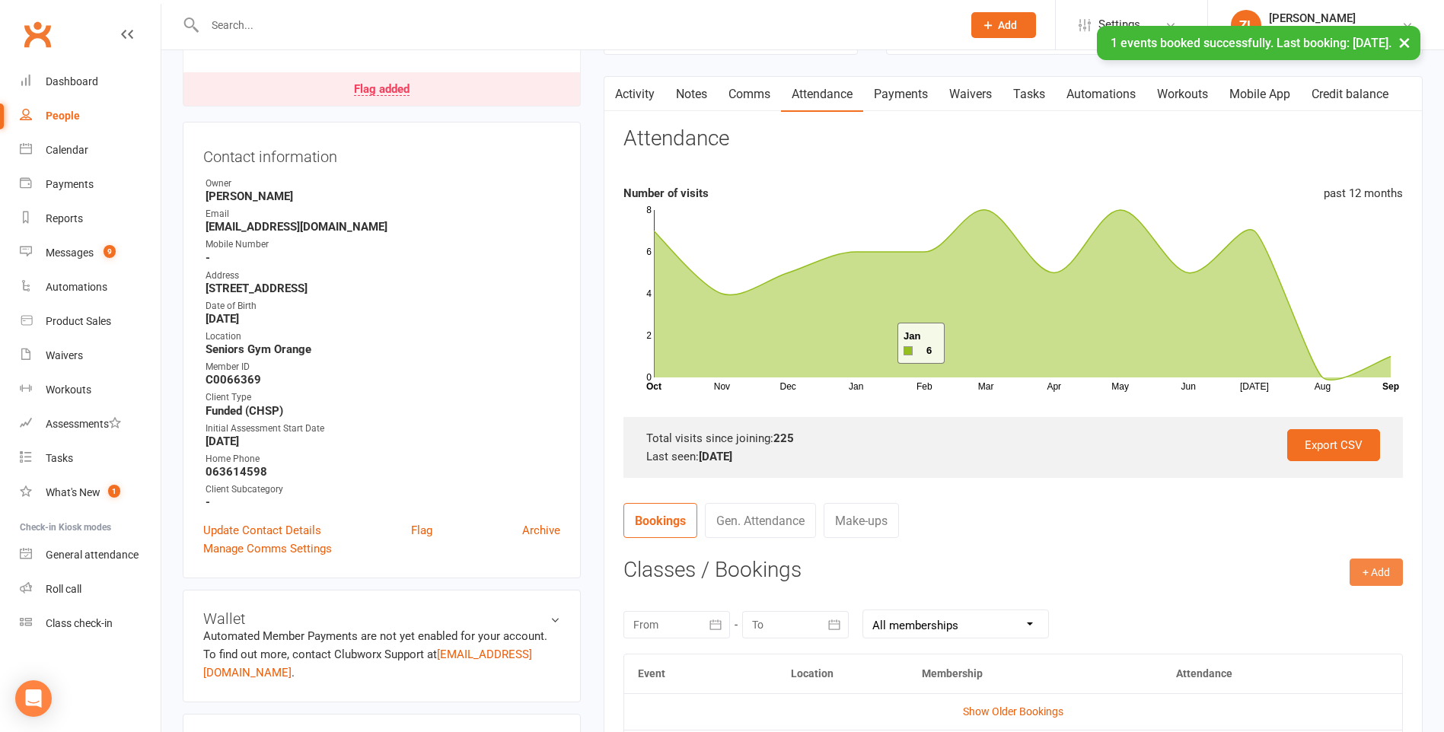
click at [1374, 565] on button "+ Add" at bounding box center [1375, 572] width 53 height 27
click at [1295, 601] on link "Book Event" at bounding box center [1326, 606] width 151 height 30
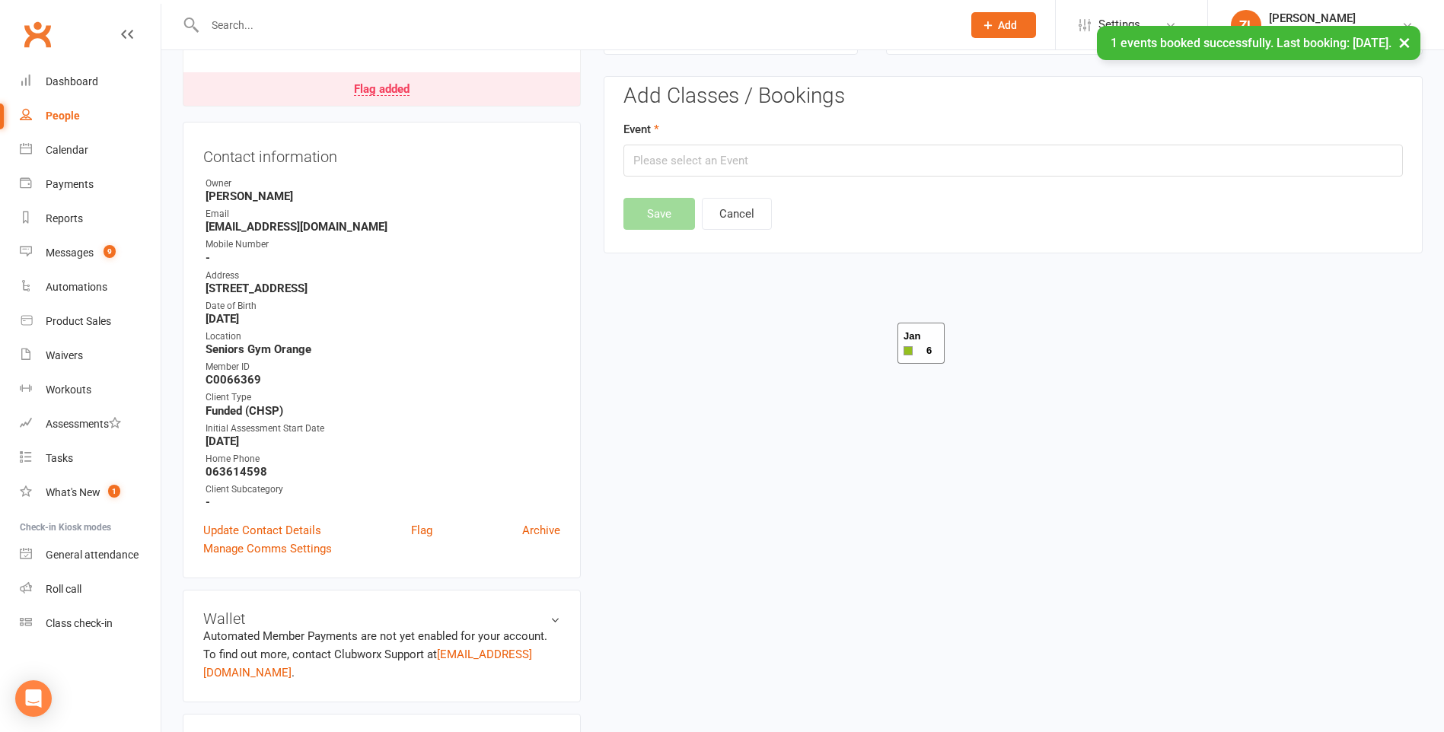
click at [725, 178] on div "Add Classes / Bookings Event Save Cancel" at bounding box center [1012, 156] width 779 height 145
click at [722, 169] on input "text" at bounding box center [1012, 161] width 779 height 32
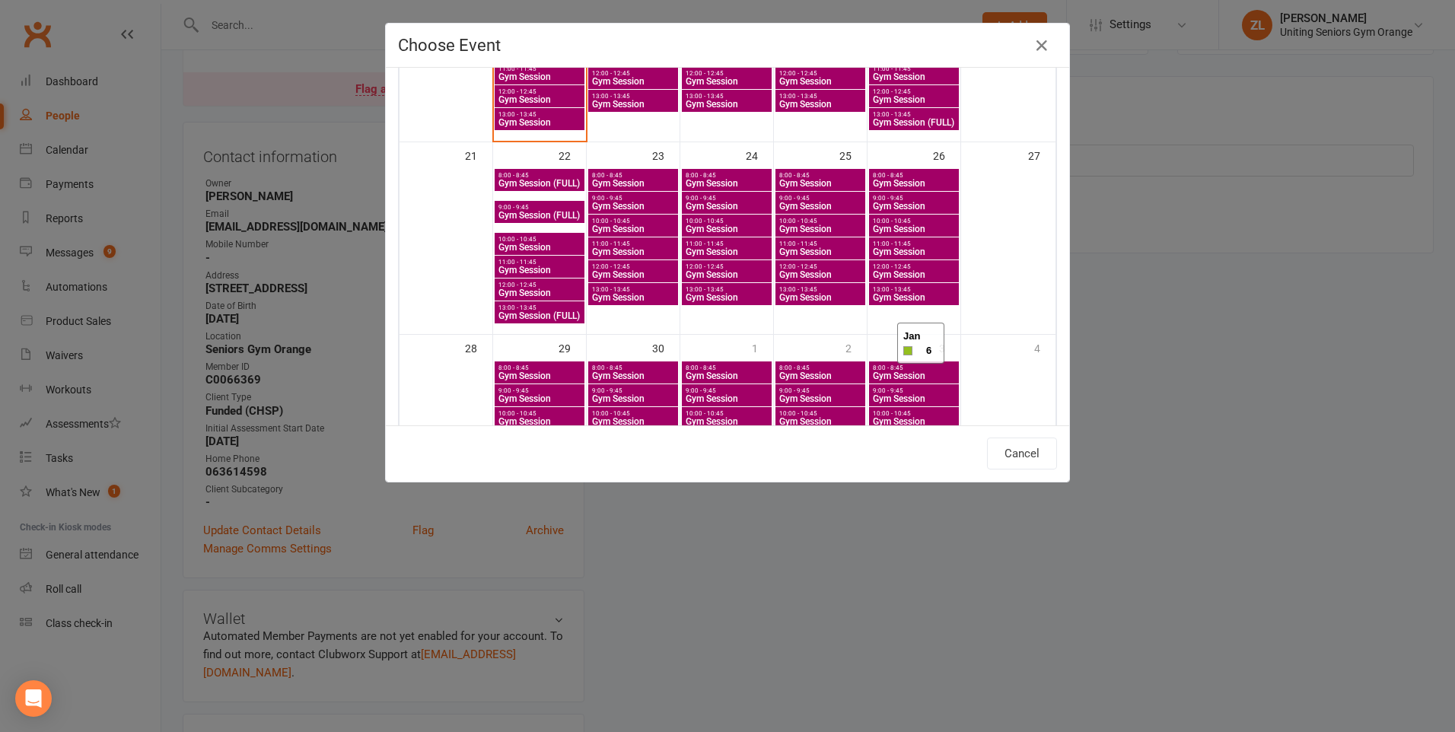
click at [805, 244] on span "11:00 - 11:45" at bounding box center [821, 244] width 84 height 7
type input "Gym Session - Sep 25, 2025 11:00:00 AM"
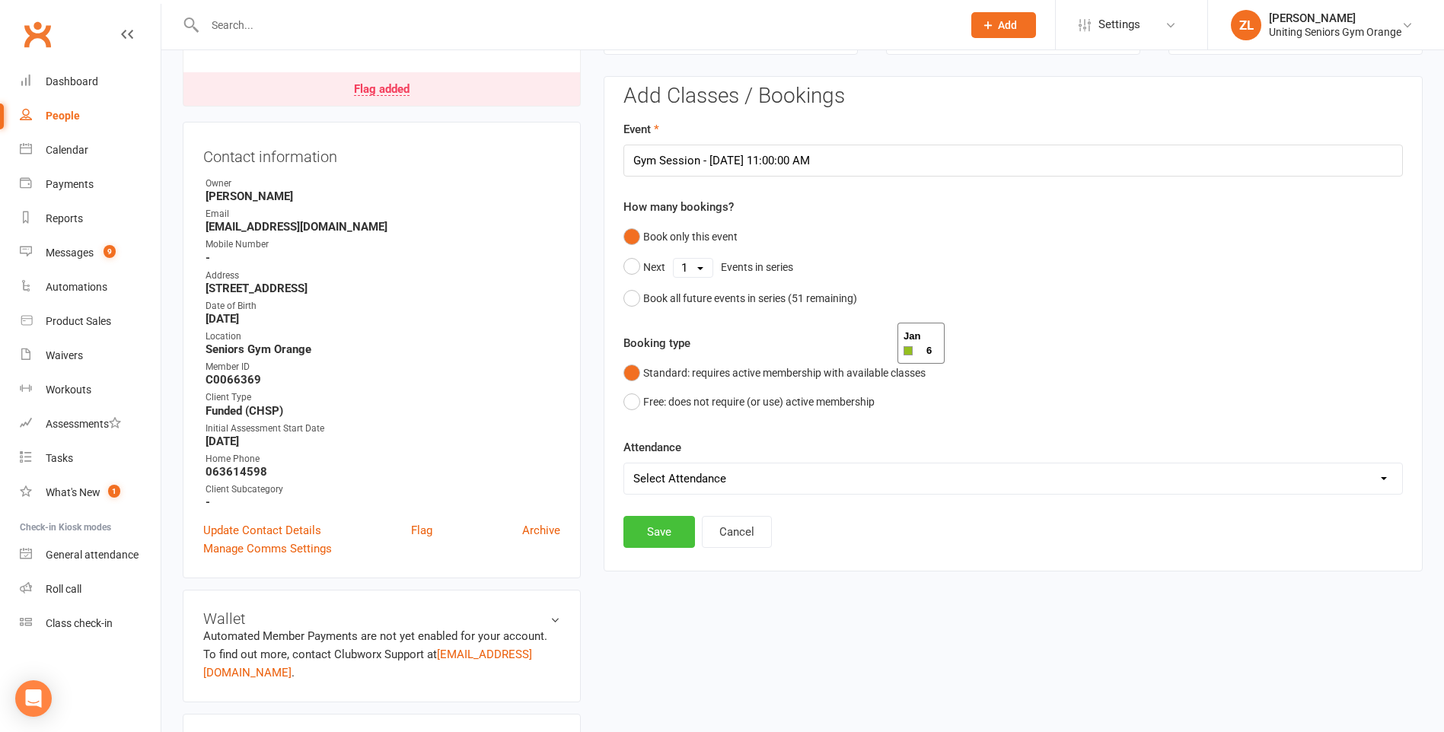
click at [683, 530] on button "Save" at bounding box center [659, 532] width 72 height 32
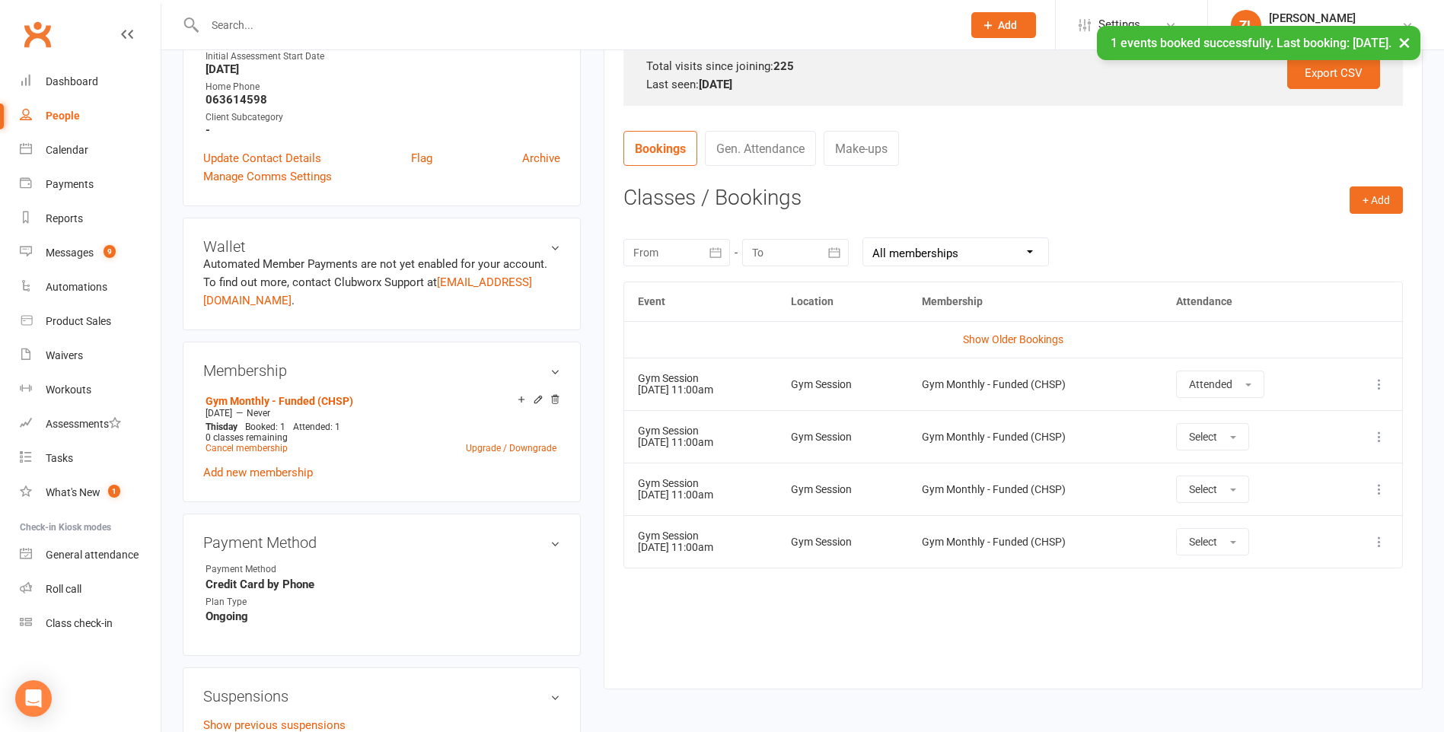
scroll to position [511, 0]
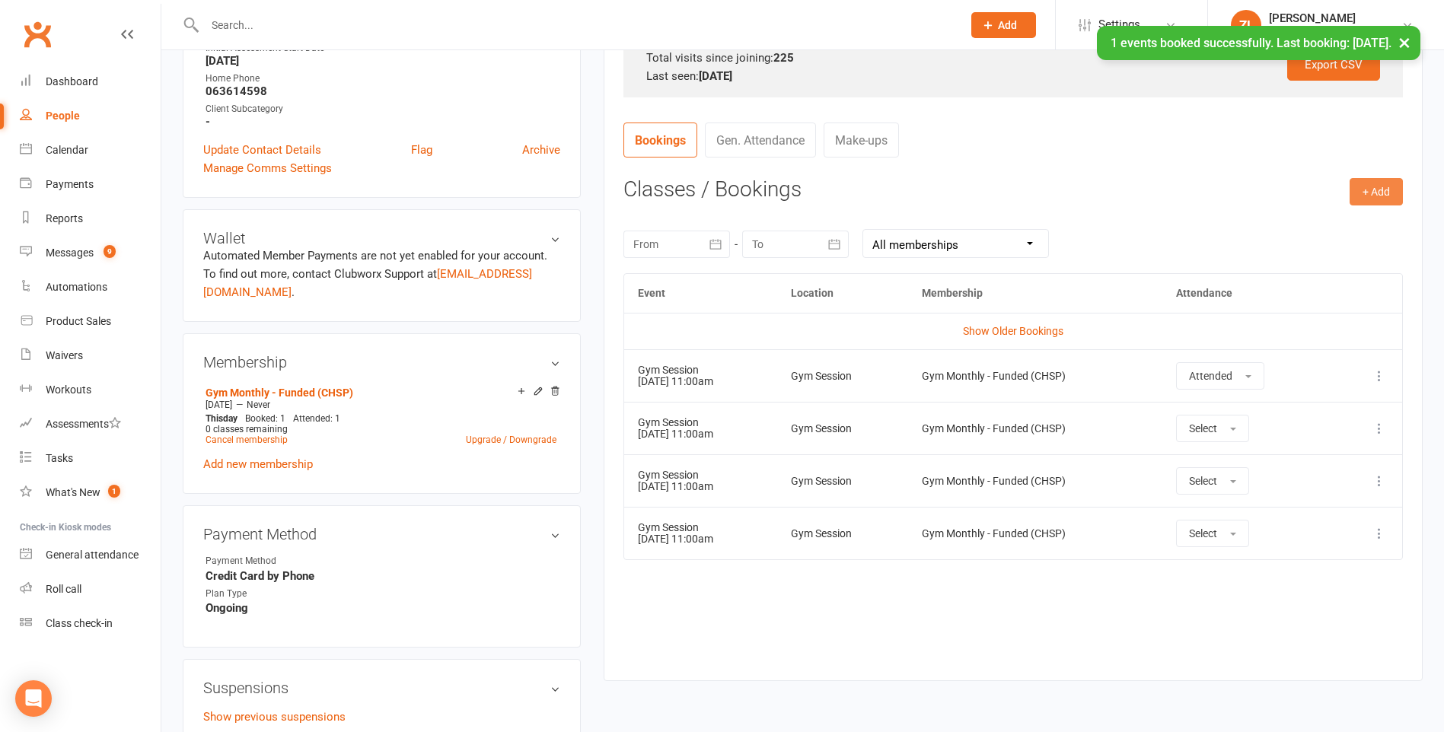
click at [1365, 196] on button "+ Add" at bounding box center [1375, 191] width 53 height 27
click at [1330, 229] on link "Book Event" at bounding box center [1326, 226] width 151 height 30
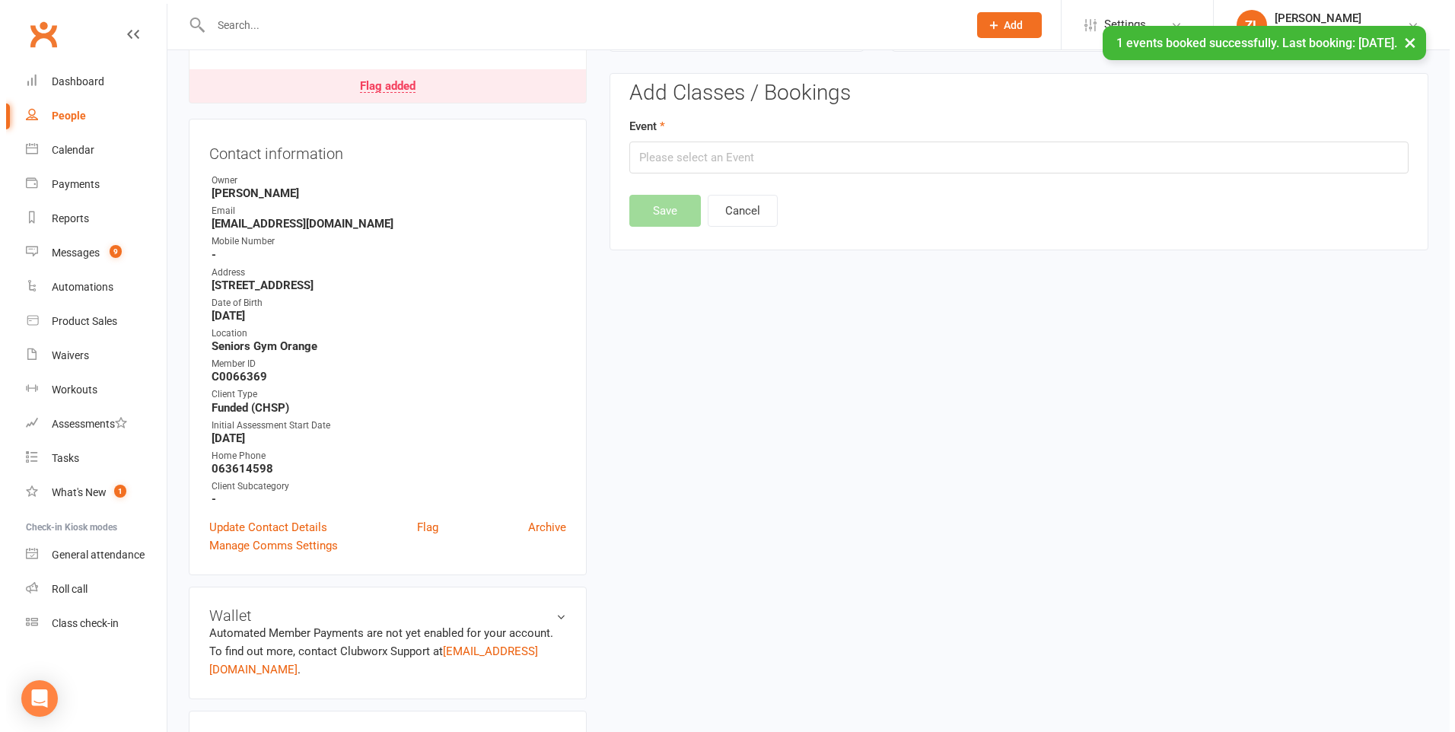
scroll to position [130, 0]
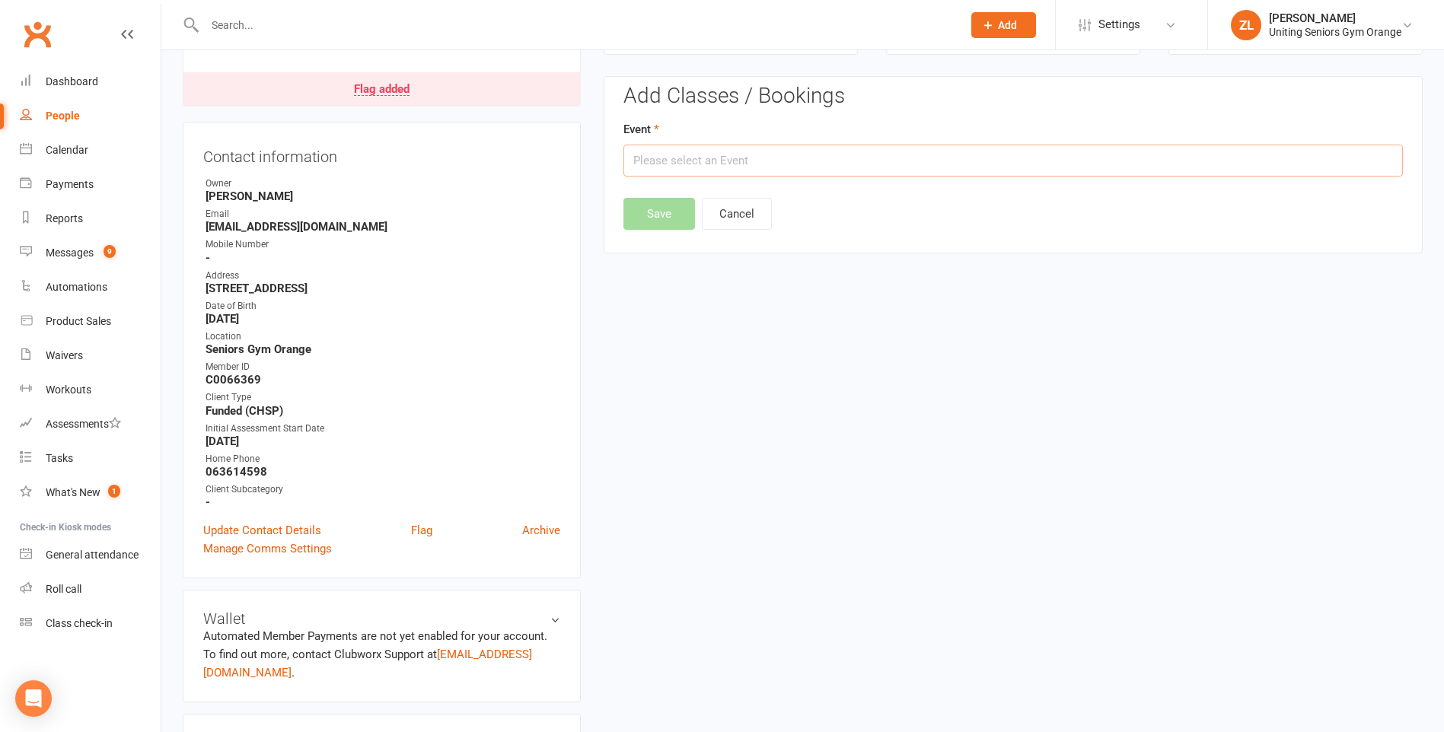
click at [721, 176] on input "text" at bounding box center [1012, 161] width 779 height 32
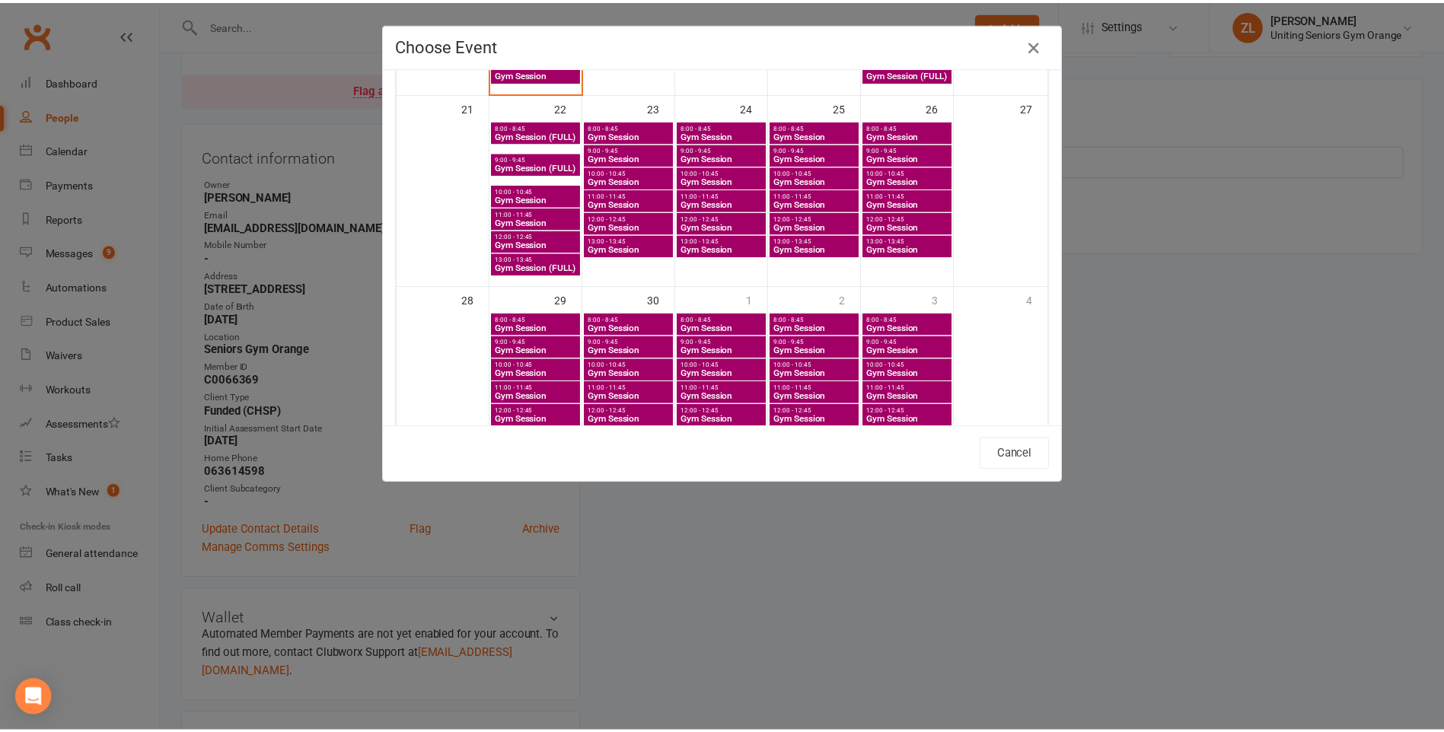
scroll to position [685, 0]
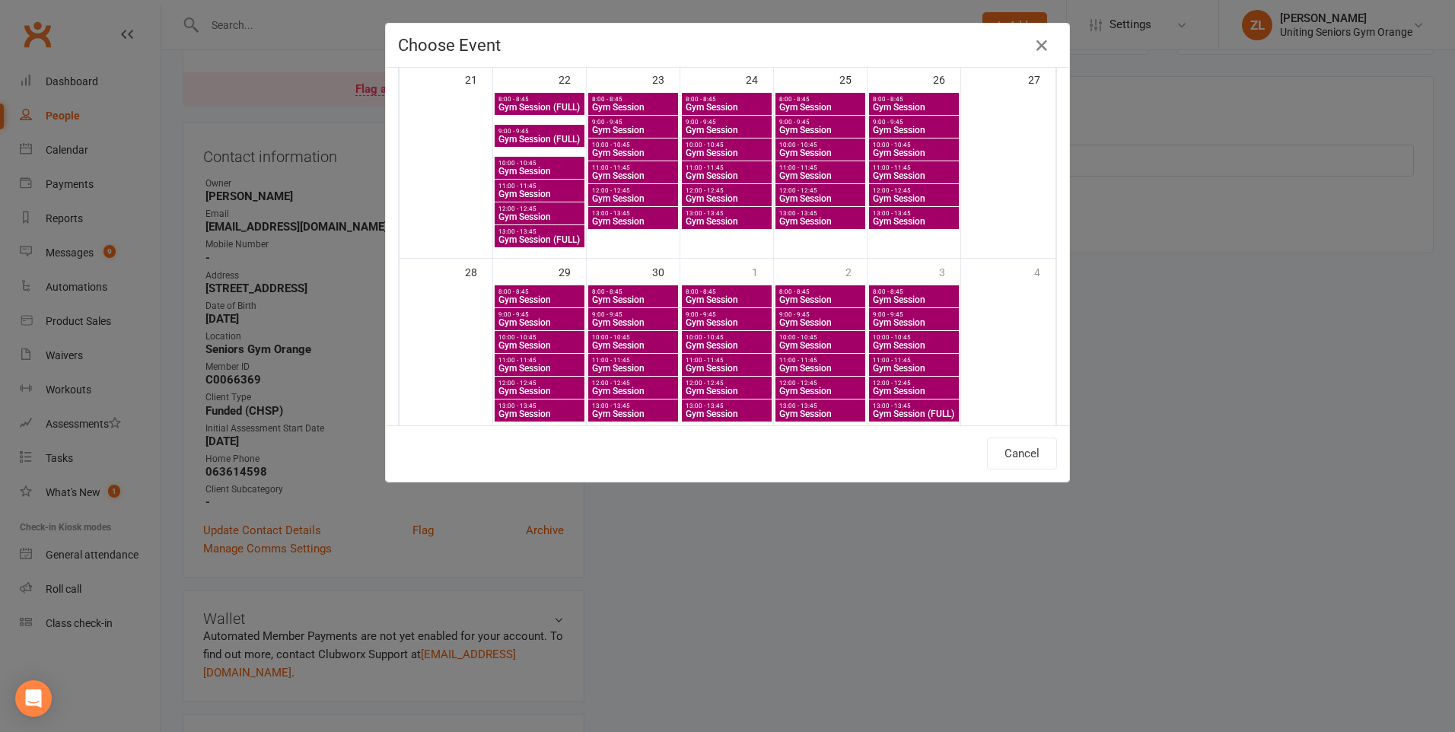
click at [519, 356] on div "11:00 - 11:45 Gym Session" at bounding box center [540, 365] width 90 height 22
type input "Gym Session - Sep 29, 2025 11:00:00 AM"
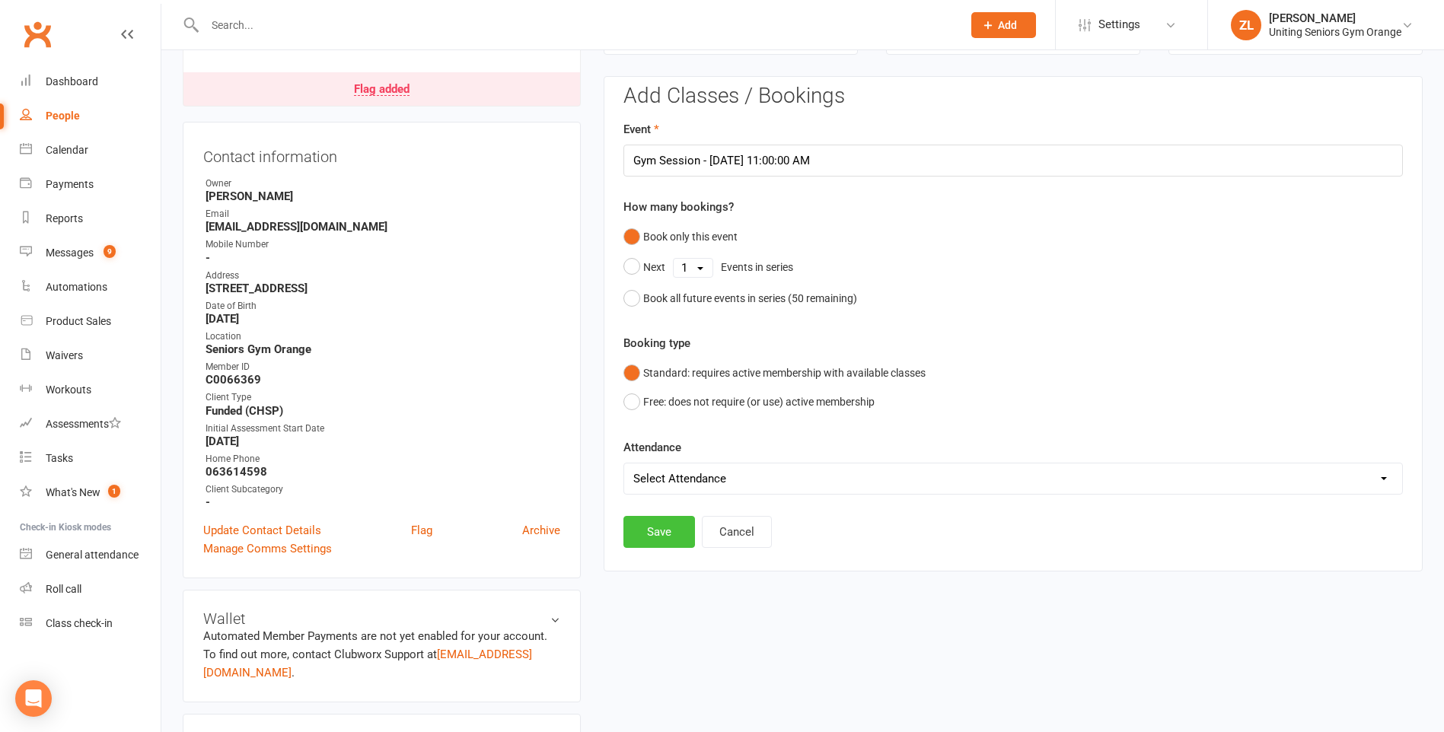
click at [669, 545] on button "Save" at bounding box center [659, 532] width 72 height 32
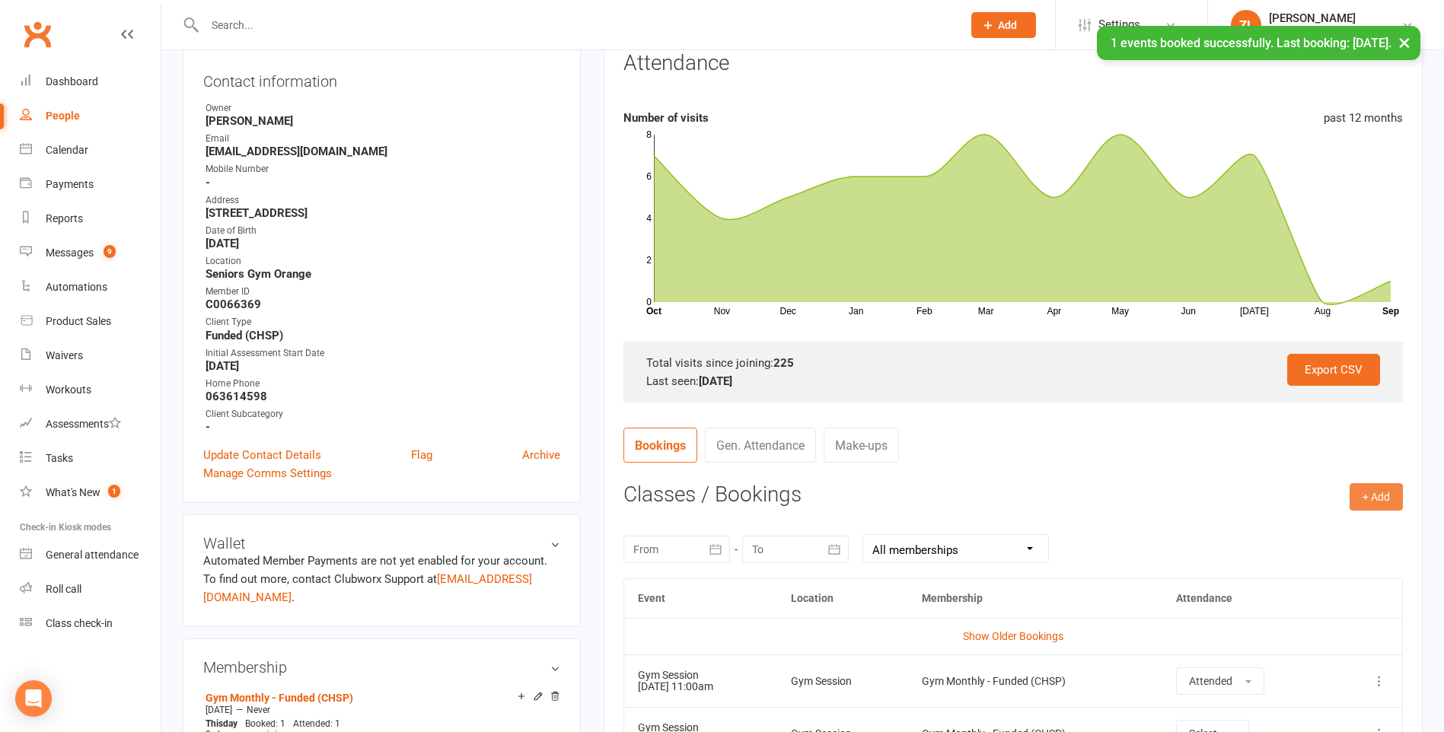
scroll to position [206, 0]
click at [1373, 487] on button "+ Add" at bounding box center [1375, 496] width 53 height 27
click at [1305, 543] on link "Book Event" at bounding box center [1326, 530] width 151 height 30
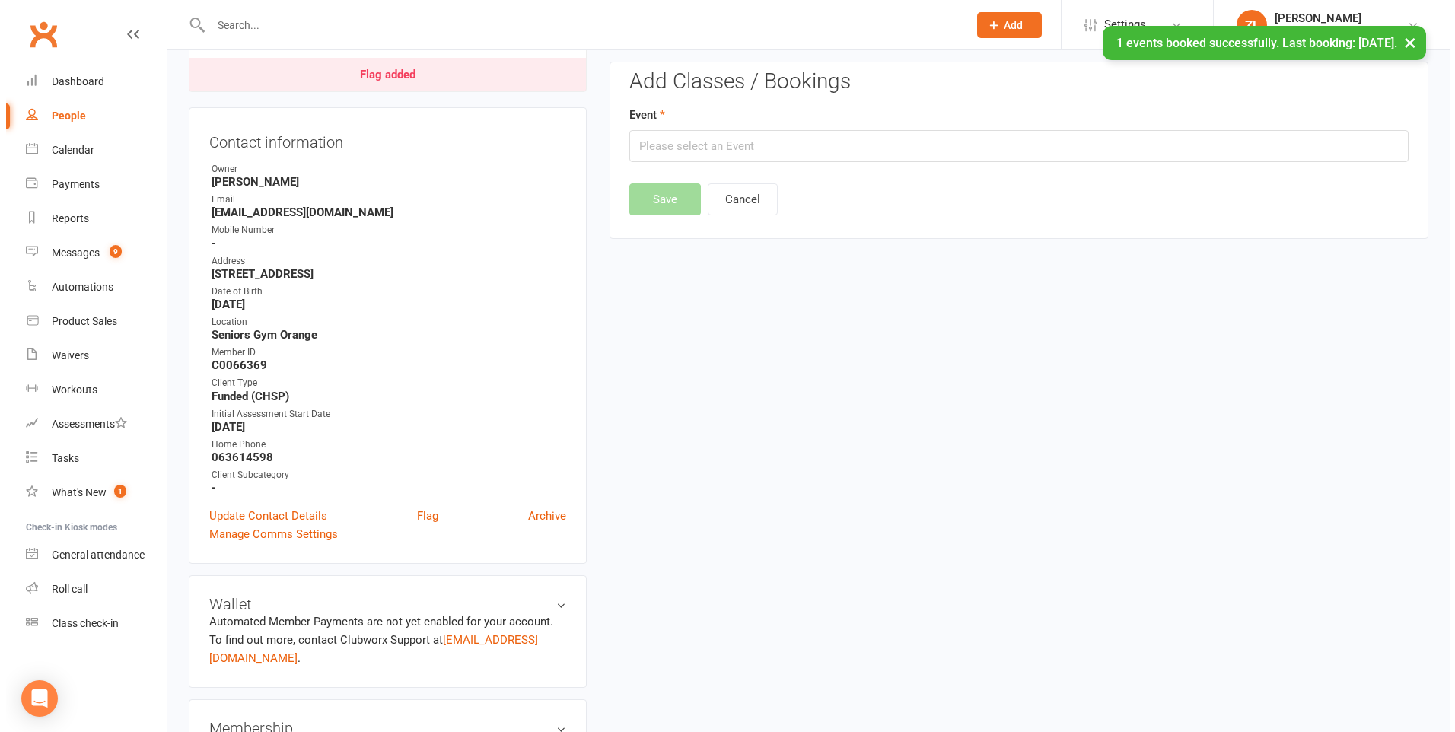
scroll to position [130, 0]
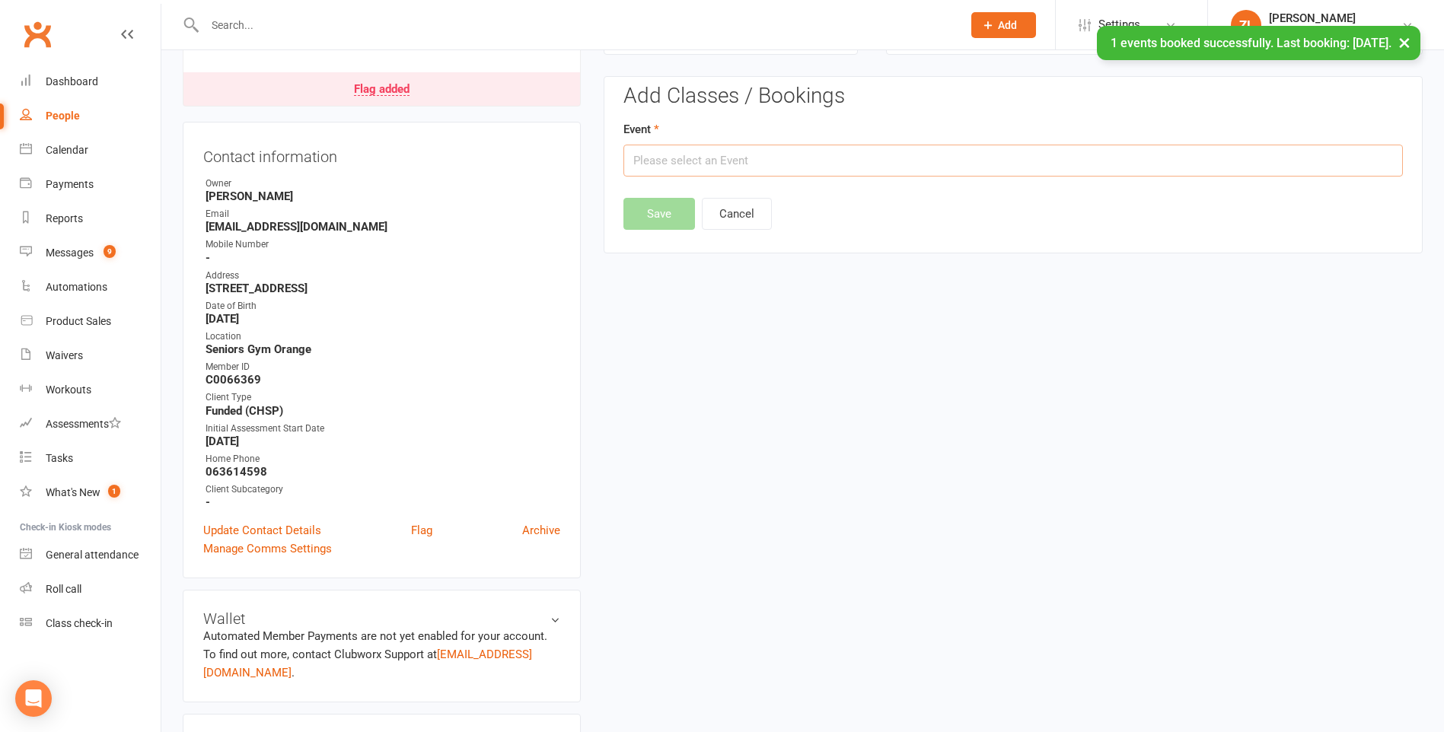
click at [715, 175] on input "text" at bounding box center [1012, 161] width 779 height 32
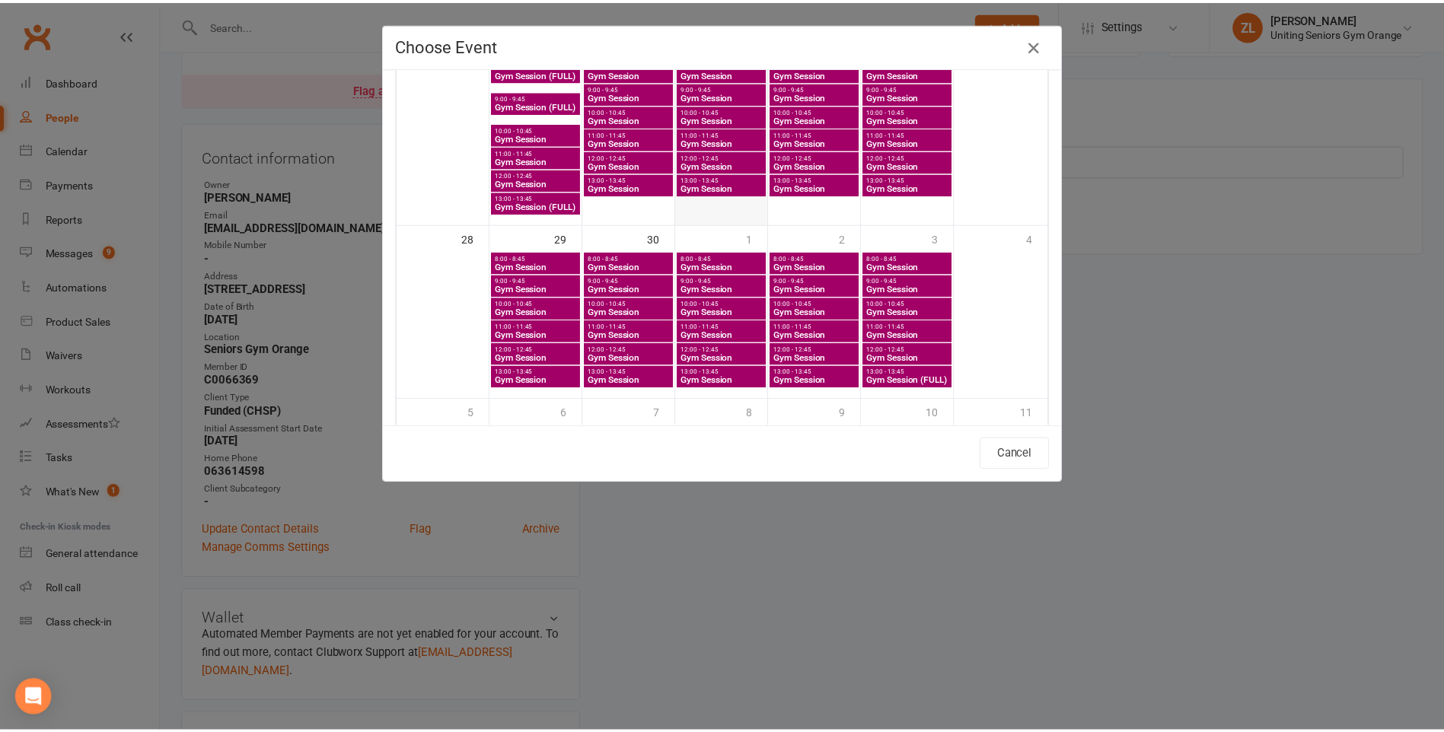
scroll to position [795, 0]
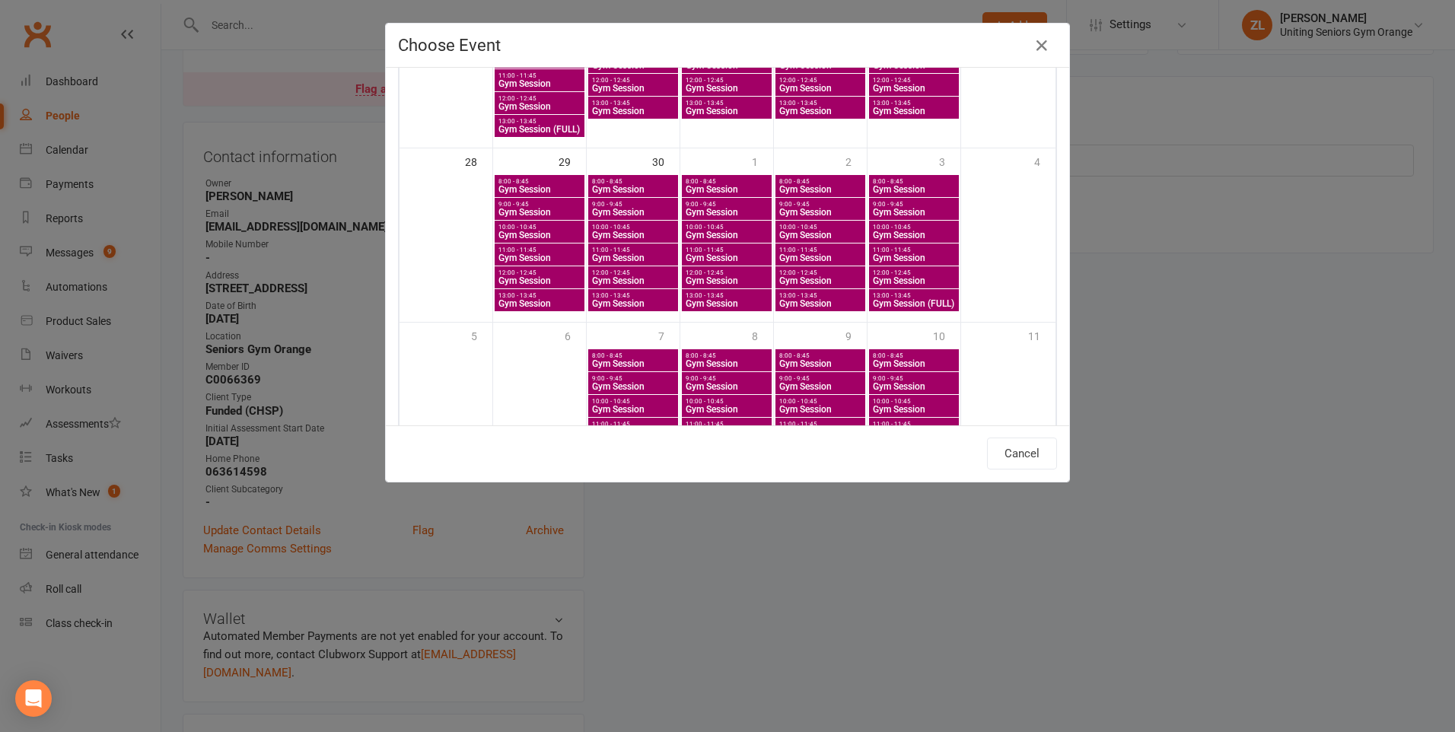
click at [801, 256] on span "Gym Session" at bounding box center [821, 257] width 84 height 9
type input "Gym Session - Oct 2, 2025 11:00:00 AM"
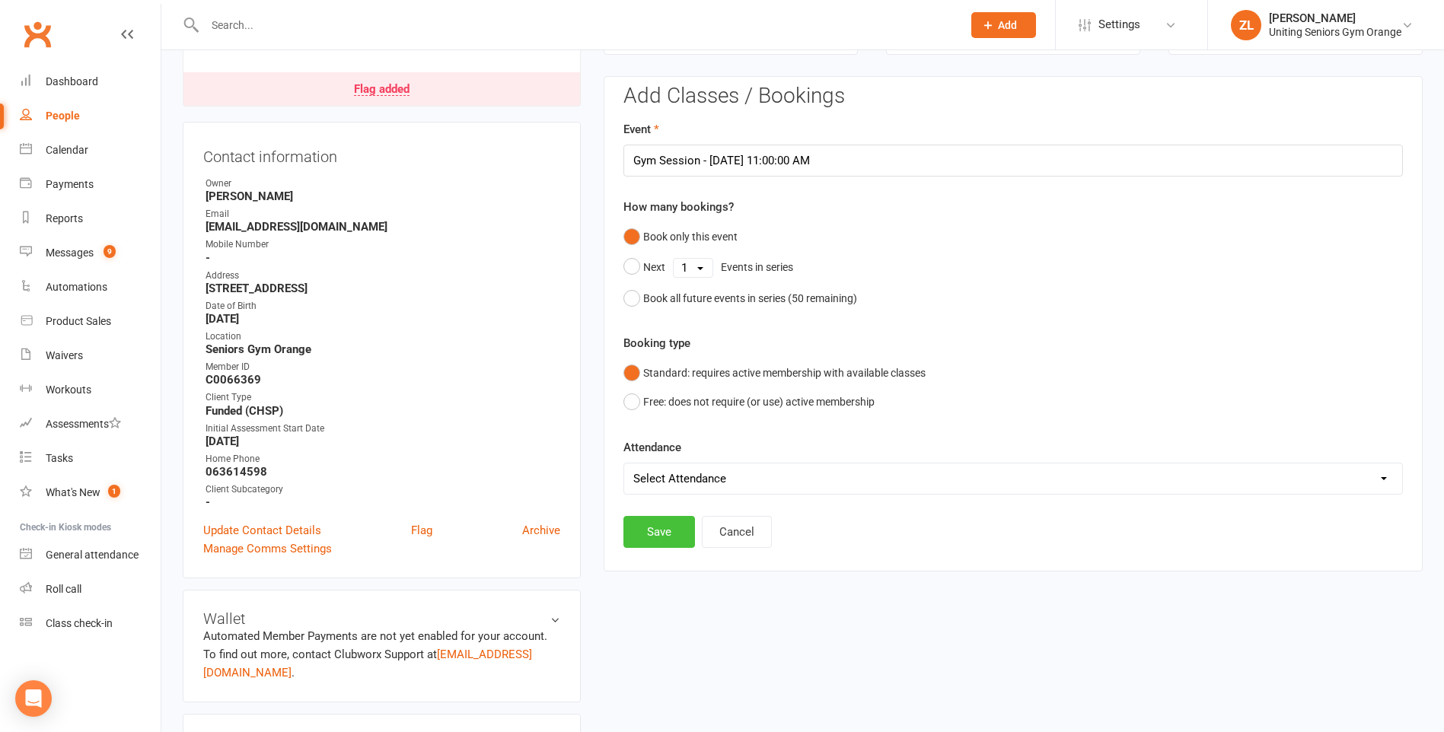
click at [674, 536] on button "Save" at bounding box center [659, 532] width 72 height 32
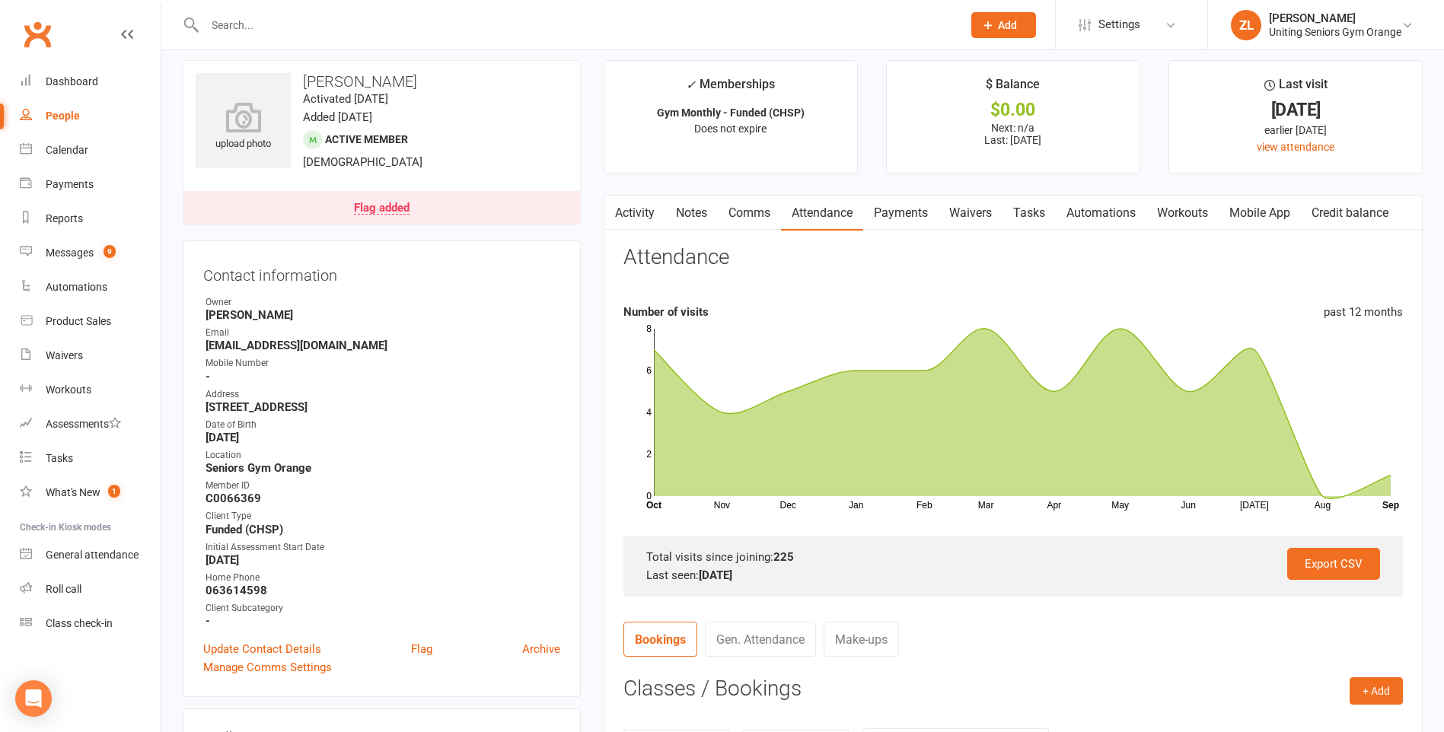
scroll to position [0, 0]
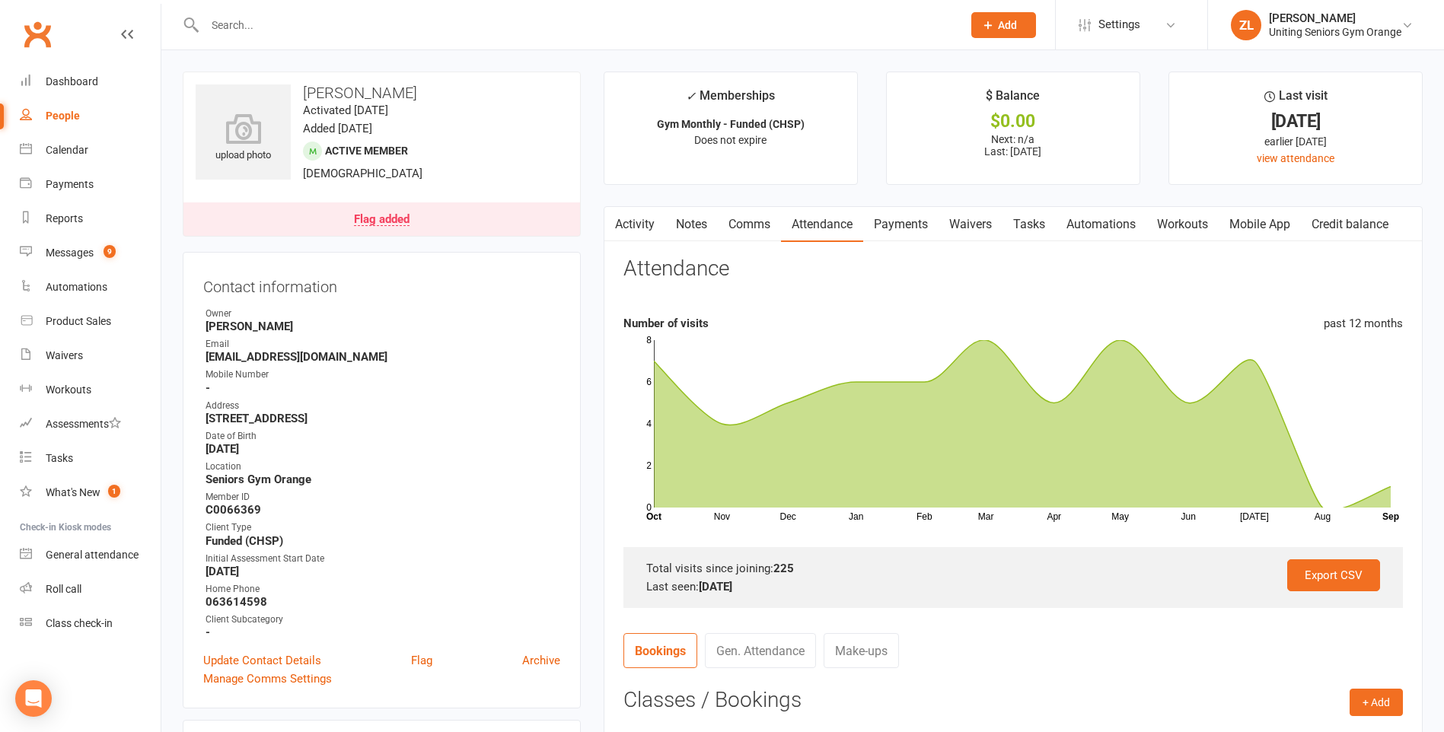
click at [362, 30] on input "text" at bounding box center [575, 24] width 751 height 21
type input "d"
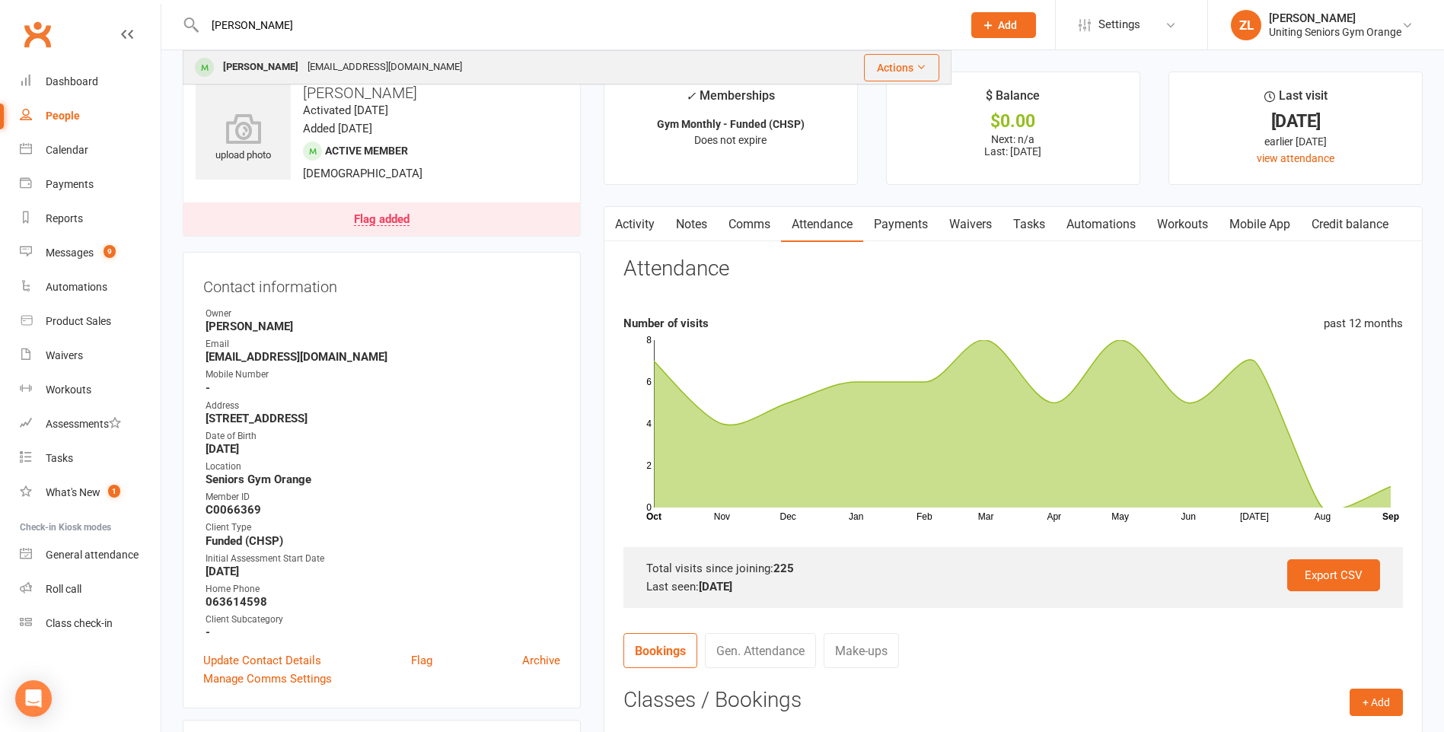
type input "doyle"
click at [405, 76] on div "Robyn Doyle rdoyle14652@gmail.com" at bounding box center [478, 67] width 588 height 31
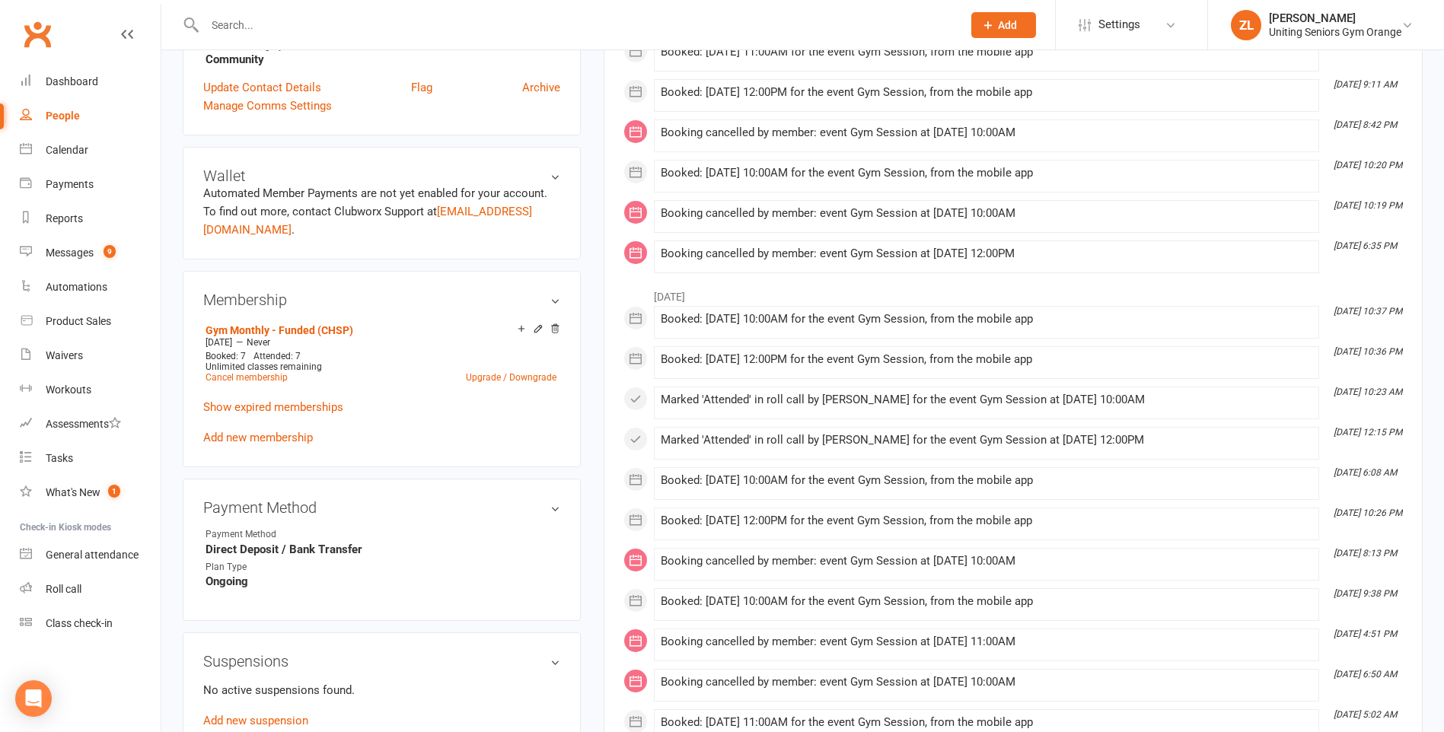
scroll to position [533, 0]
click at [266, 376] on link "Cancel membership" at bounding box center [247, 376] width 82 height 11
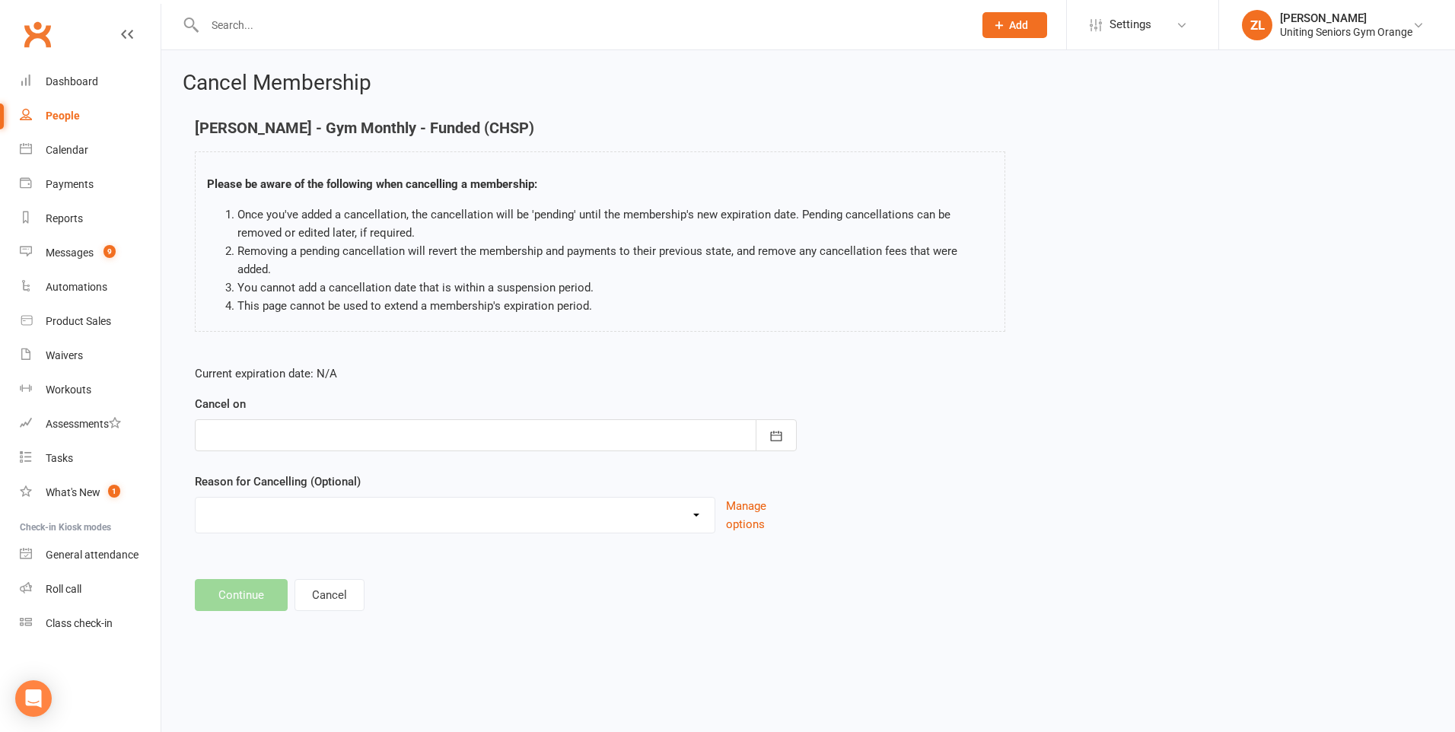
click at [358, 419] on div at bounding box center [496, 435] width 602 height 32
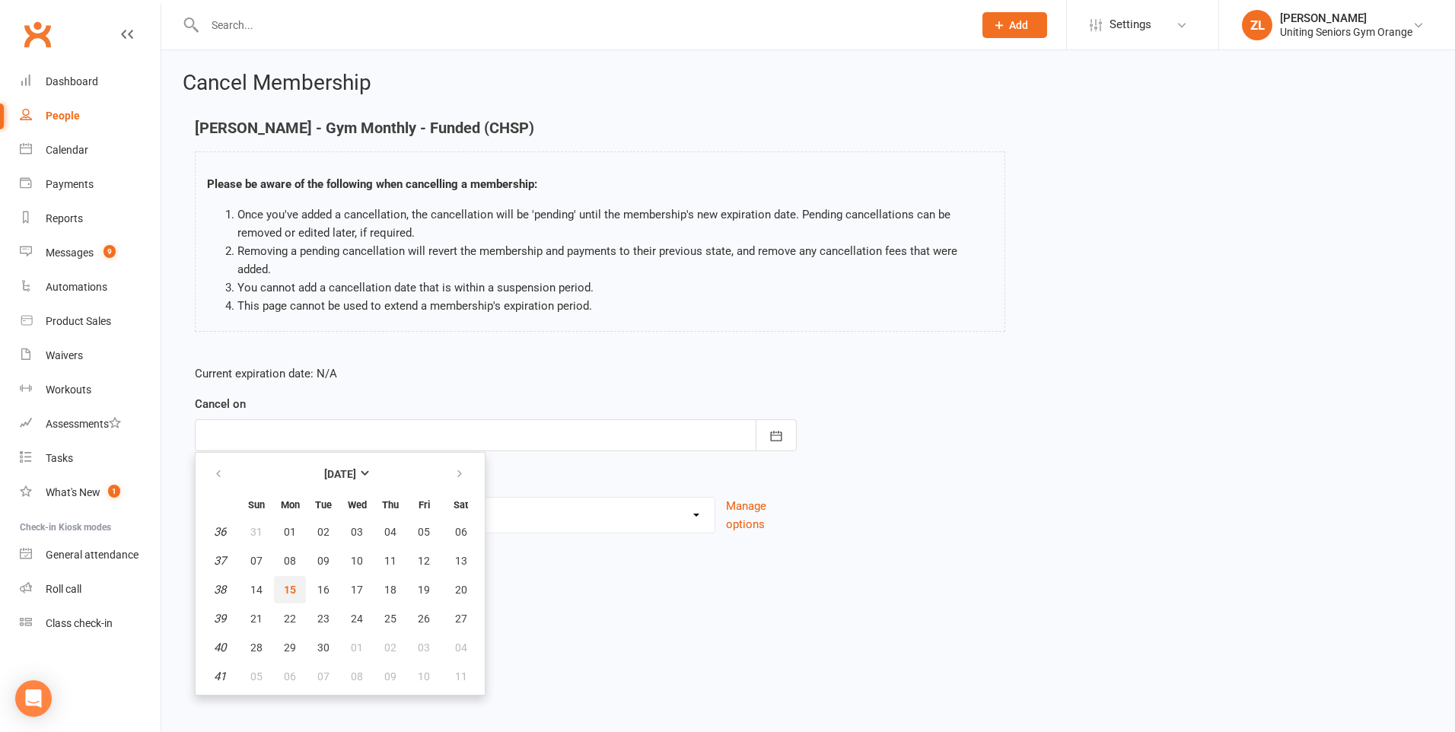
click at [291, 584] on span "15" at bounding box center [290, 590] width 12 height 12
type input "[DATE]"
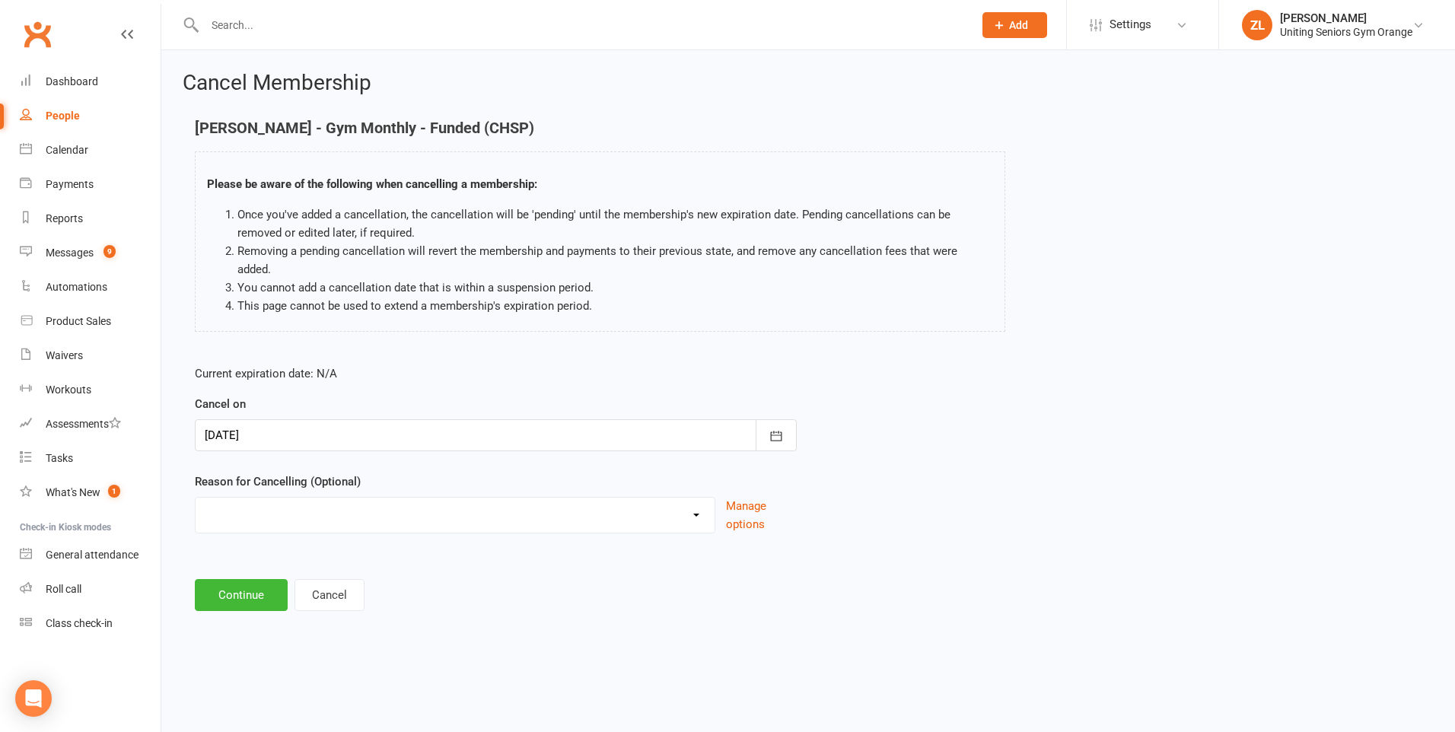
click at [301, 498] on select "EXIT Finished 10VP Finished HASP Health Reasons Holiday Injury Move to 10vp Sur…" at bounding box center [455, 513] width 519 height 30
drag, startPoint x: 443, startPoint y: 486, endPoint x: 448, endPoint y: 495, distance: 11.2
click at [443, 498] on select "EXIT Finished 10VP Finished HASP Health Reasons Holiday Injury Move to 10vp Sur…" at bounding box center [455, 513] width 519 height 30
click at [694, 498] on select "EXIT Finished 10VP Finished HASP Health Reasons Holiday Injury Move to 10vp Sur…" at bounding box center [455, 513] width 519 height 30
select select "6"
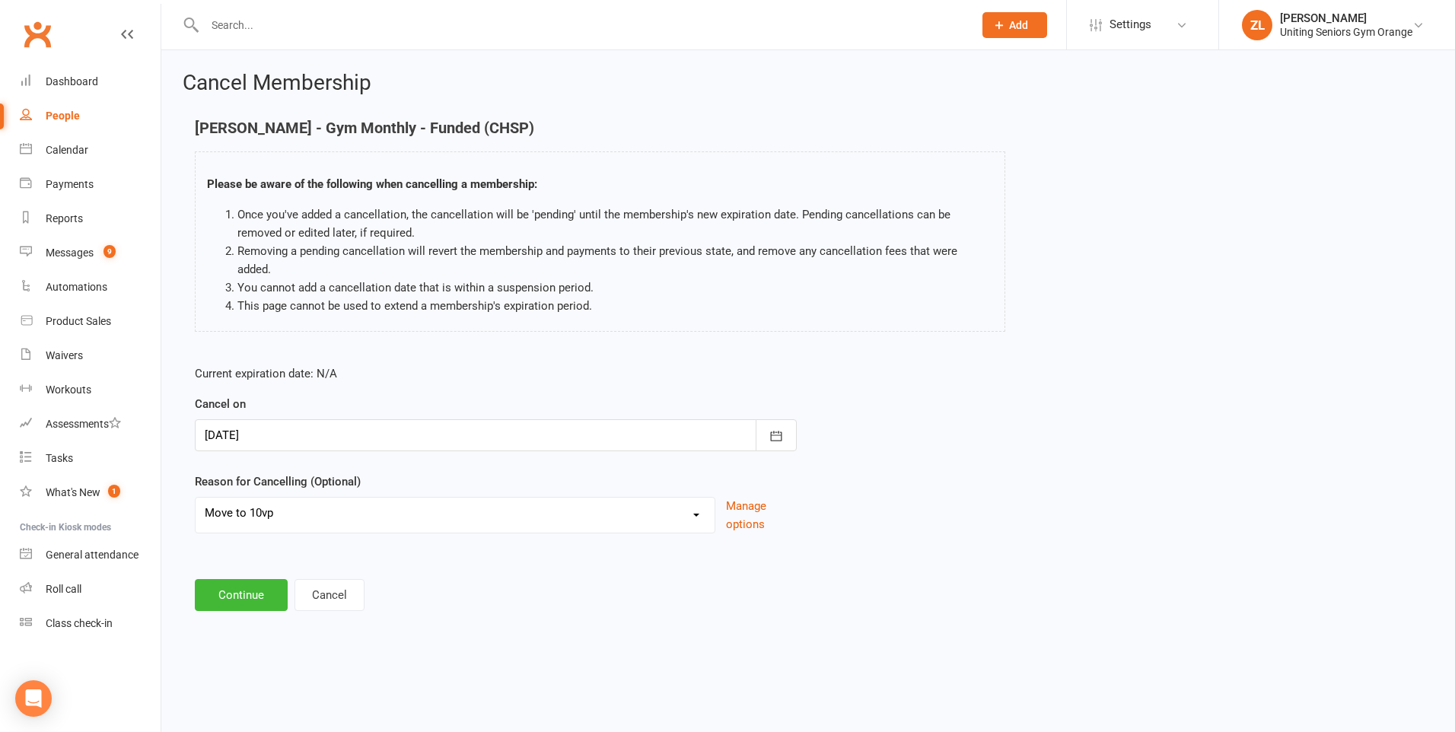
click at [196, 498] on select "EXIT Finished 10VP Finished HASP Health Reasons Holiday Injury Move to 10vp Sur…" at bounding box center [455, 513] width 519 height 30
click at [230, 579] on button "Continue" at bounding box center [241, 595] width 93 height 32
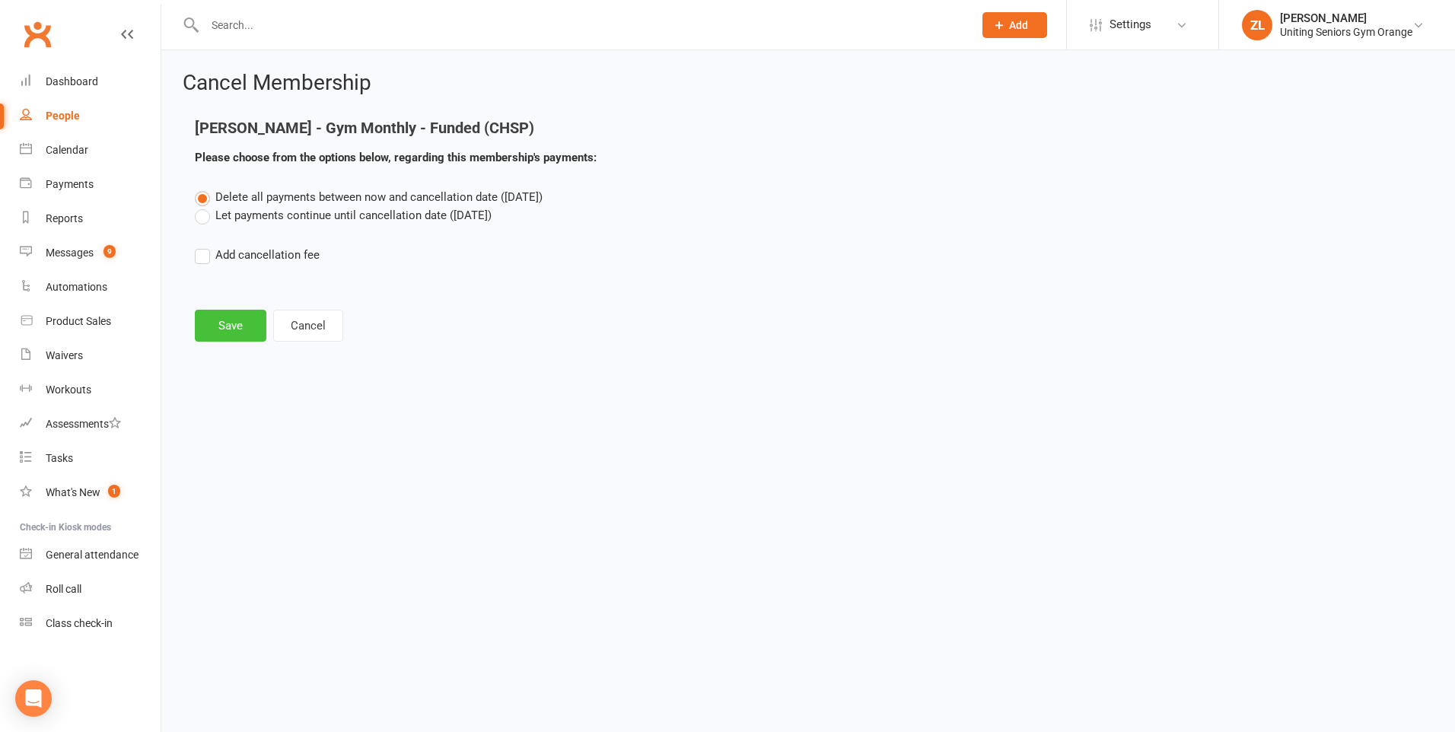
click at [241, 317] on button "Save" at bounding box center [231, 326] width 72 height 32
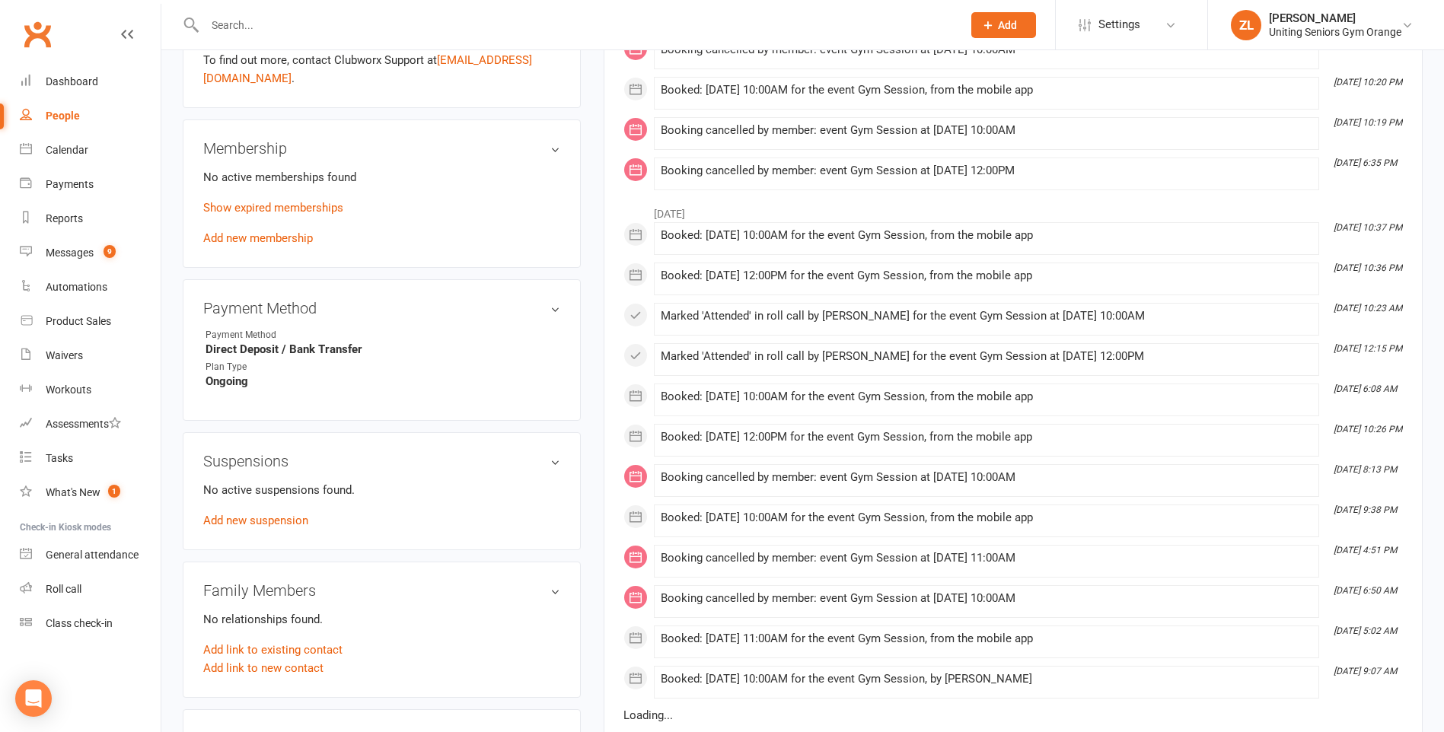
scroll to position [685, 0]
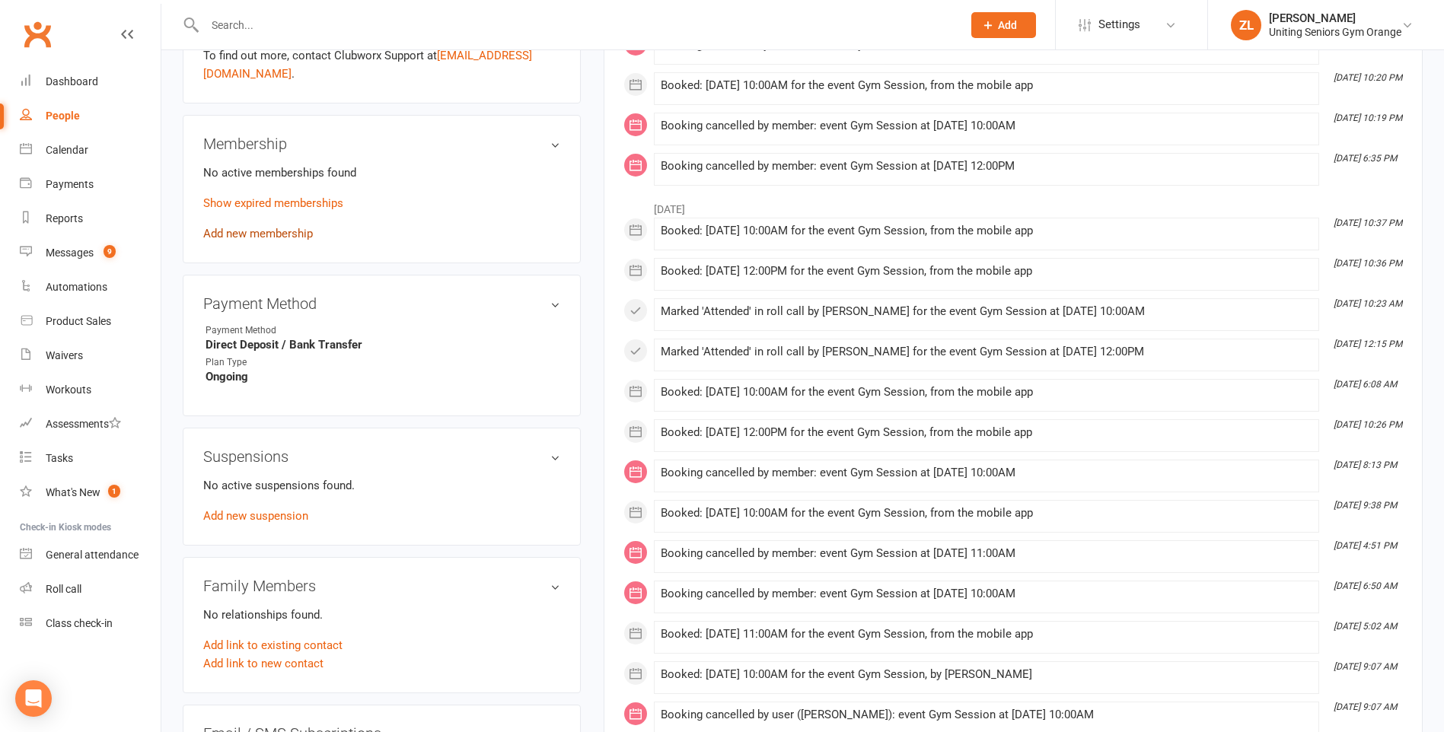
click at [263, 237] on link "Add new membership" at bounding box center [258, 234] width 110 height 14
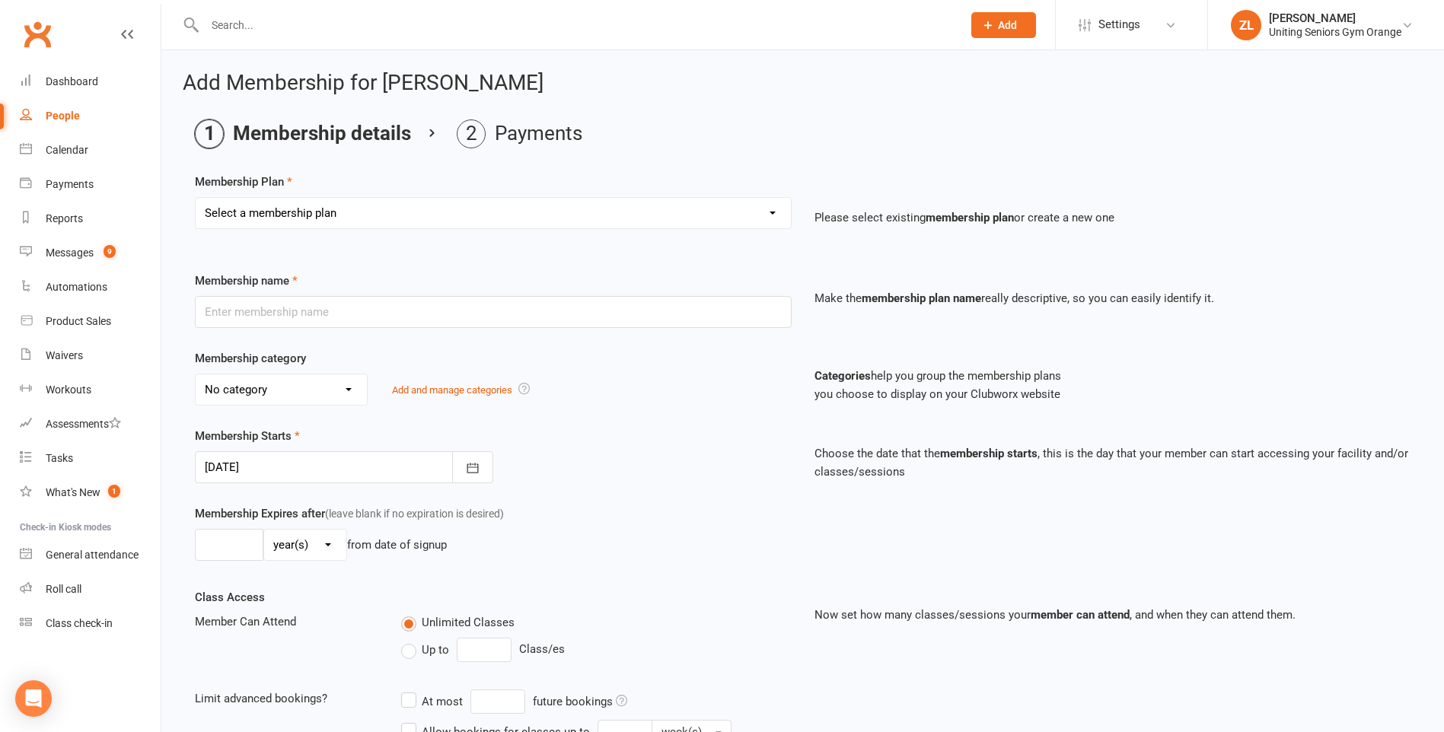
click at [346, 215] on select "Select a membership plan Create new Membership Plan Initial Assessment + Set Up…" at bounding box center [493, 213] width 595 height 30
select select "11"
click at [196, 198] on select "Select a membership plan Create new Membership Plan Initial Assessment + Set Up…" at bounding box center [493, 213] width 595 height 30
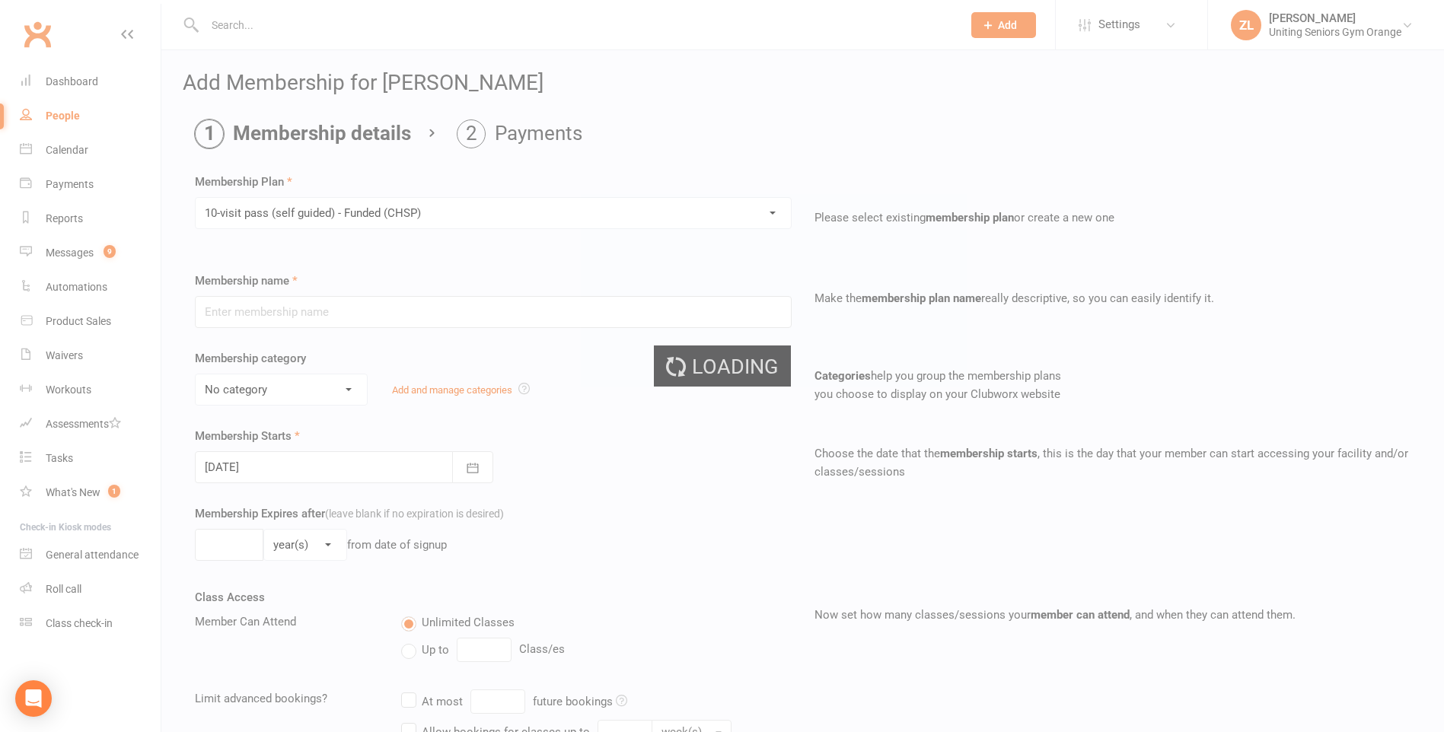
type input "10-visit pass (self guided) - Funded (CHSP)"
select select "0"
type input "0"
select select "2"
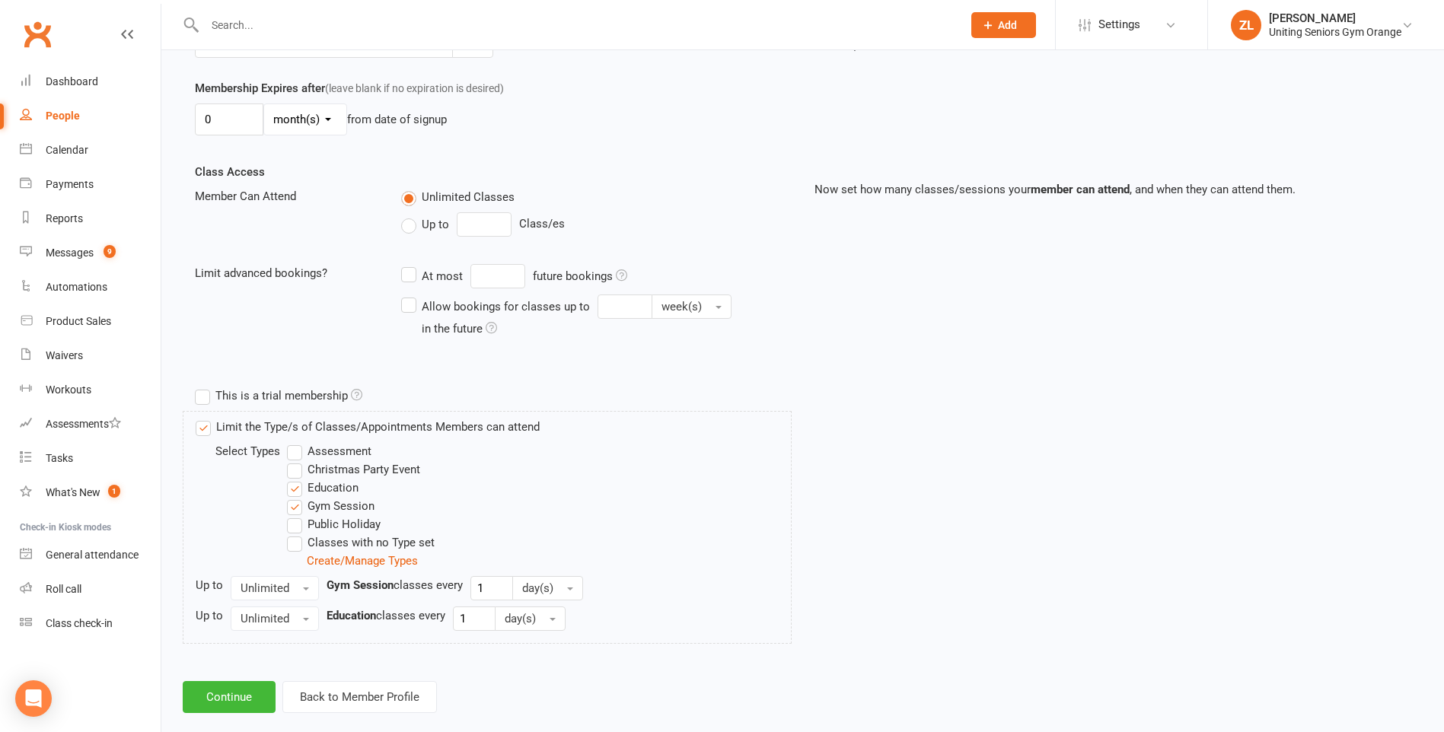
scroll to position [450, 0]
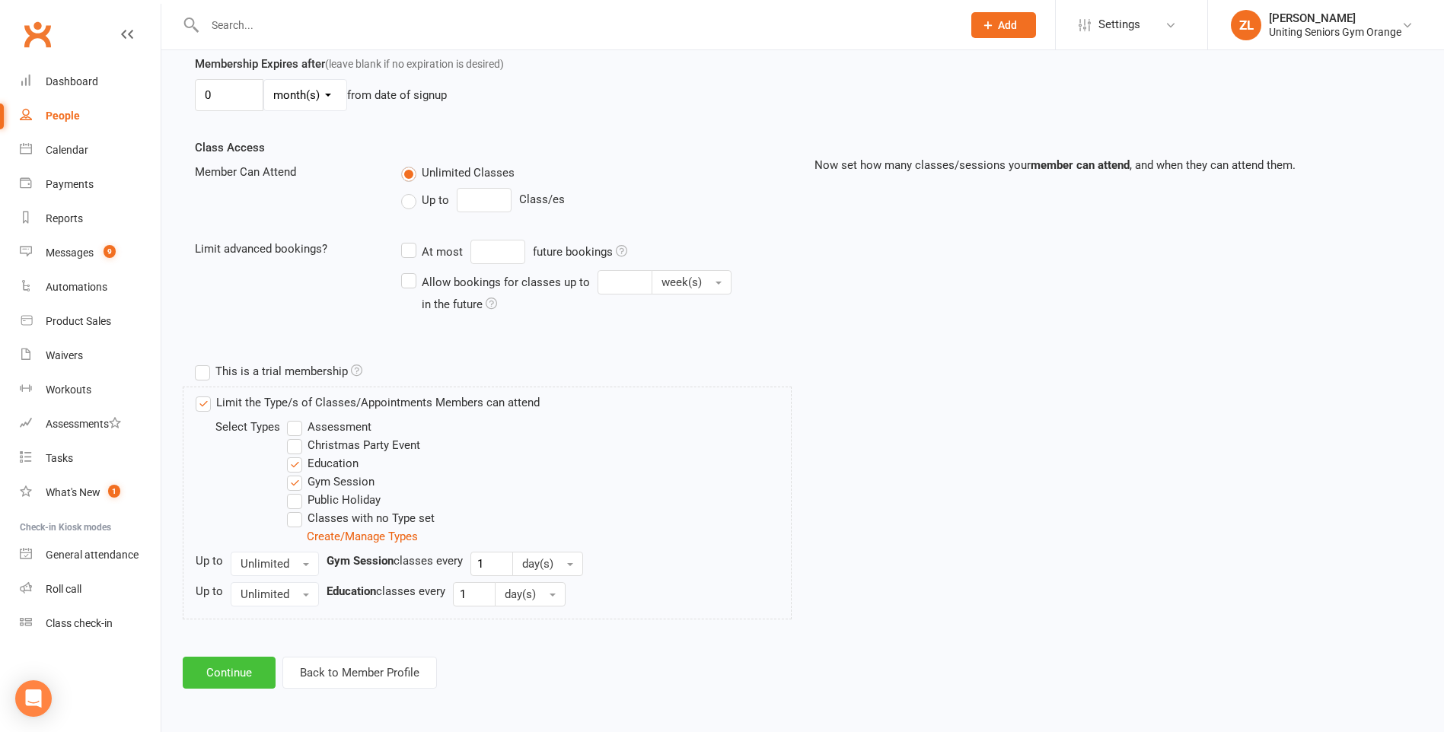
click at [244, 681] on button "Continue" at bounding box center [229, 673] width 93 height 32
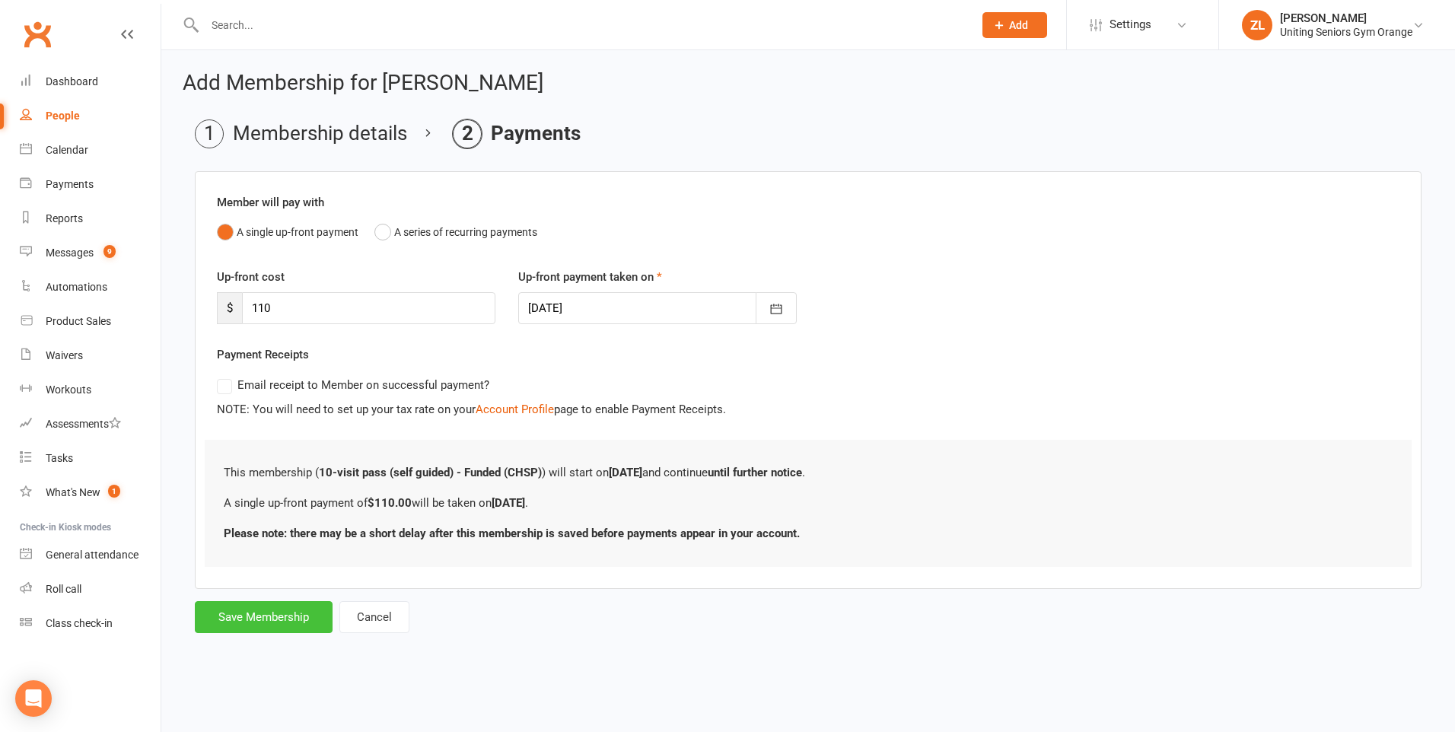
click at [295, 617] on button "Save Membership" at bounding box center [264, 617] width 138 height 32
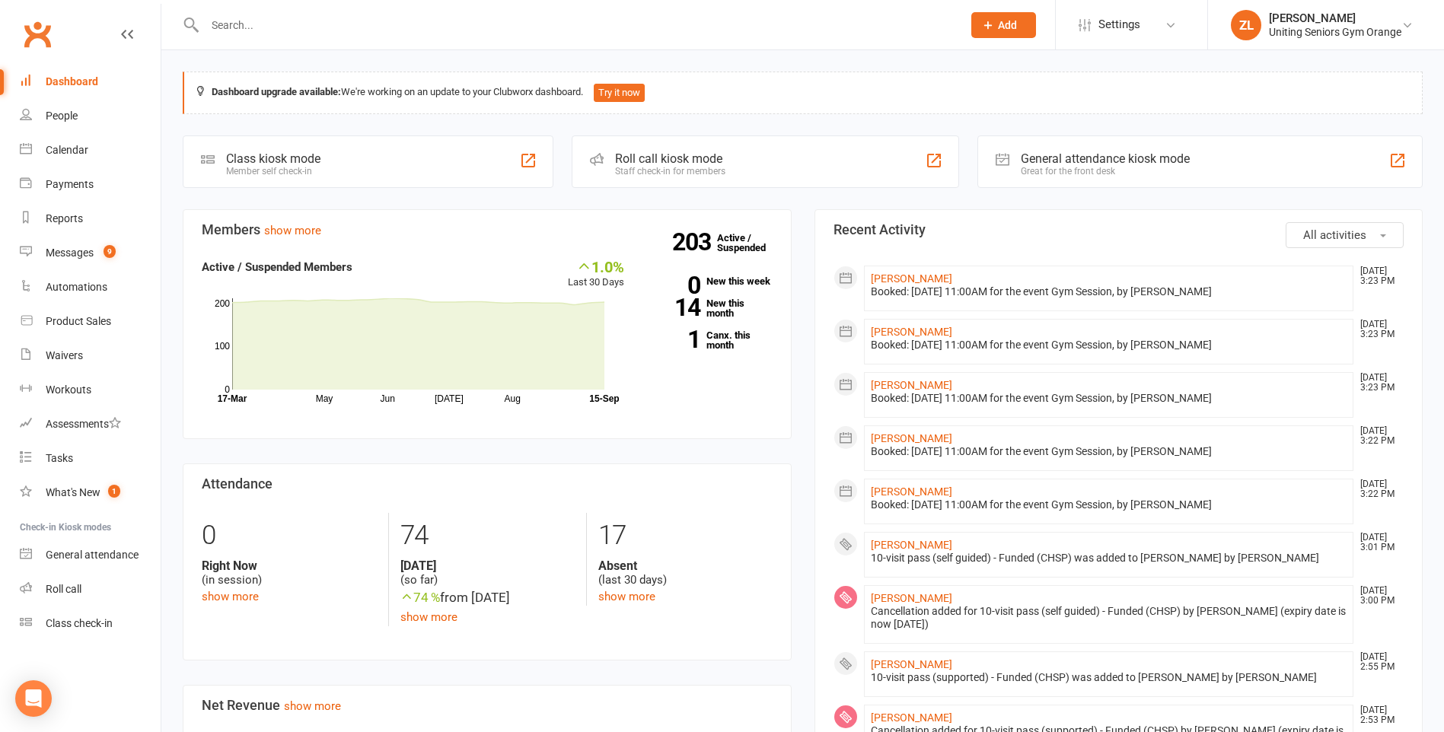
click at [266, 22] on input "text" at bounding box center [575, 24] width 751 height 21
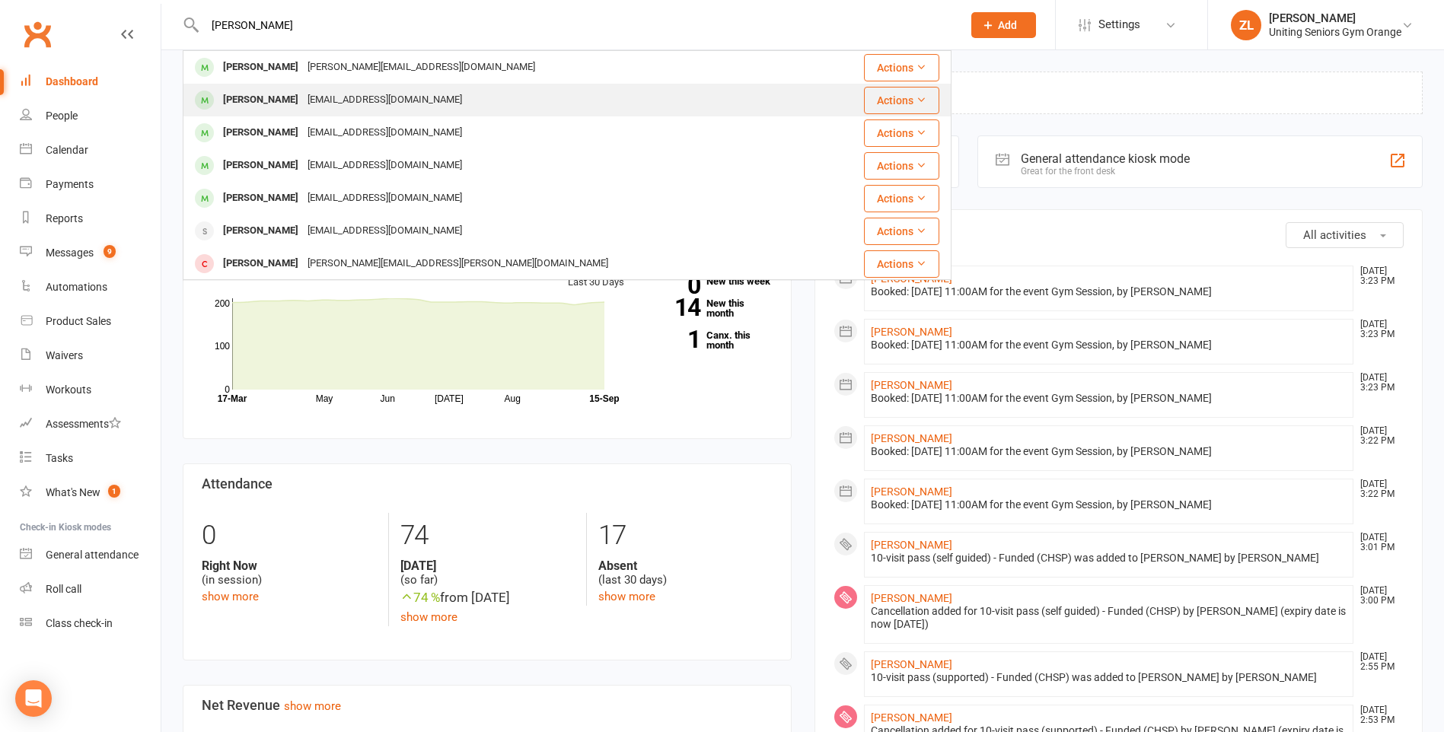
type input "[PERSON_NAME]"
click at [303, 106] on div "[EMAIL_ADDRESS][DOMAIN_NAME]" at bounding box center [385, 100] width 164 height 22
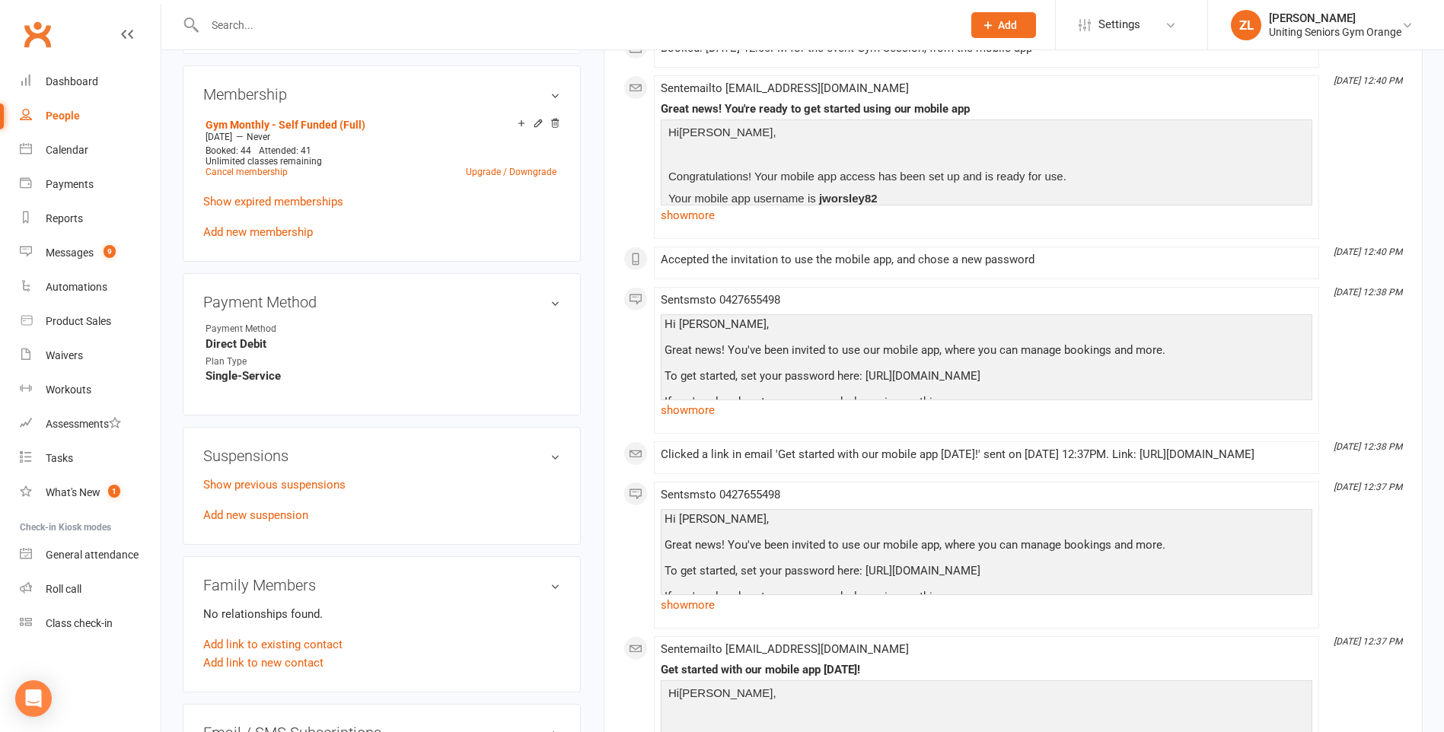
scroll to position [761, 0]
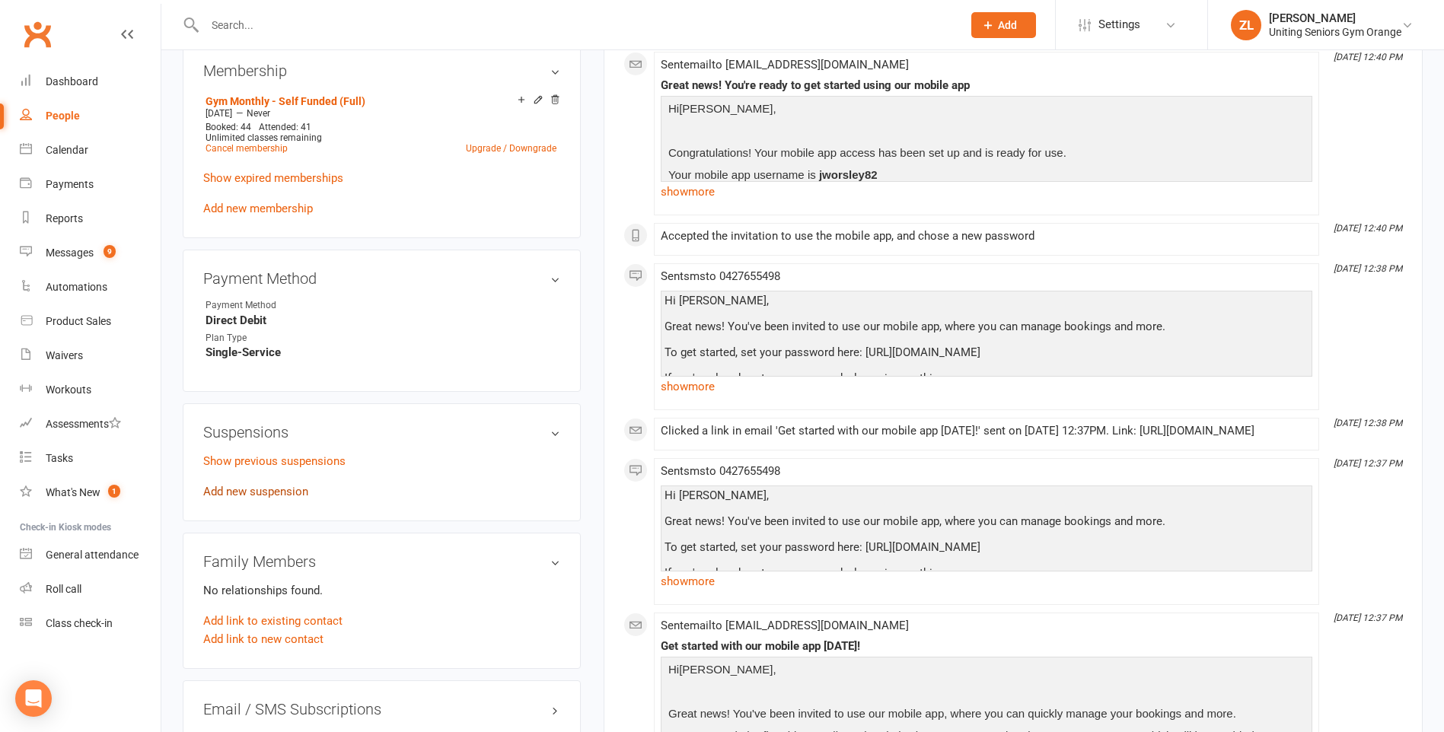
click at [256, 488] on link "Add new suspension" at bounding box center [255, 492] width 105 height 14
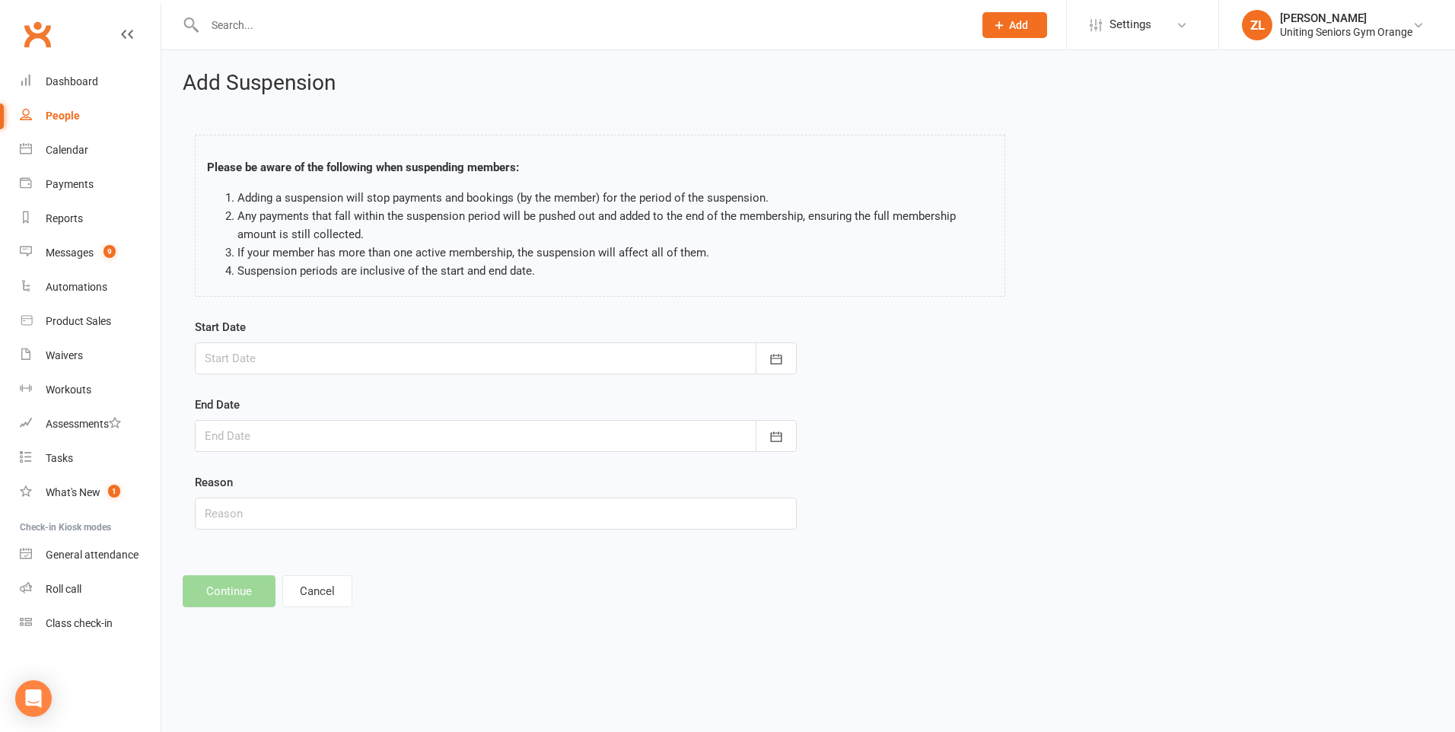
click at [364, 360] on div at bounding box center [496, 359] width 602 height 32
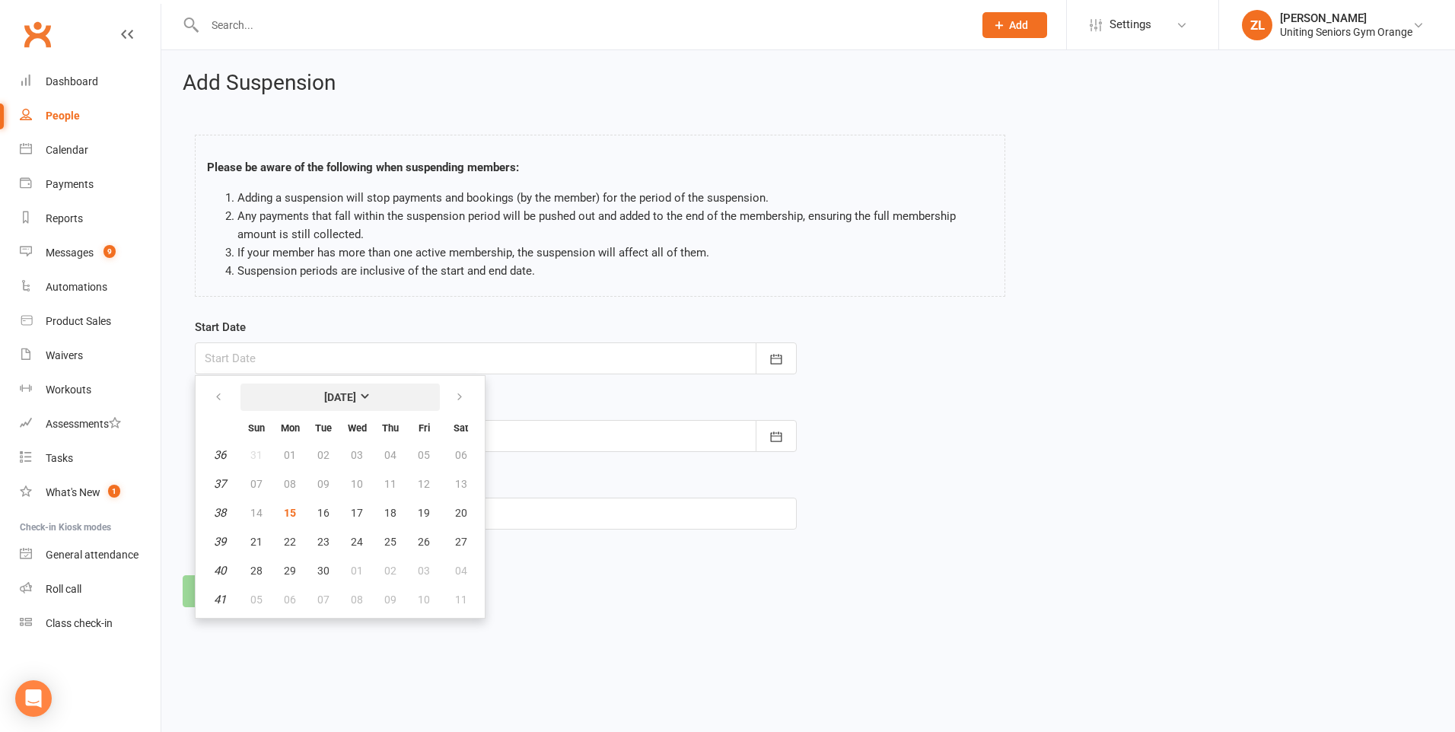
click at [356, 391] on strong "[DATE]" at bounding box center [340, 397] width 32 height 12
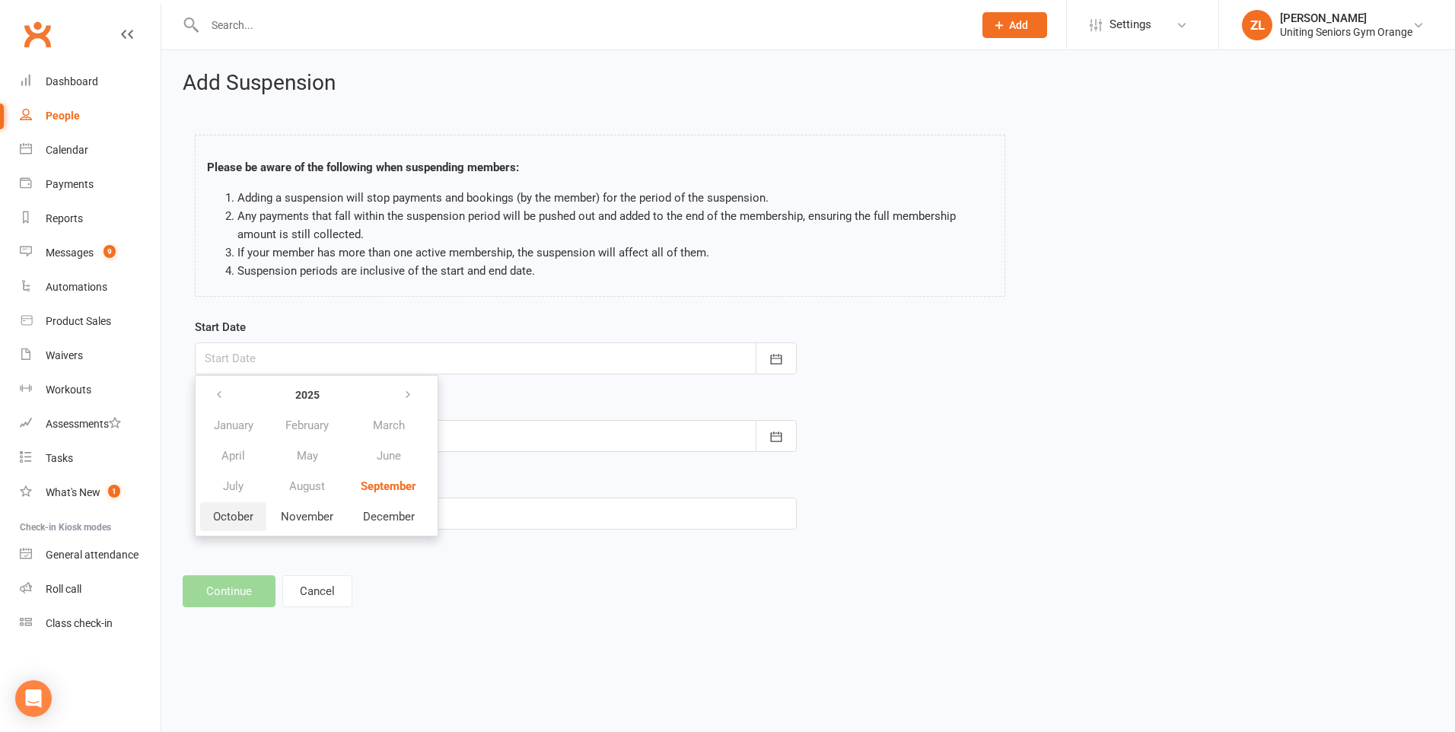
click at [244, 513] on span "October" at bounding box center [233, 517] width 40 height 14
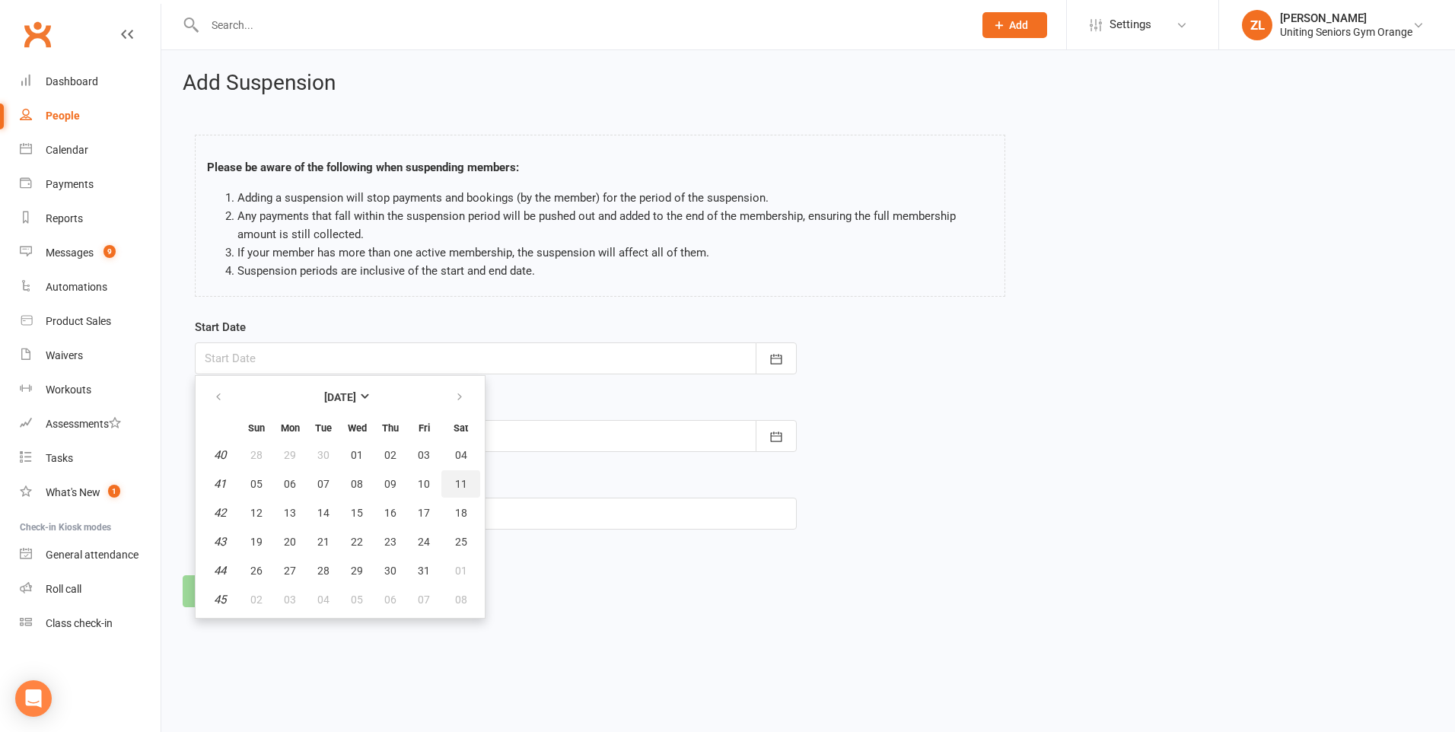
click at [453, 487] on button "11" at bounding box center [460, 483] width 39 height 27
type input "[DATE]"
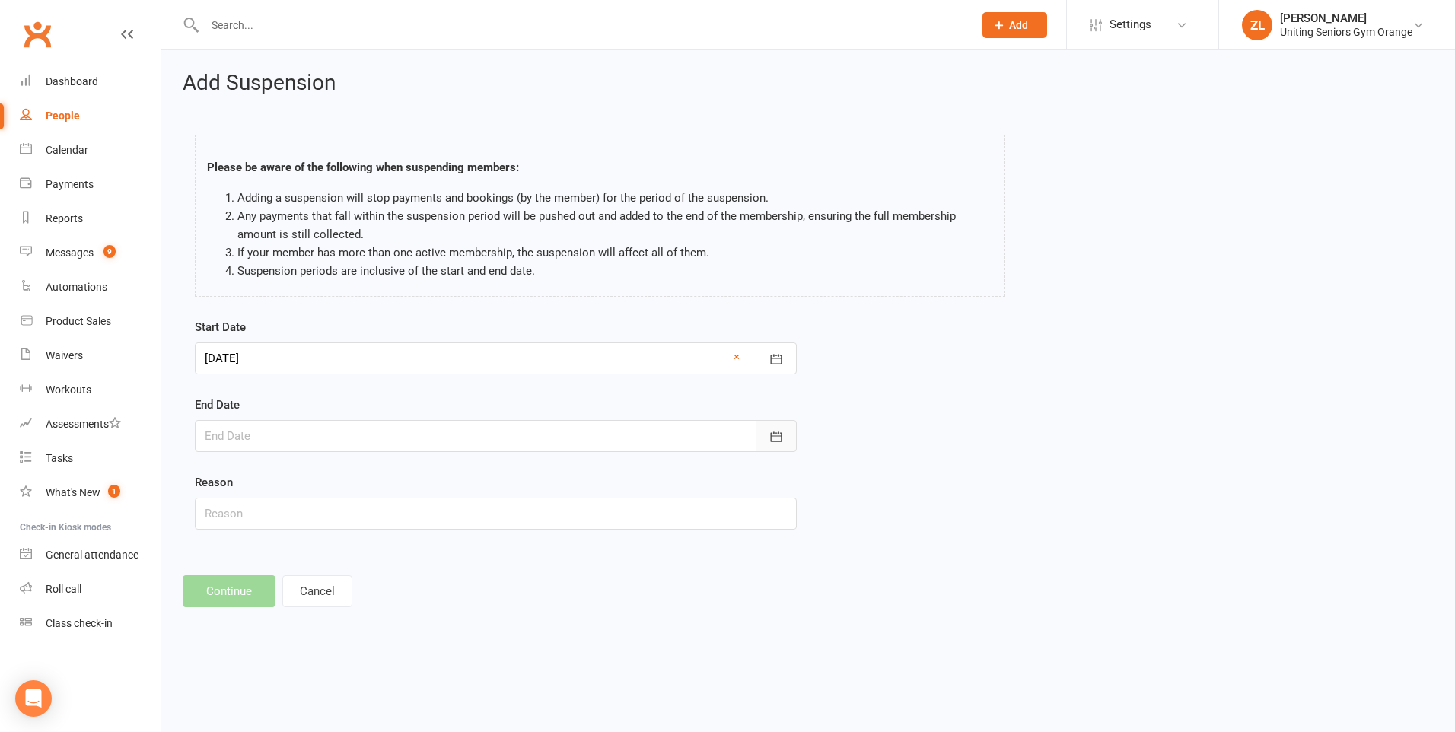
click at [775, 439] on icon "button" at bounding box center [776, 436] width 15 height 15
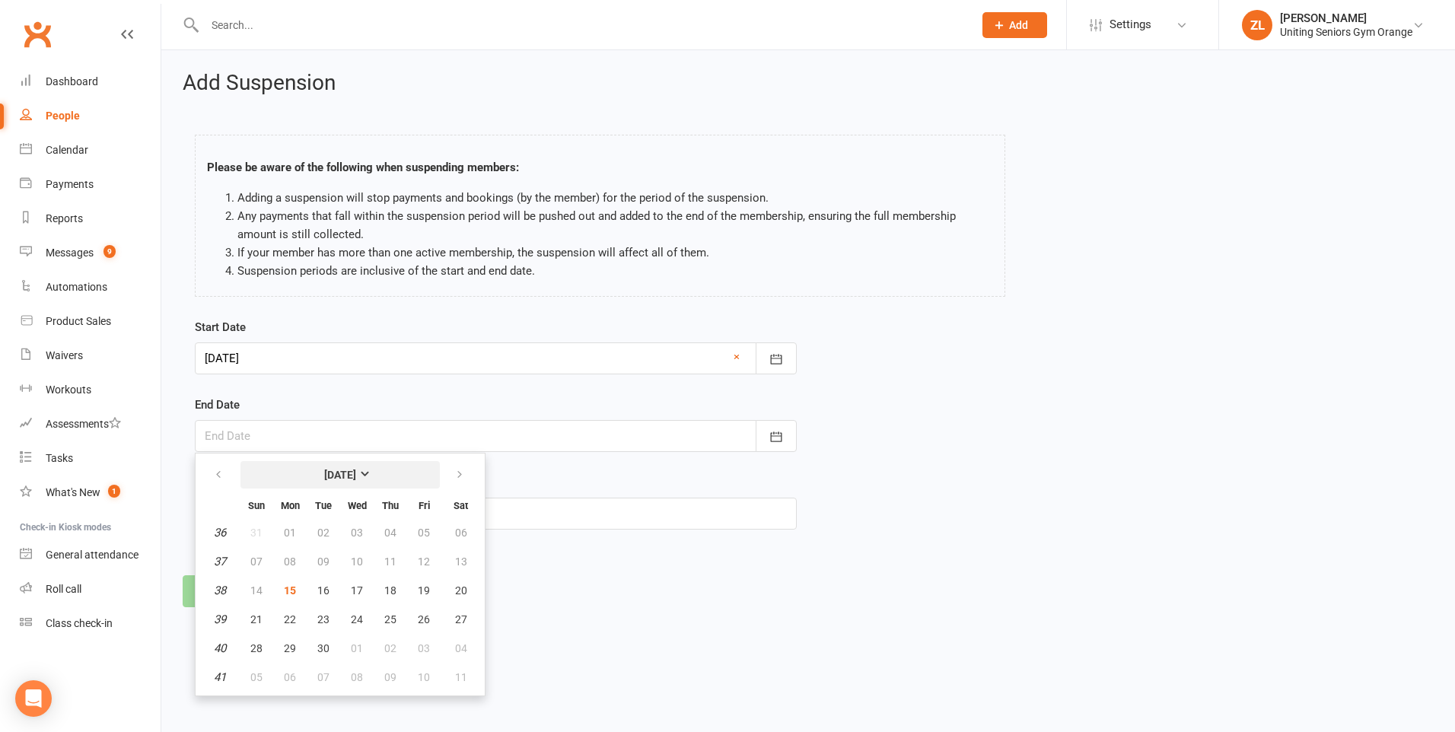
click at [356, 478] on strong "[DATE]" at bounding box center [340, 475] width 32 height 12
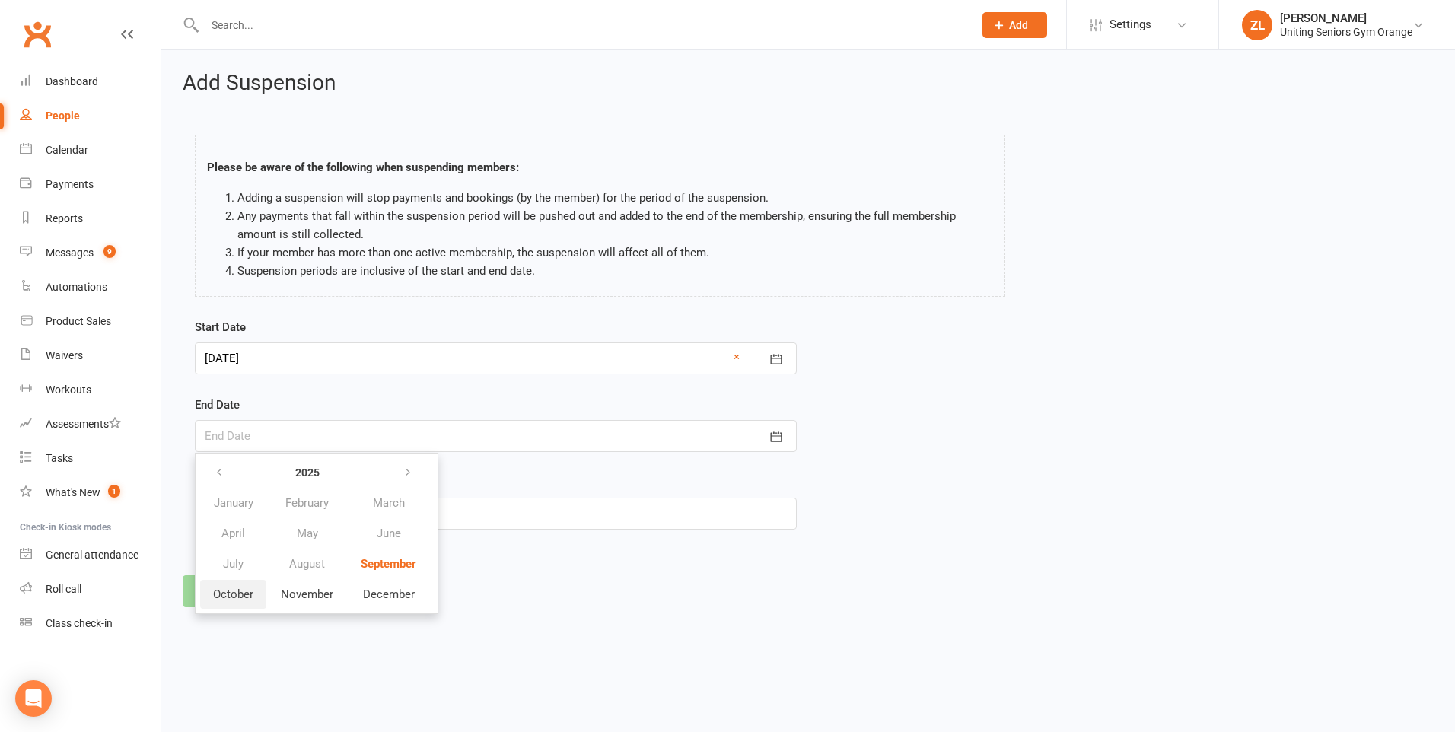
click at [217, 599] on span "October" at bounding box center [233, 595] width 40 height 14
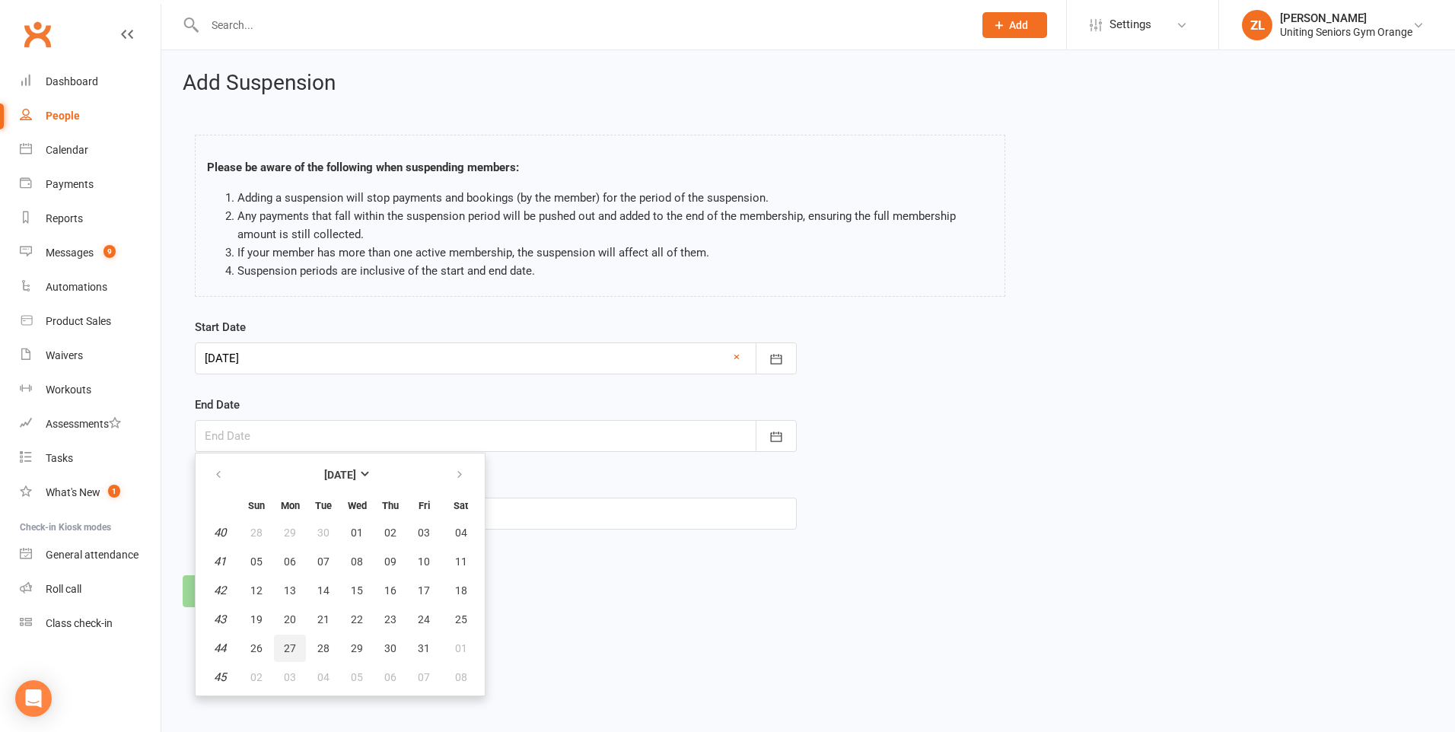
click at [284, 652] on span "27" at bounding box center [290, 648] width 12 height 12
type input "[DATE]"
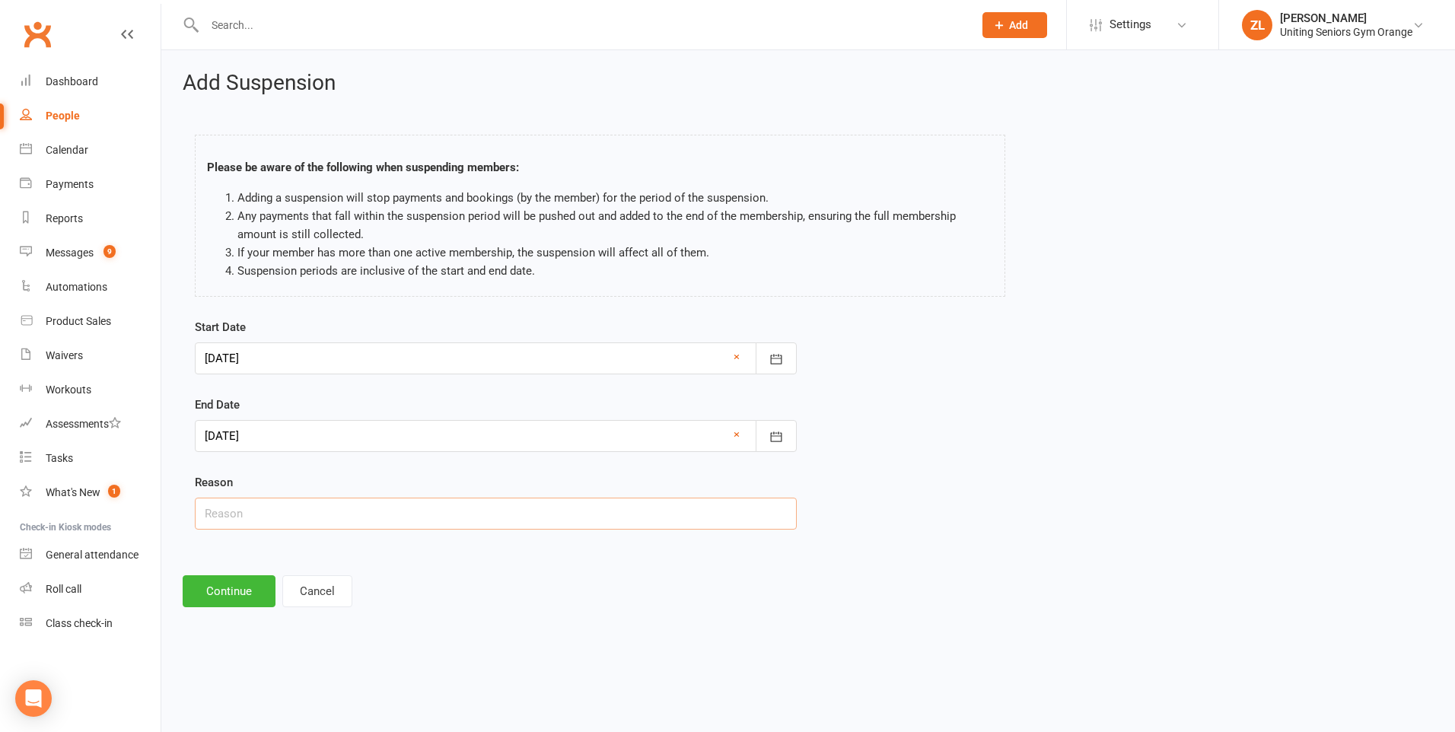
click at [344, 520] on input "text" at bounding box center [496, 514] width 602 height 32
type input "Visiting Family"
click at [231, 591] on button "Continue" at bounding box center [229, 591] width 93 height 32
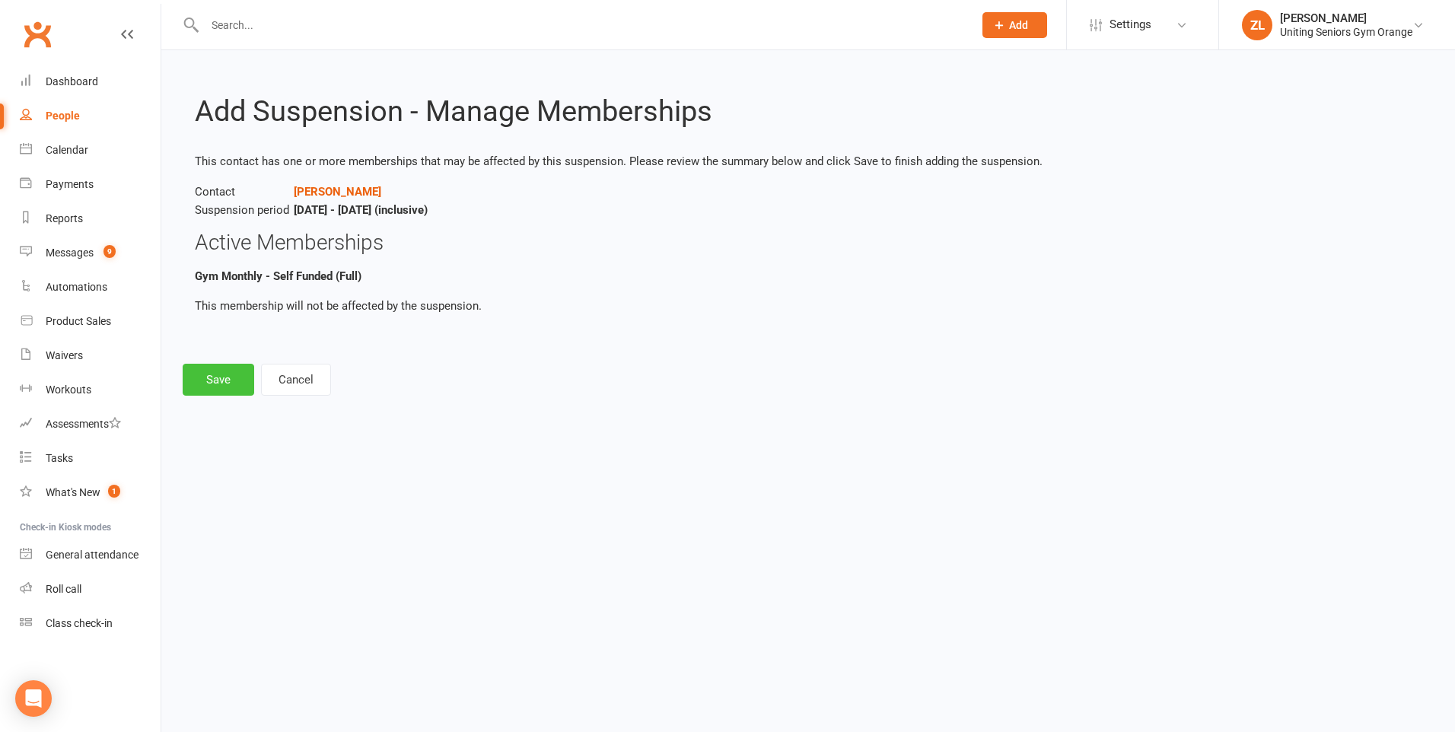
click at [216, 387] on button "Save" at bounding box center [219, 380] width 72 height 32
